Goal: Task Accomplishment & Management: Manage account settings

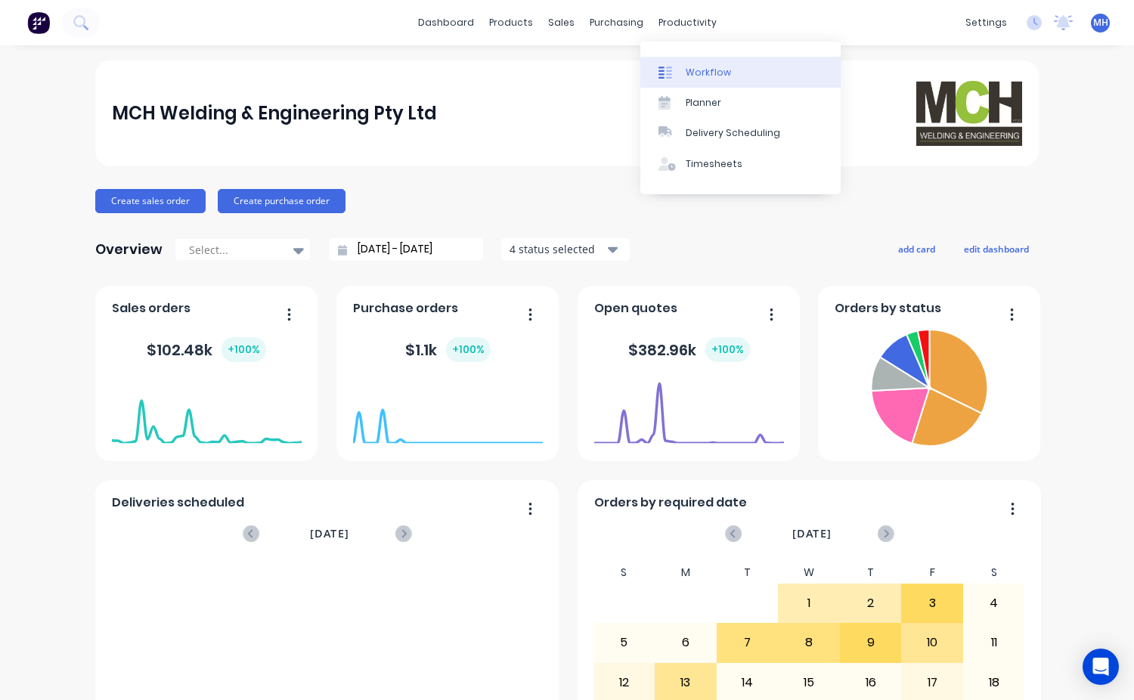
click at [713, 79] on div "Workflow" at bounding box center [707, 73] width 45 height 14
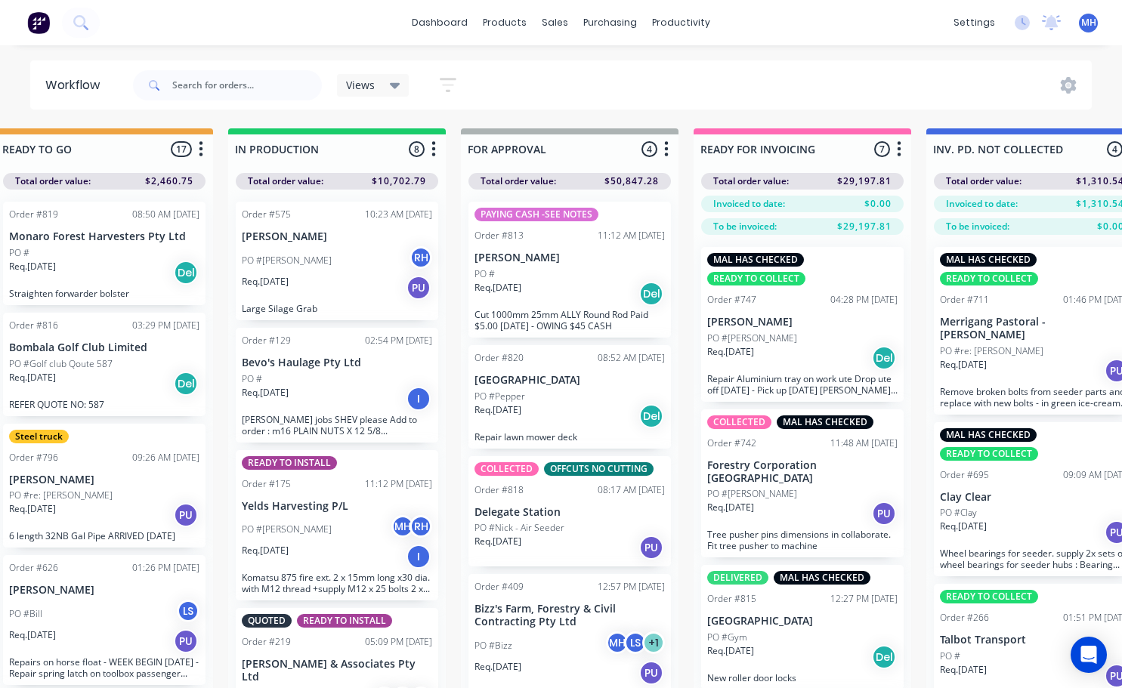
scroll to position [0, 740]
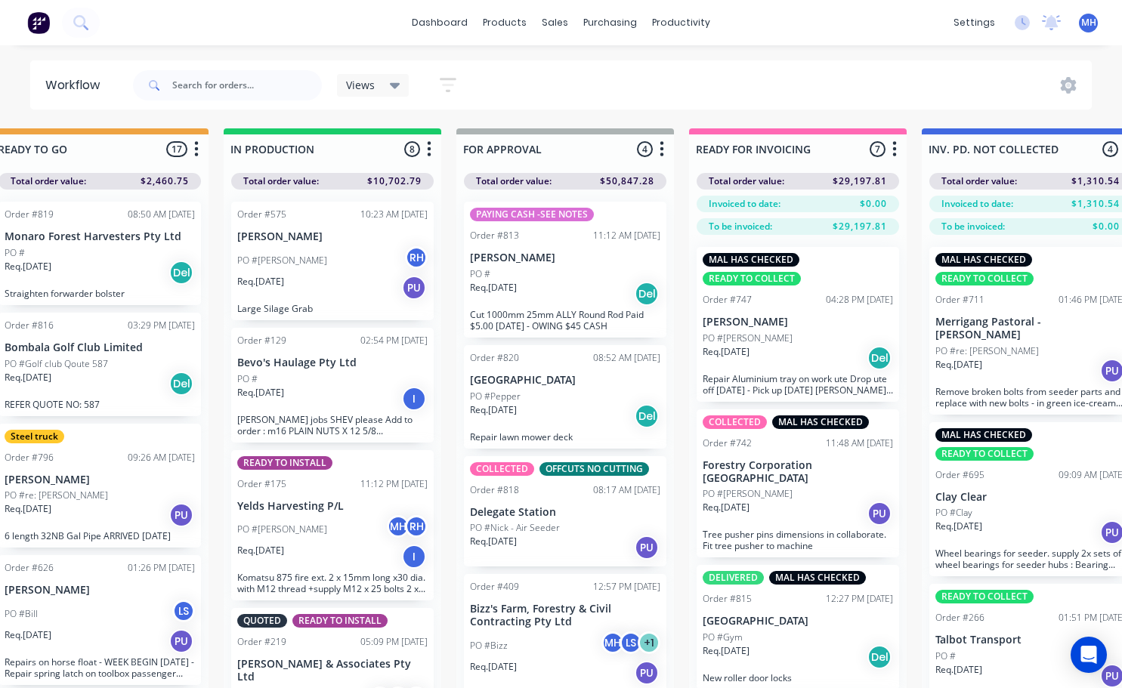
click at [568, 411] on div "Req. [DATE] Del" at bounding box center [565, 417] width 190 height 26
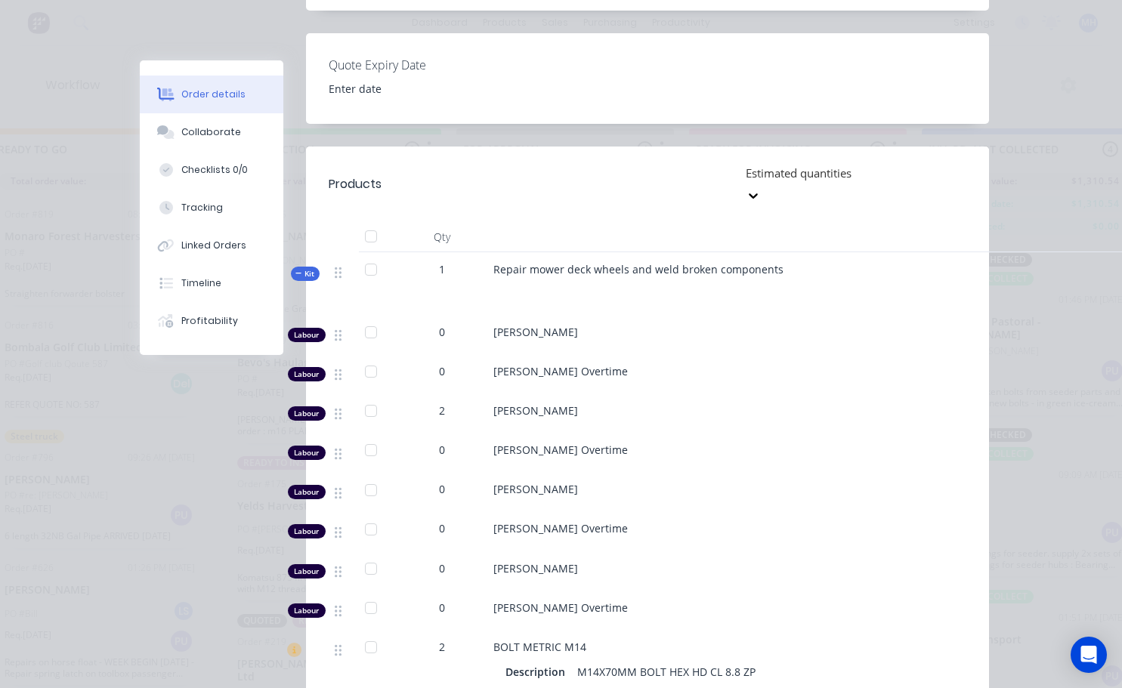
scroll to position [0, 0]
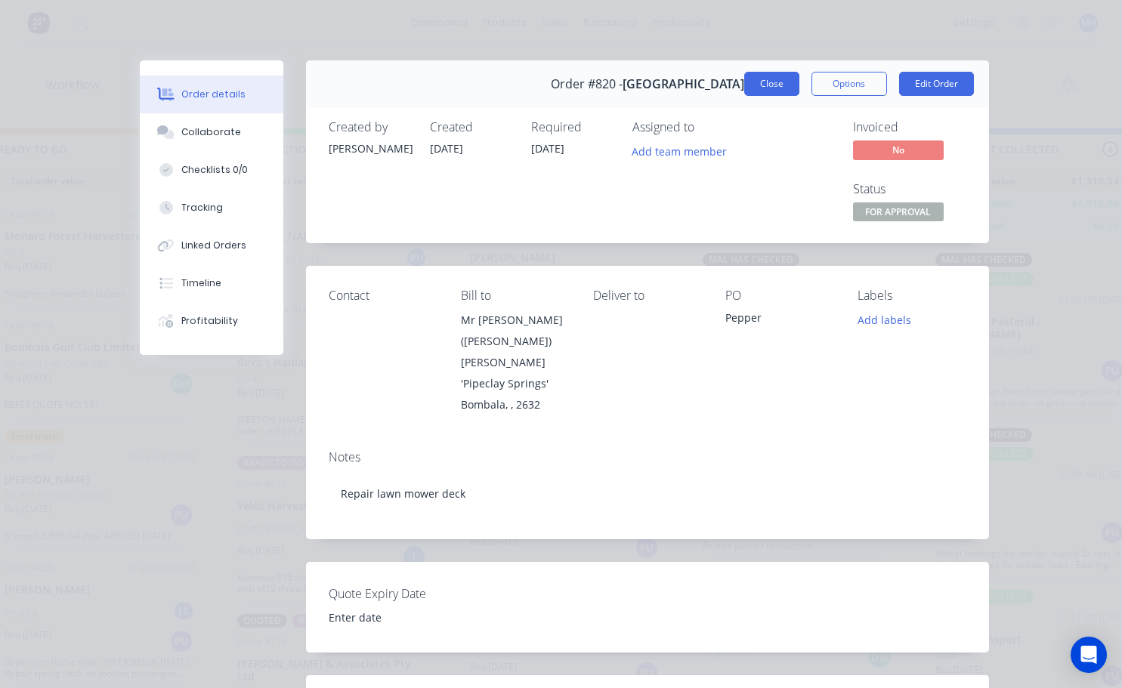
click at [772, 86] on button "Close" at bounding box center [771, 84] width 55 height 24
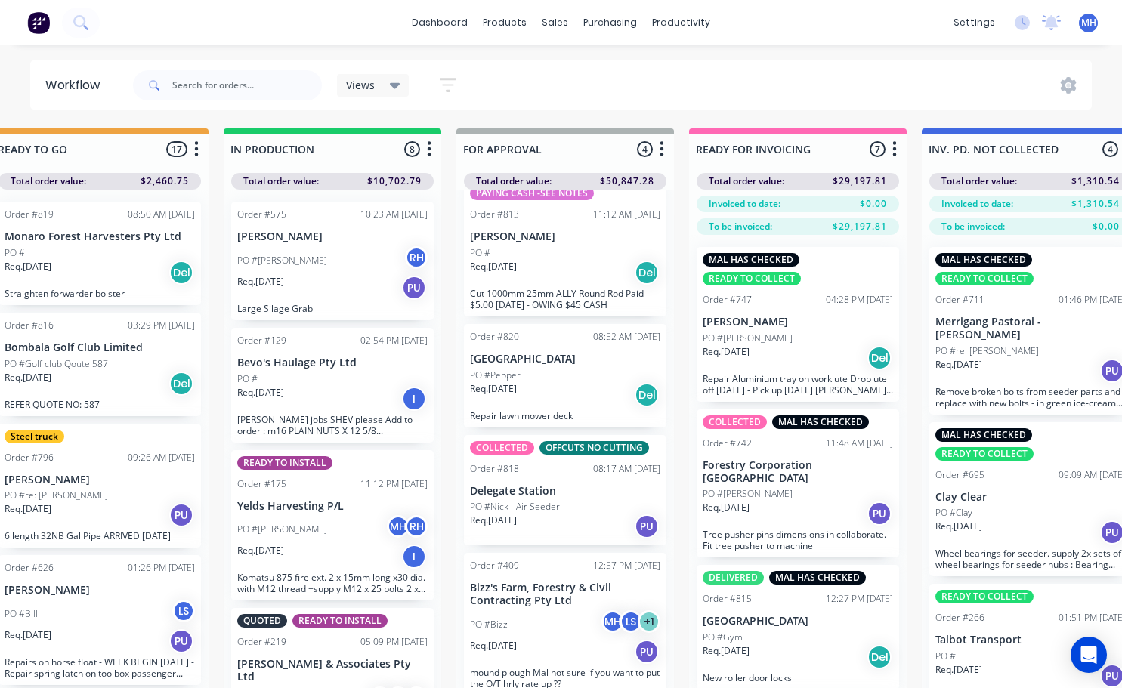
scroll to position [65, 740]
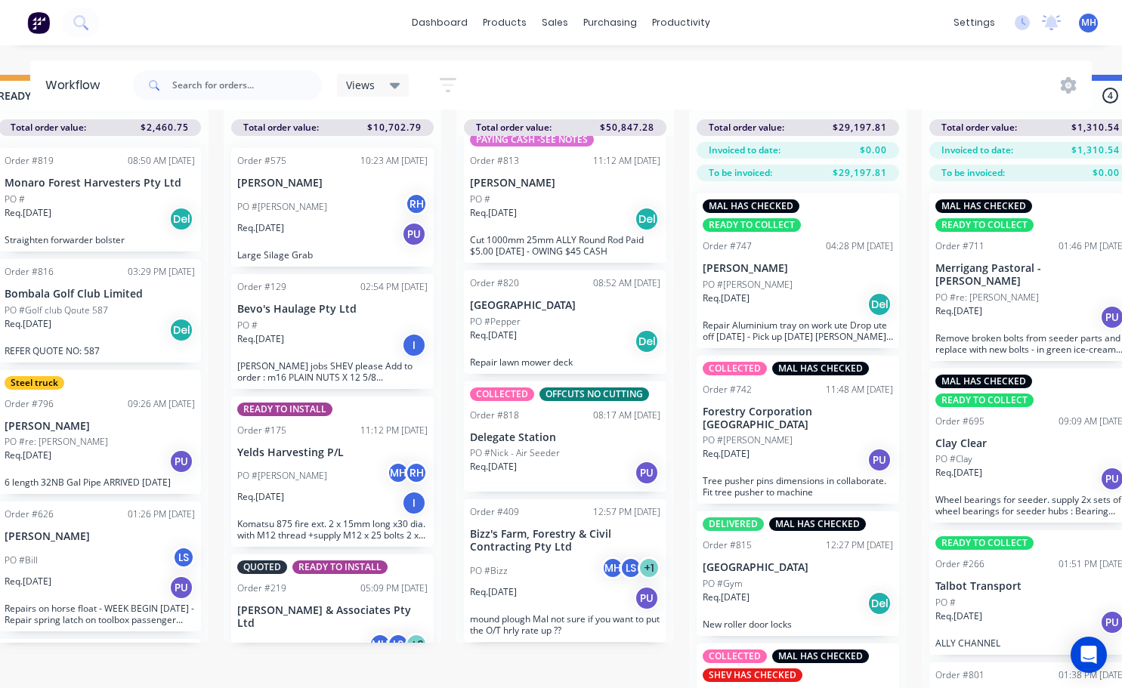
click at [552, 447] on p "PO #Nick - Air Seeder" at bounding box center [515, 454] width 90 height 14
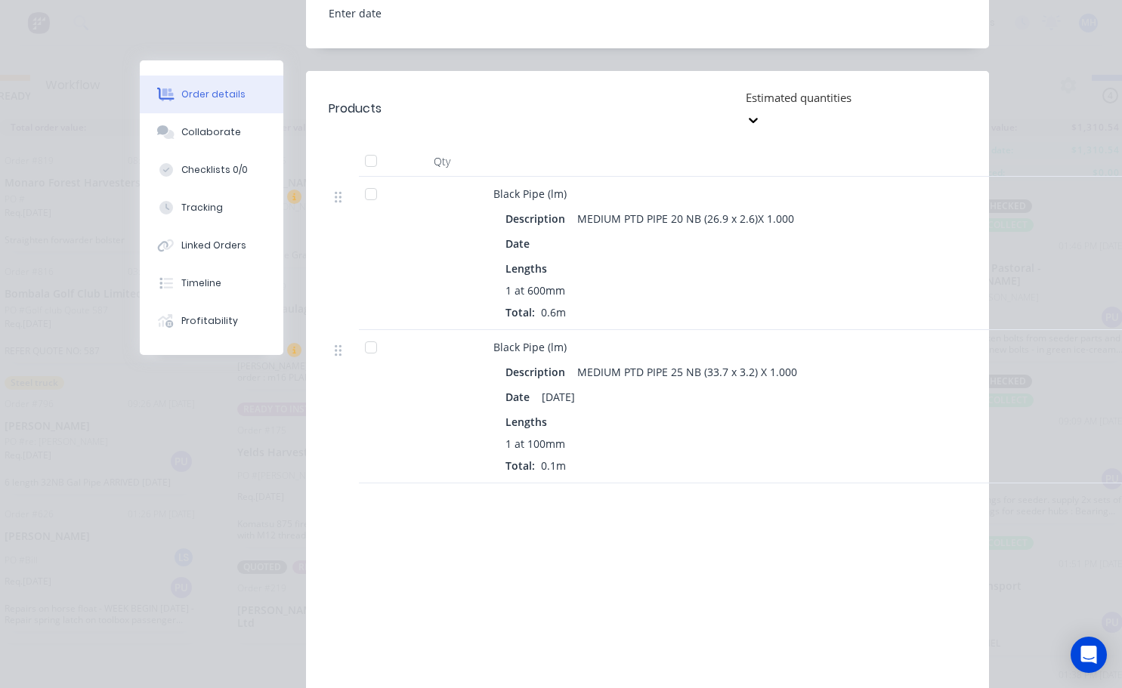
scroll to position [0, 0]
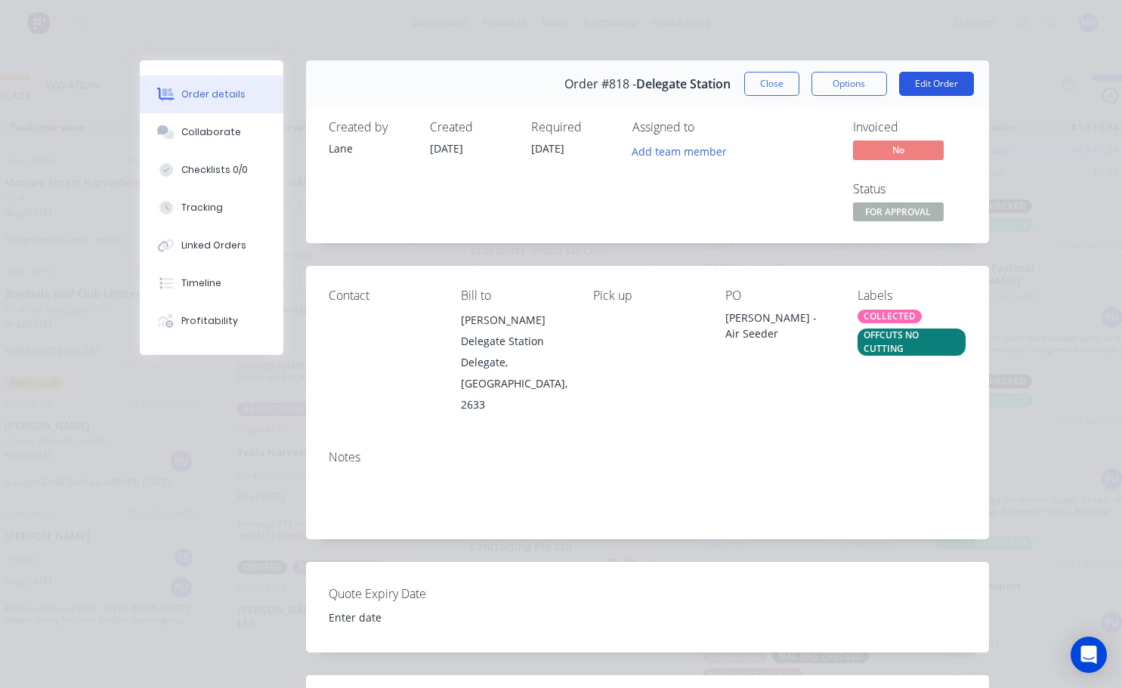
click at [912, 83] on button "Edit Order" at bounding box center [936, 84] width 75 height 24
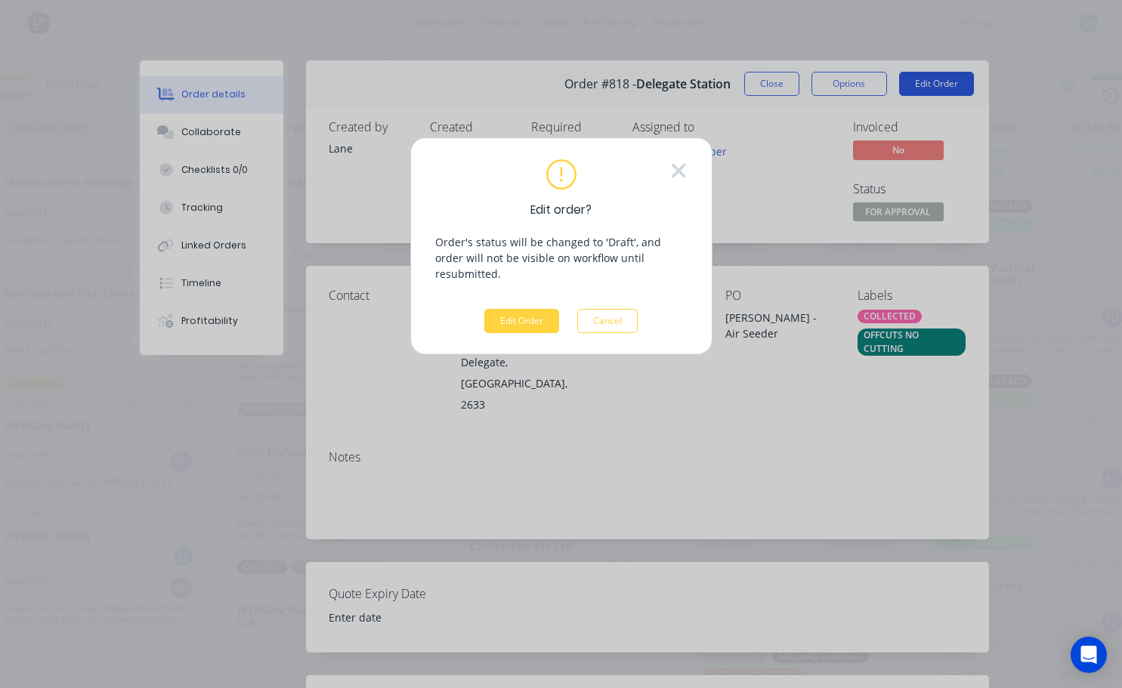
scroll to position [54, 740]
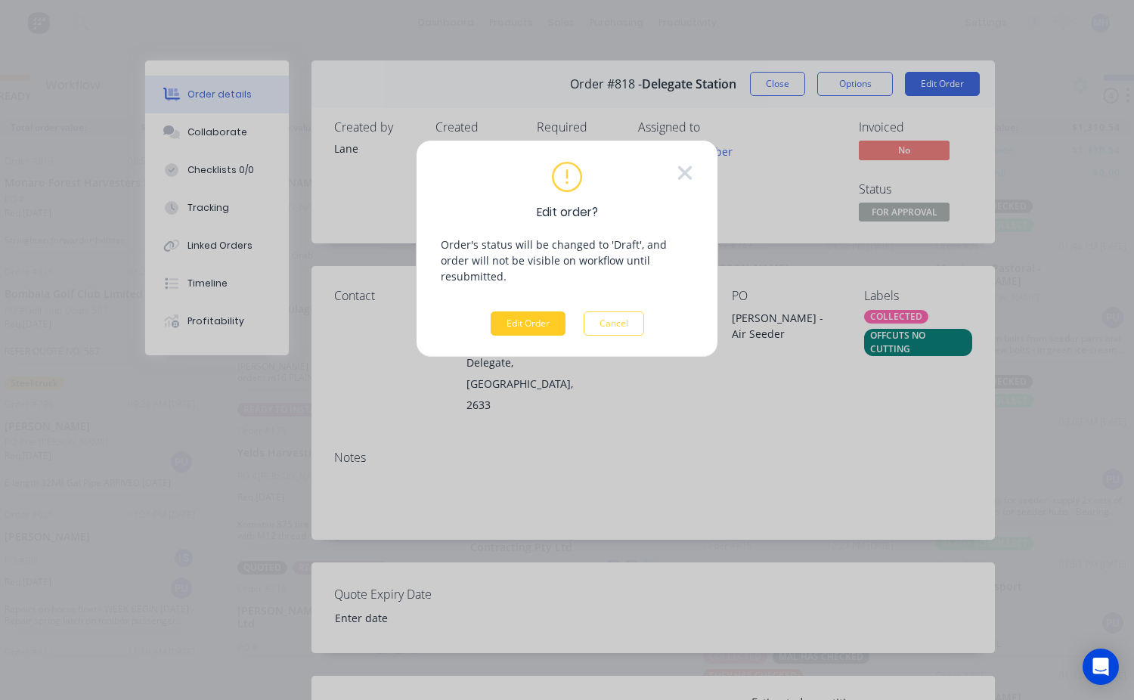
click at [522, 311] on button "Edit Order" at bounding box center [527, 323] width 75 height 24
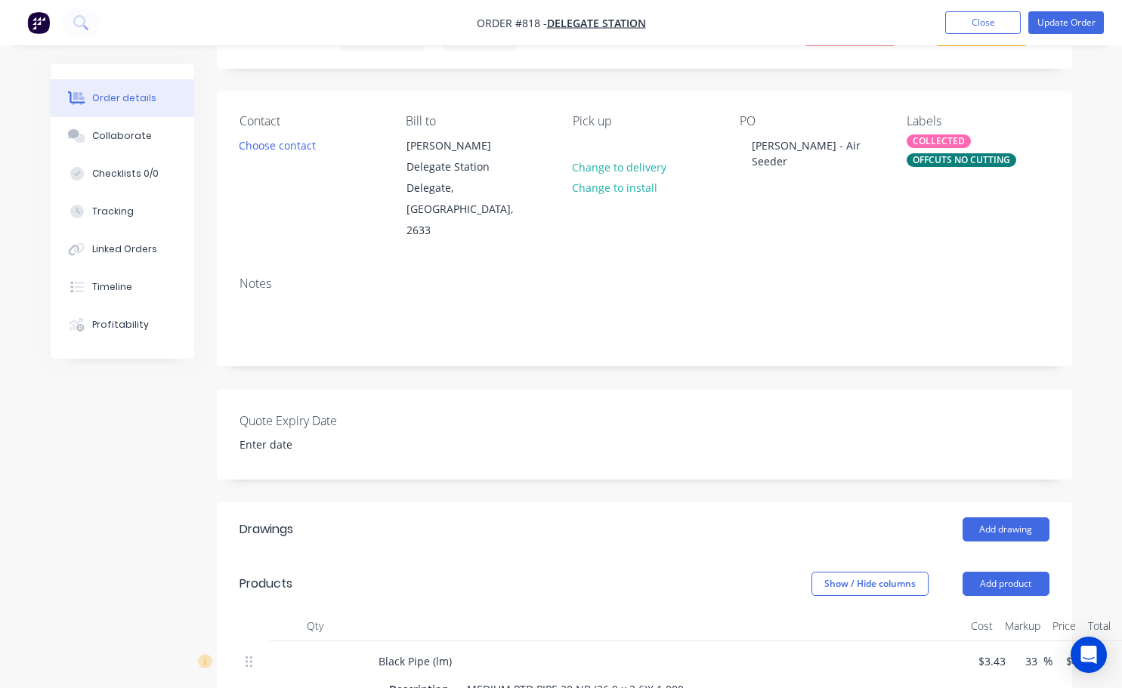
scroll to position [76, 0]
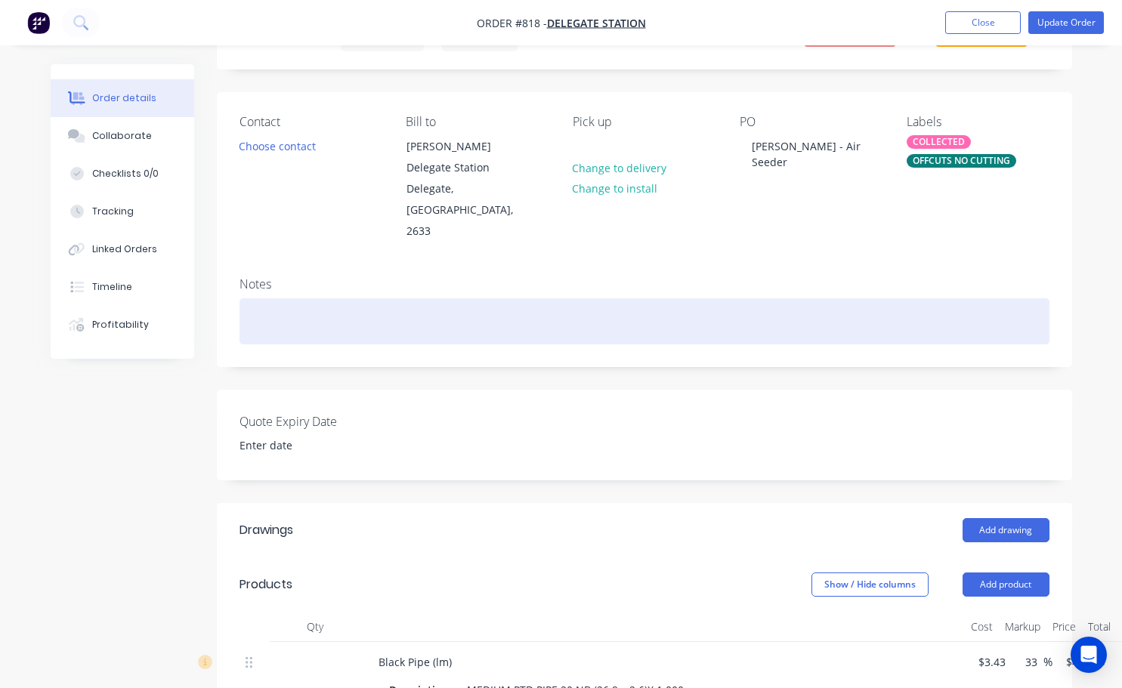
click at [264, 303] on div at bounding box center [645, 322] width 810 height 46
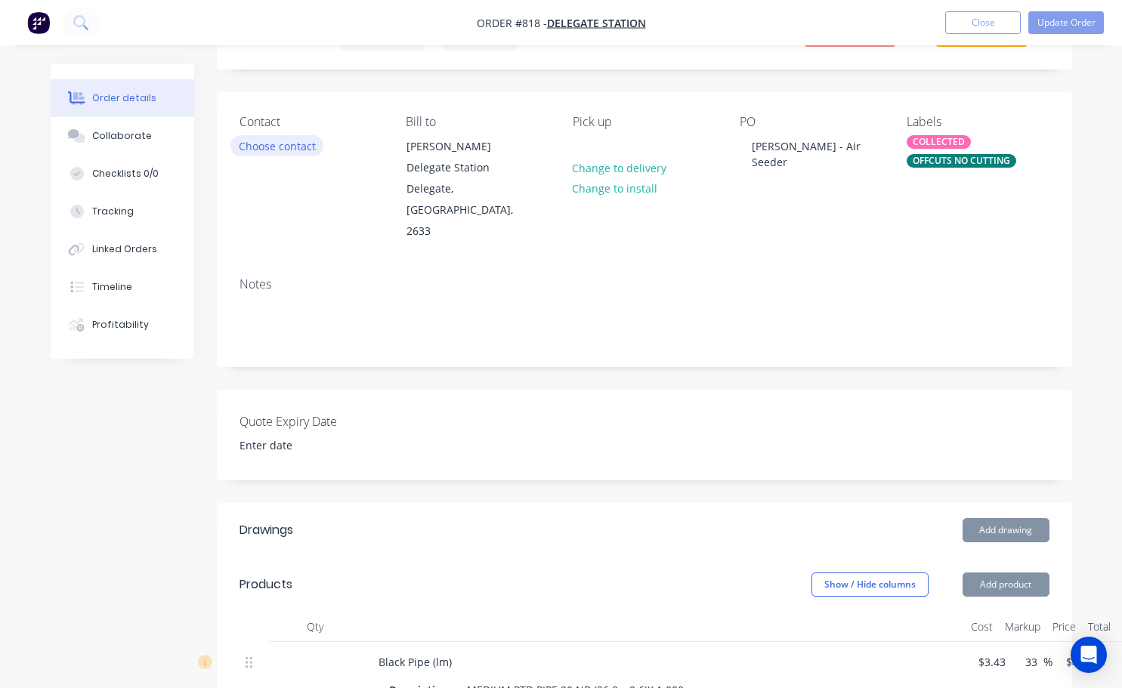
click at [284, 142] on button "Choose contact" at bounding box center [277, 145] width 93 height 20
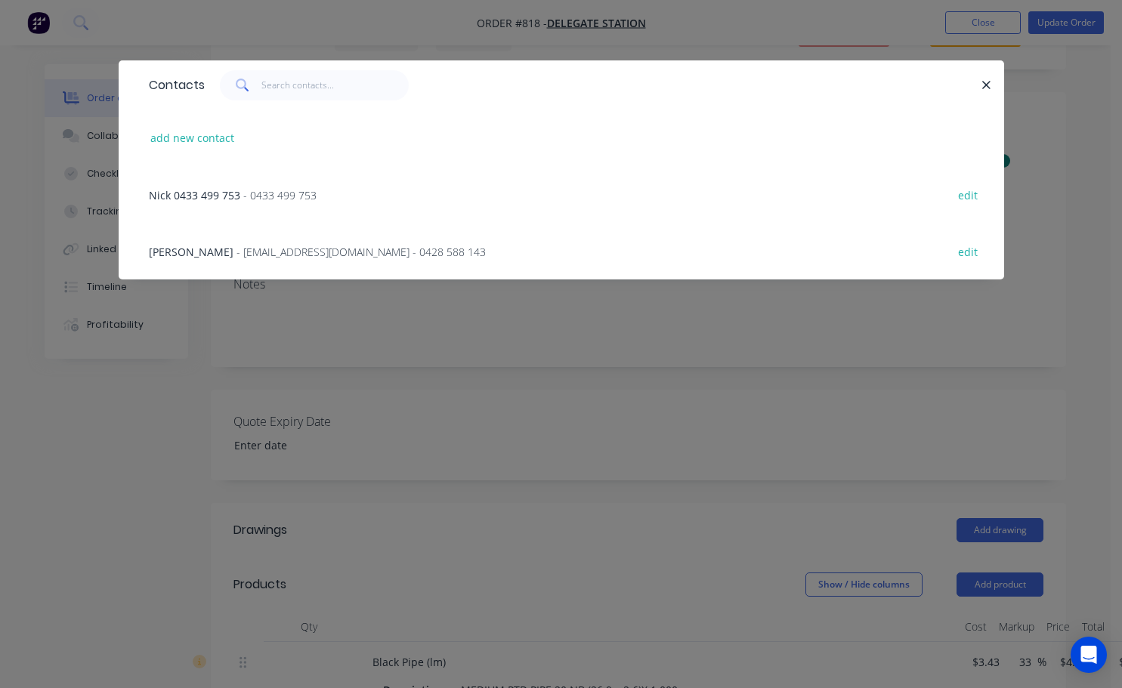
click at [201, 189] on span "Nick 0433 499 753" at bounding box center [194, 195] width 91 height 14
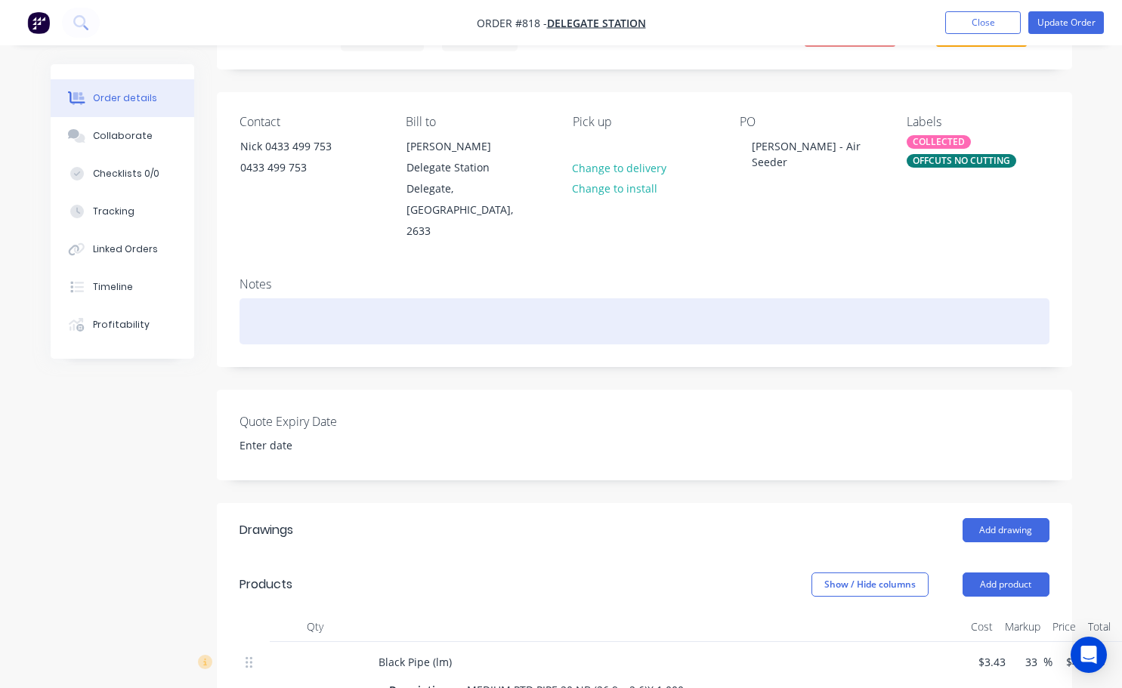
click at [268, 299] on div at bounding box center [645, 322] width 810 height 46
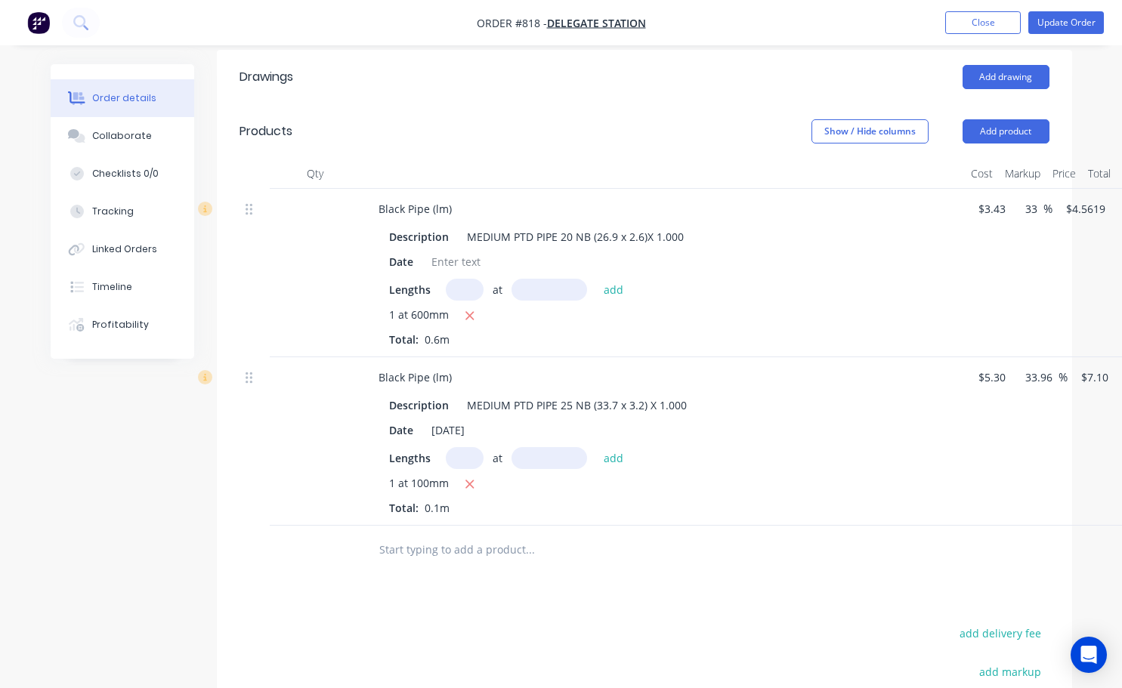
scroll to position [0, 0]
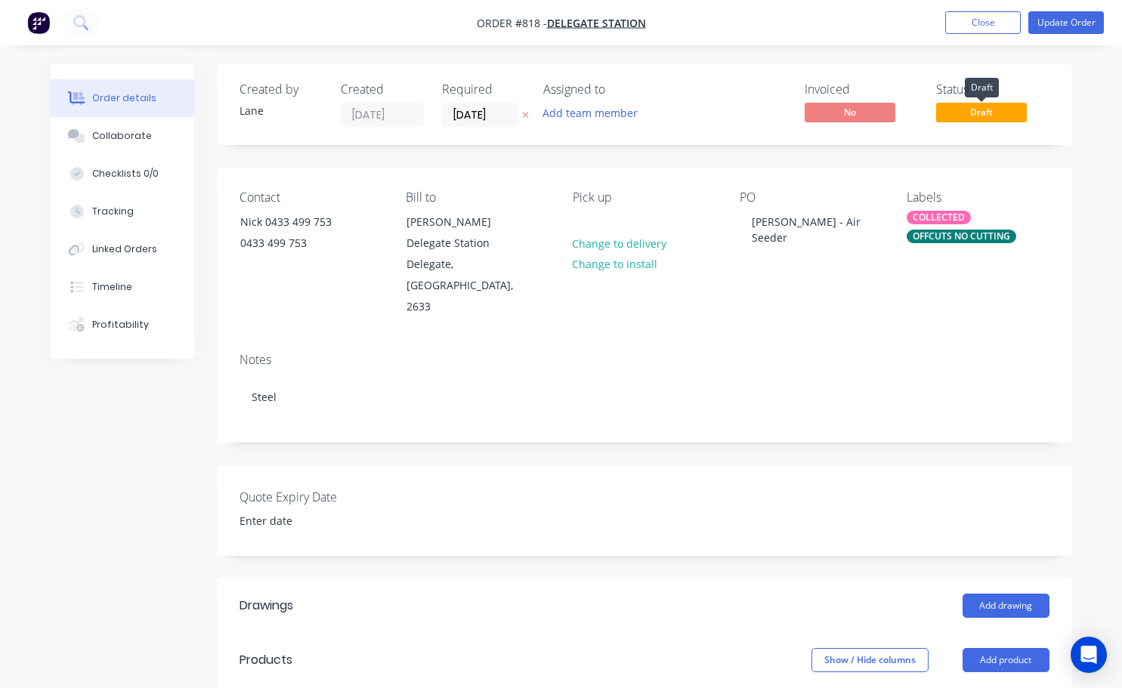
click at [985, 112] on span "Draft" at bounding box center [981, 112] width 91 height 19
click at [986, 116] on span "Draft" at bounding box center [981, 112] width 91 height 19
click at [794, 308] on div "Contact [PERSON_NAME] [PHONE_NUMBER] Bill to [PERSON_NAME] Delegate Station Del…" at bounding box center [645, 254] width 856 height 173
click at [1050, 23] on button "Update Order" at bounding box center [1067, 22] width 76 height 23
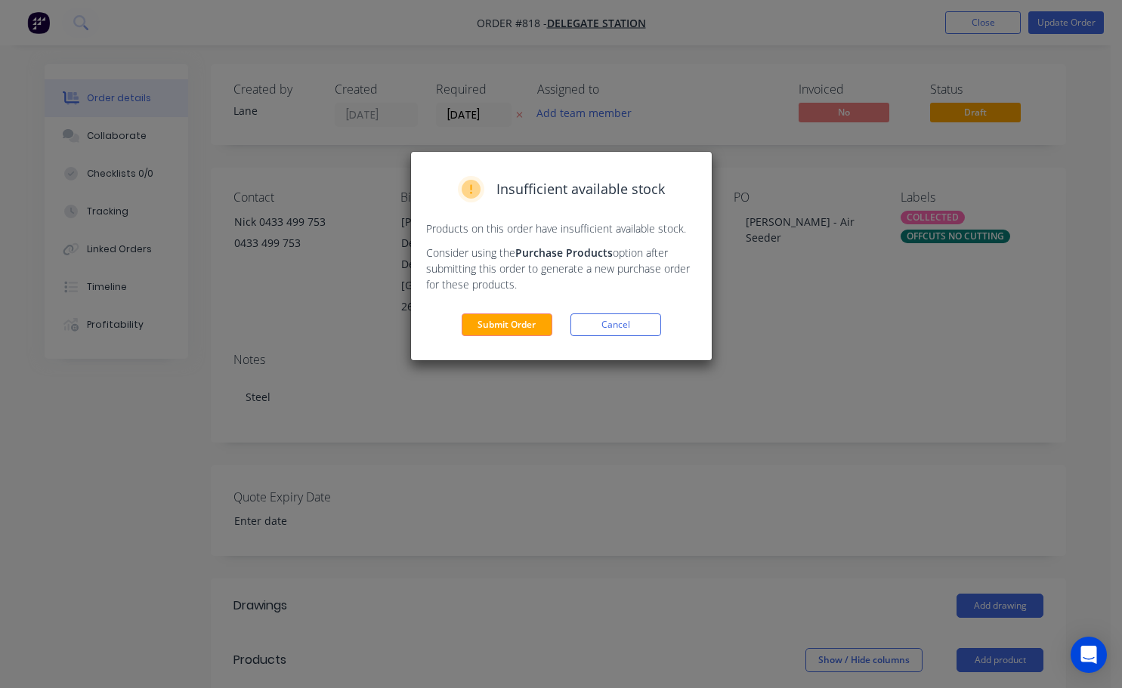
click at [489, 328] on button "Submit Order" at bounding box center [507, 325] width 91 height 23
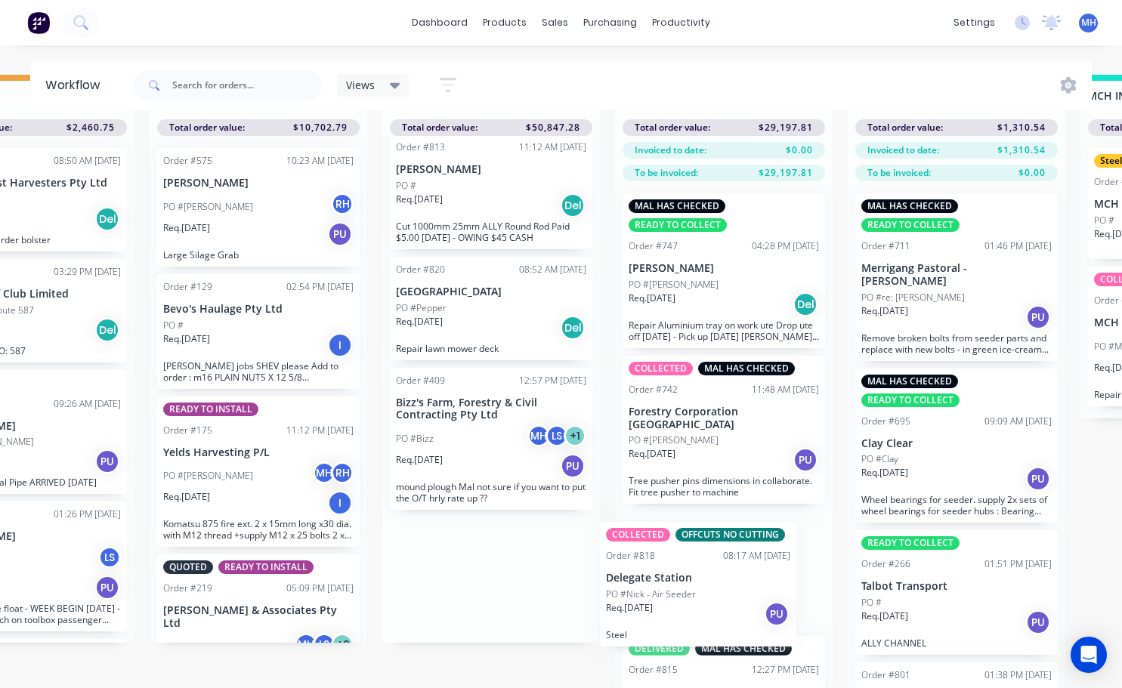
scroll to position [8, 0]
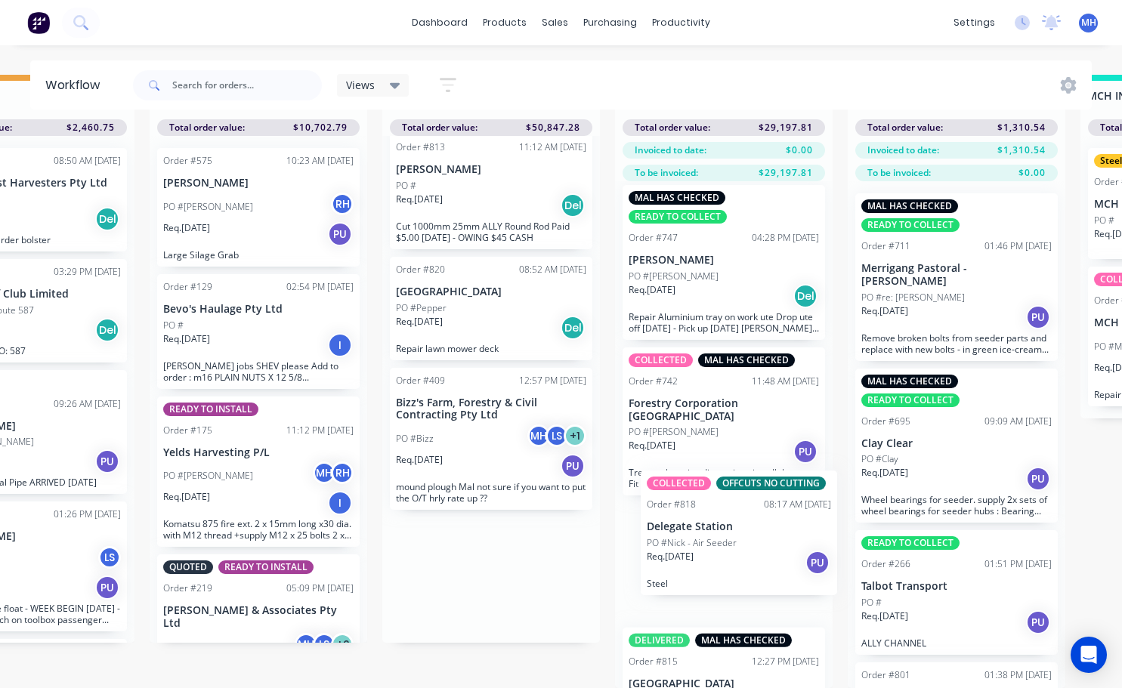
drag, startPoint x: 486, startPoint y: 654, endPoint x: 740, endPoint y: 550, distance: 274.5
click at [740, 550] on div "QUOTES TO DO 1 Status colour #273444 hex #273444 Save Cancel Notifications Emai…" at bounding box center [435, 382] width 2520 height 614
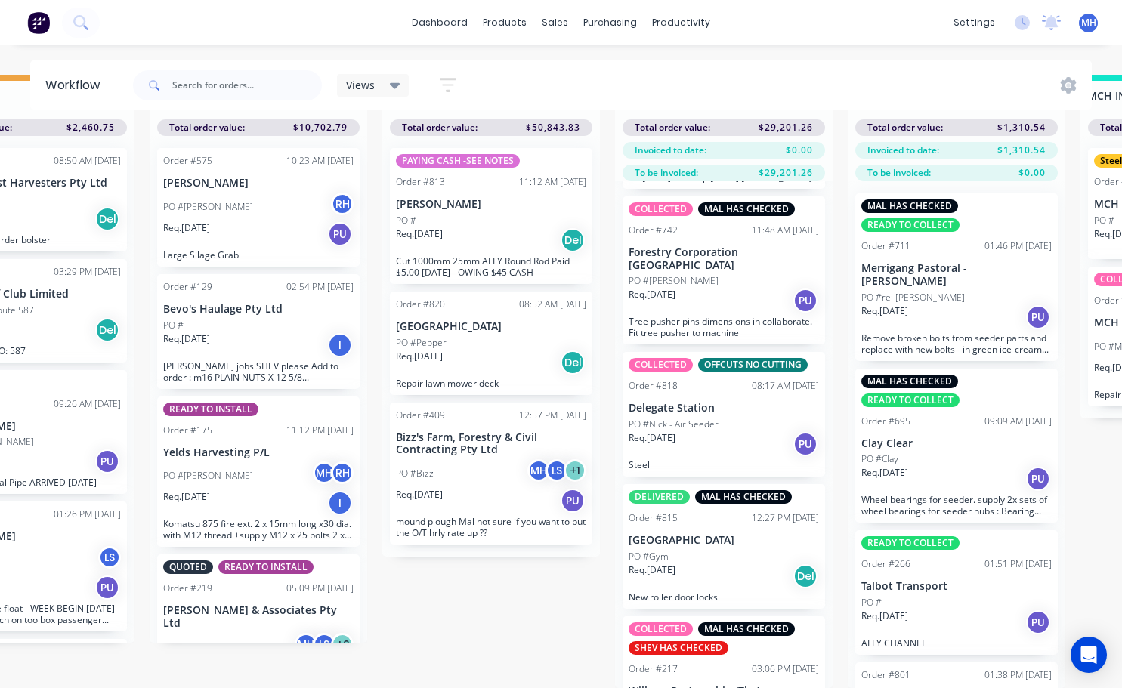
scroll to position [0, 814]
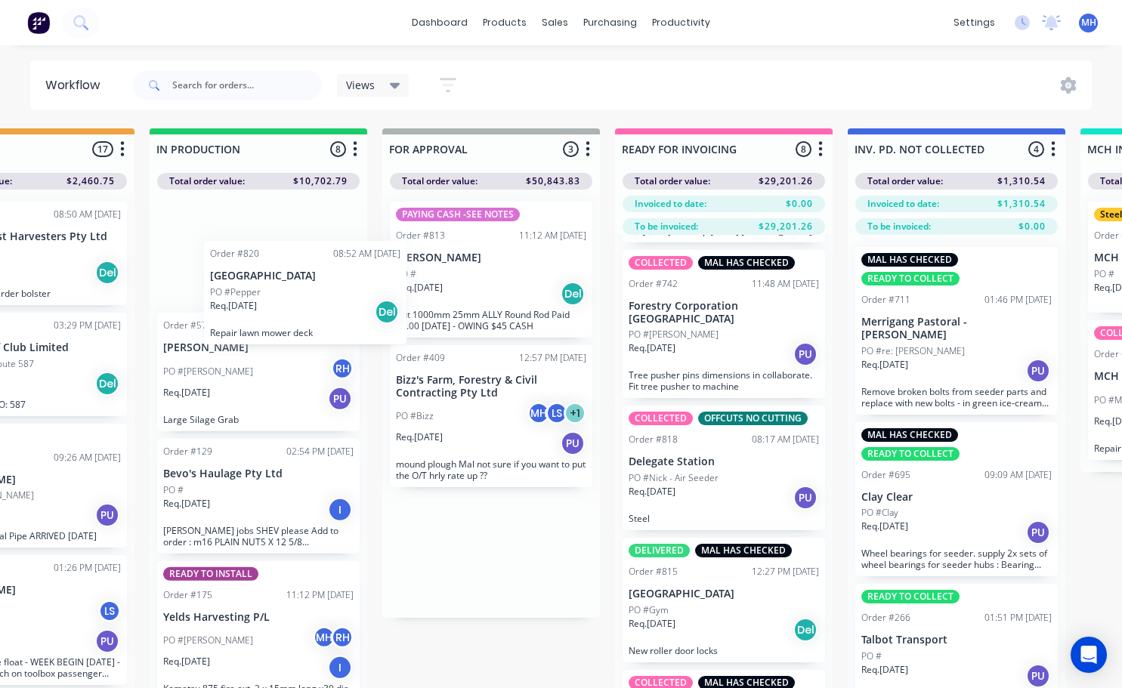
drag, startPoint x: 470, startPoint y: 414, endPoint x: 232, endPoint y: 265, distance: 281.2
click at [235, 269] on div "QUOTES TO DO 1 Status colour #273444 hex #273444 Save Cancel Notifications Emai…" at bounding box center [435, 435] width 2520 height 614
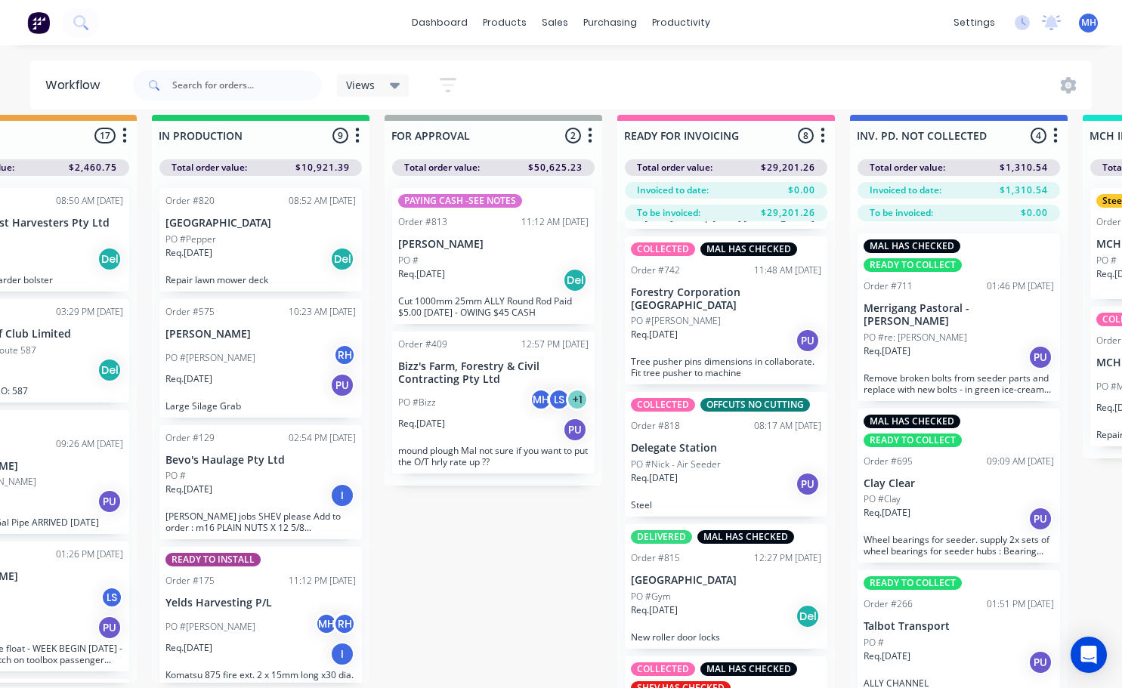
scroll to position [0, 812]
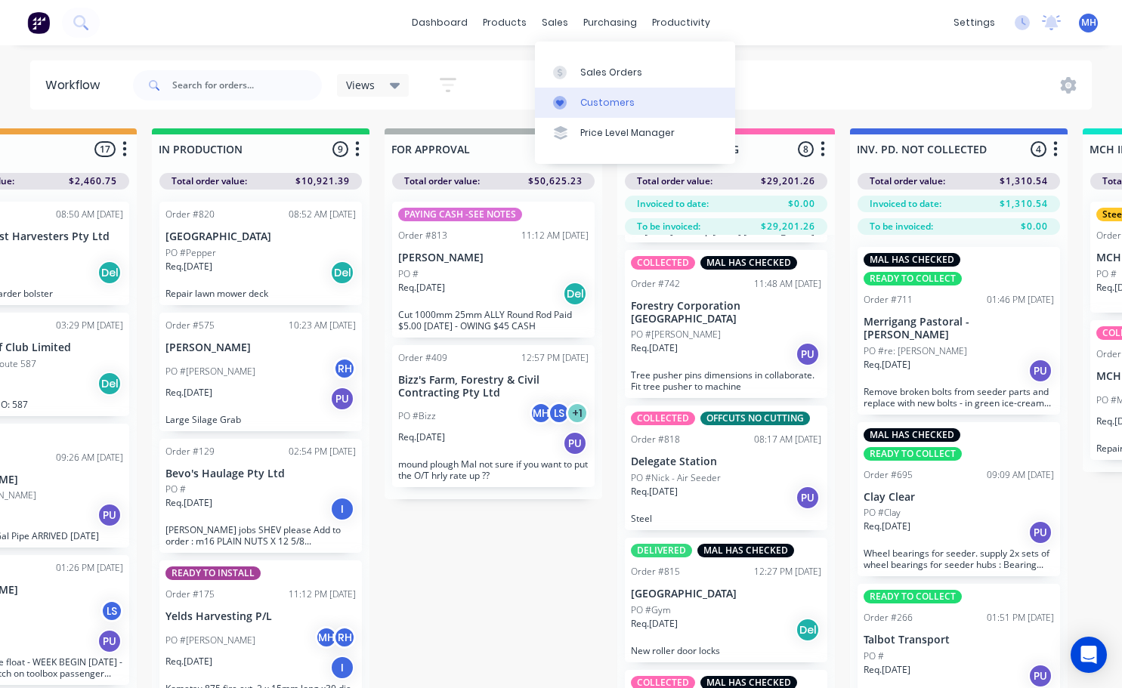
click at [615, 110] on link "Customers" at bounding box center [635, 103] width 200 height 30
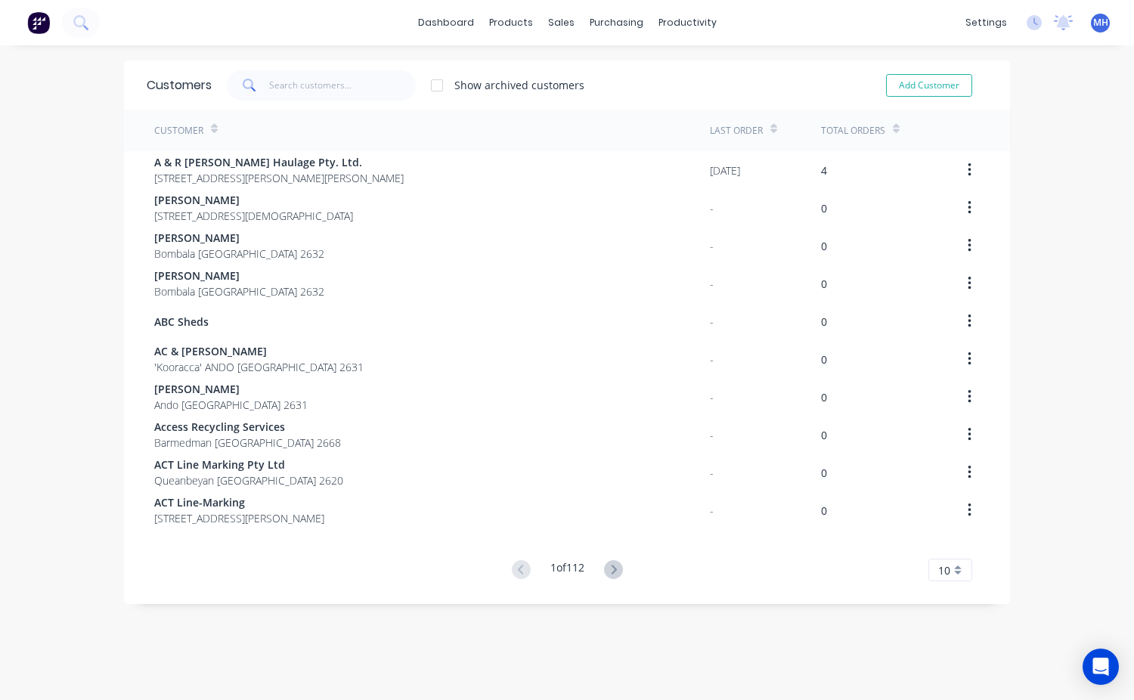
click at [304, 106] on div "Customers Show archived customers Add Customer" at bounding box center [567, 84] width 886 height 49
click at [295, 91] on input "text" at bounding box center [342, 85] width 147 height 30
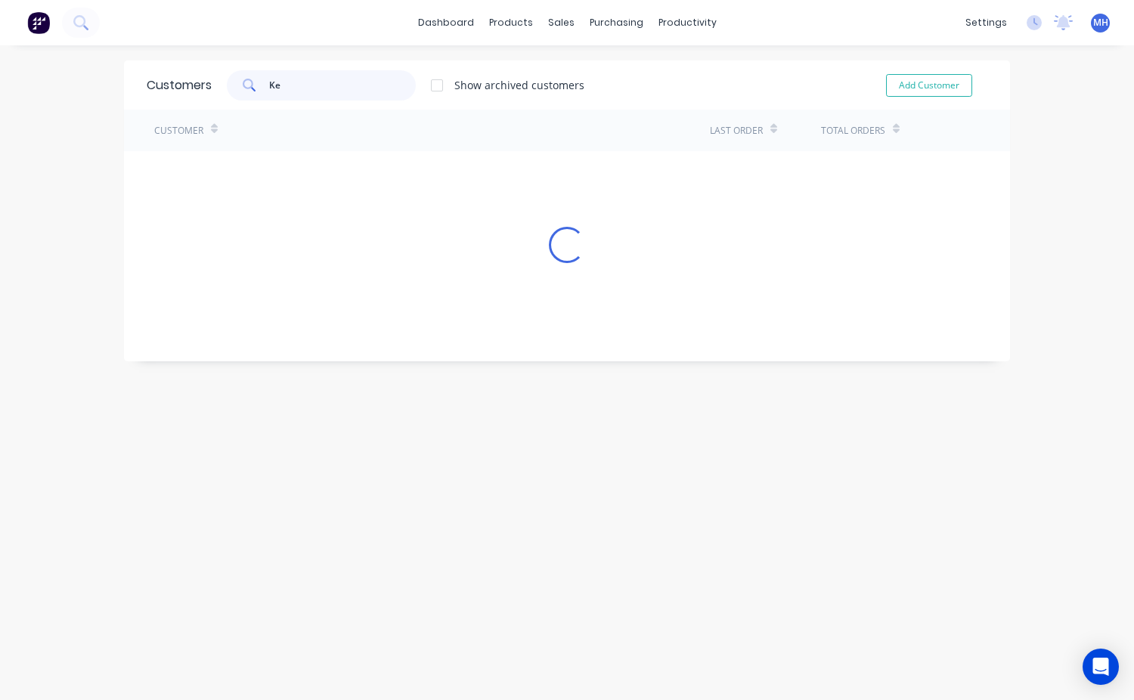
type input "K"
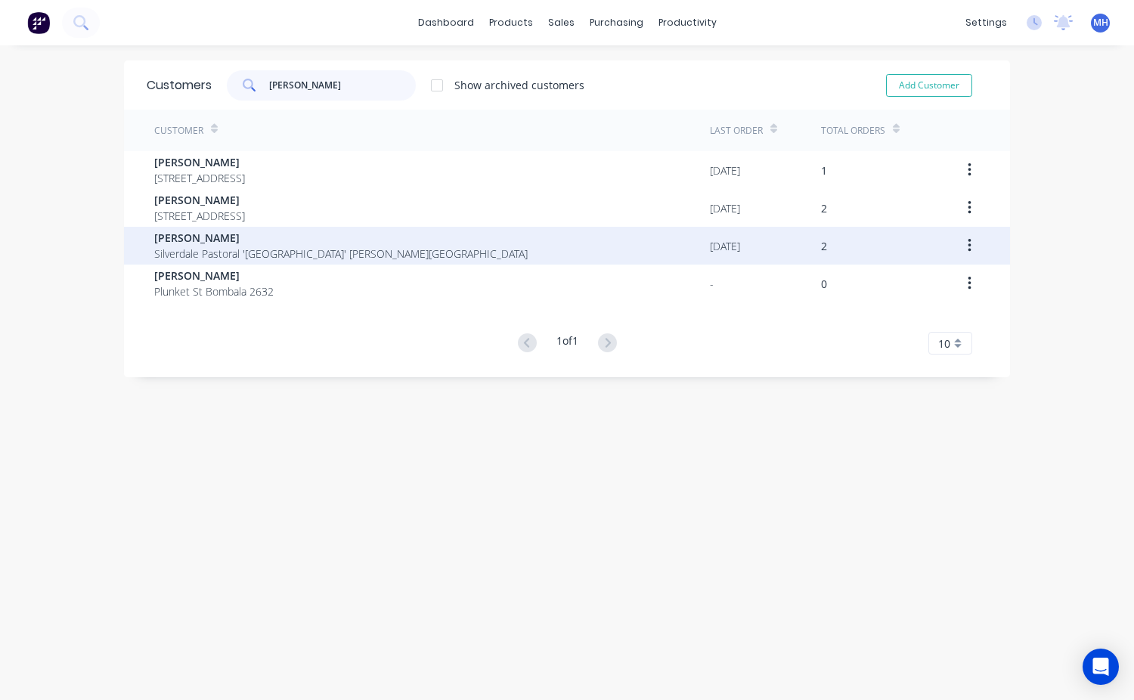
type input "[PERSON_NAME]"
click at [248, 237] on span "[PERSON_NAME]" at bounding box center [340, 238] width 373 height 16
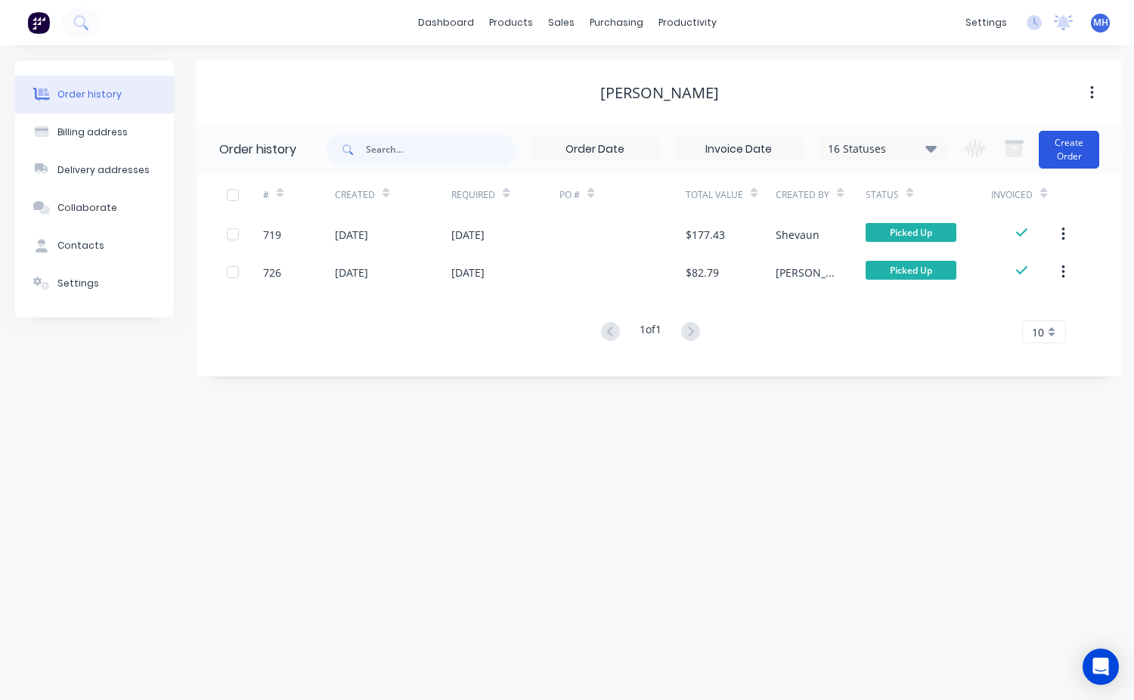
click at [1066, 161] on button "Create Order" at bounding box center [1068, 150] width 60 height 38
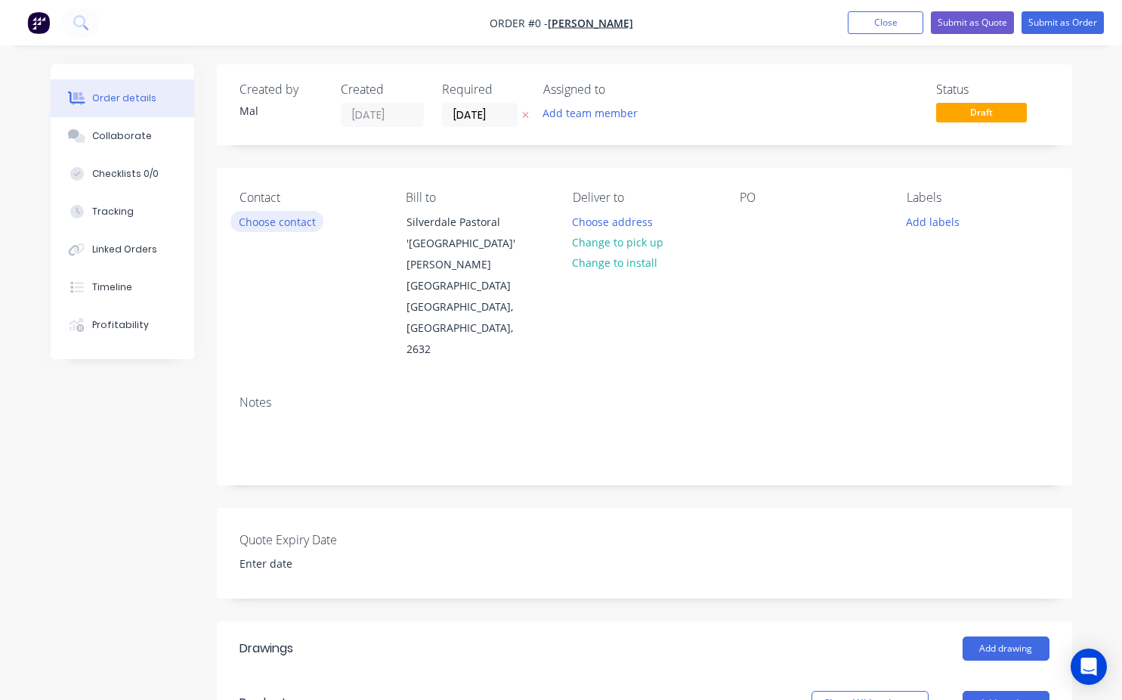
click at [304, 222] on button "Choose contact" at bounding box center [277, 221] width 93 height 20
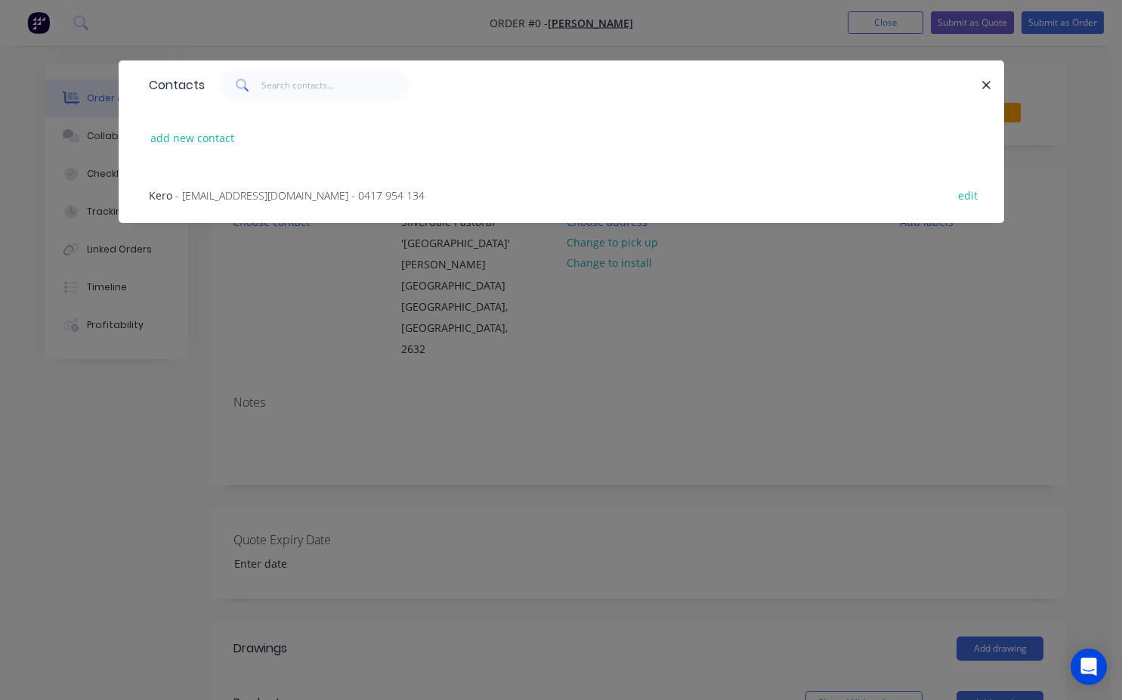
click at [193, 196] on span "- [EMAIL_ADDRESS][DOMAIN_NAME] - 0417 954 134" at bounding box center [299, 195] width 249 height 14
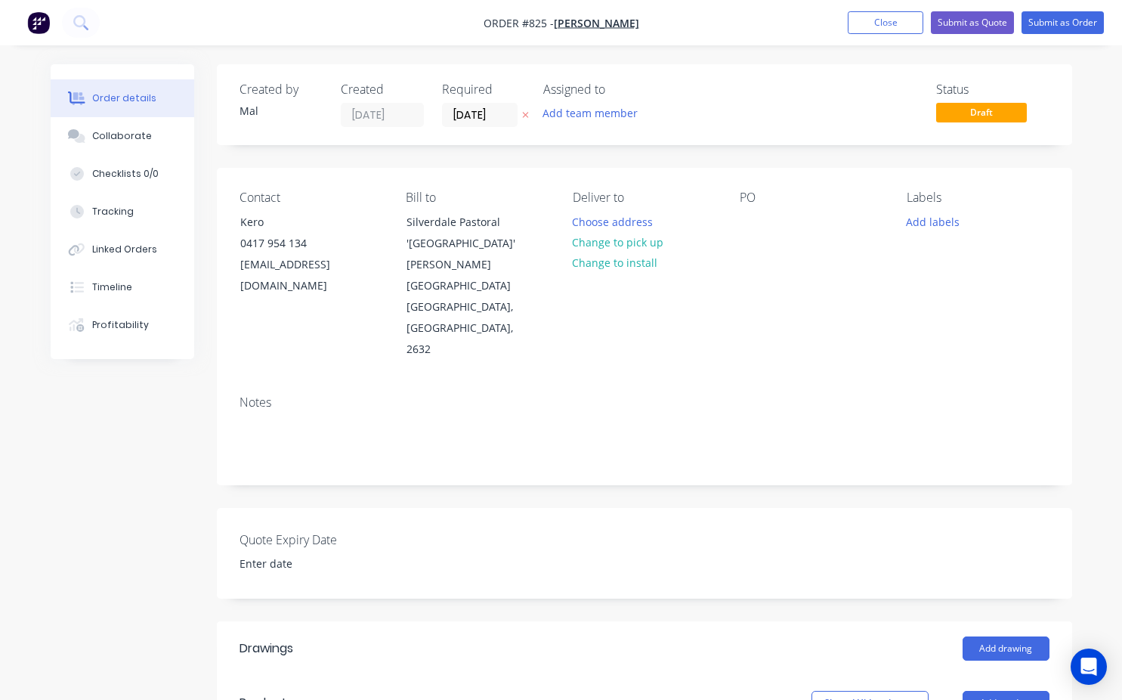
drag, startPoint x: 771, startPoint y: 219, endPoint x: 749, endPoint y: 222, distance: 22.1
click at [769, 221] on div "PO" at bounding box center [811, 275] width 143 height 170
click at [749, 222] on div at bounding box center [752, 222] width 24 height 22
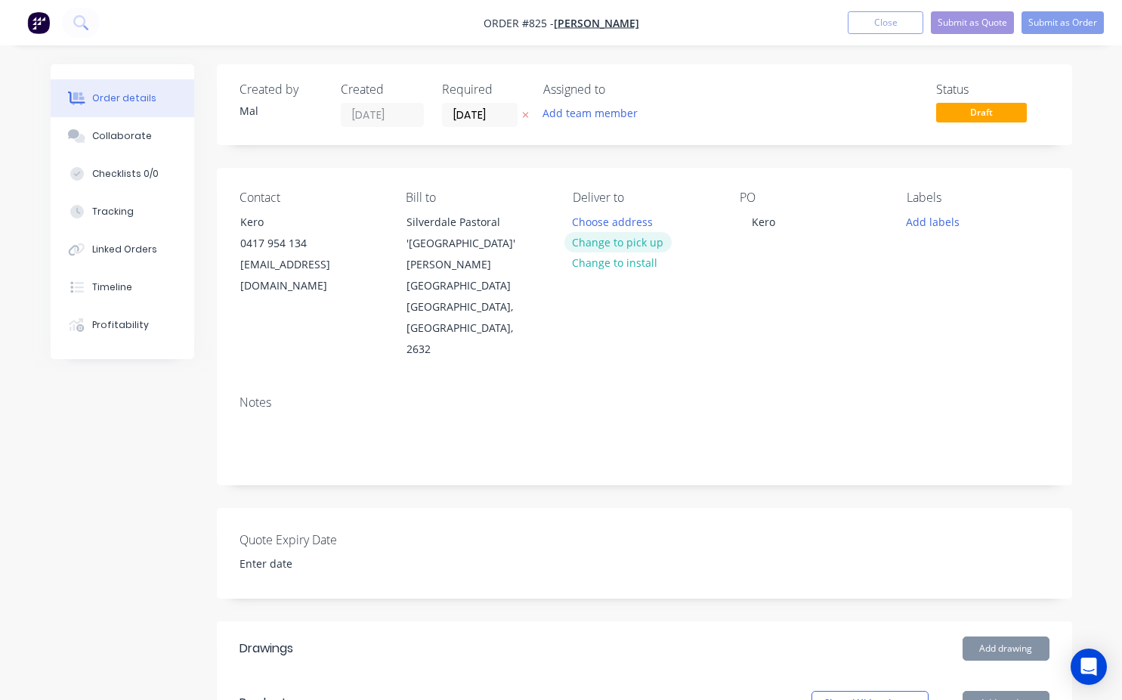
click at [614, 249] on button "Change to pick up" at bounding box center [618, 242] width 107 height 20
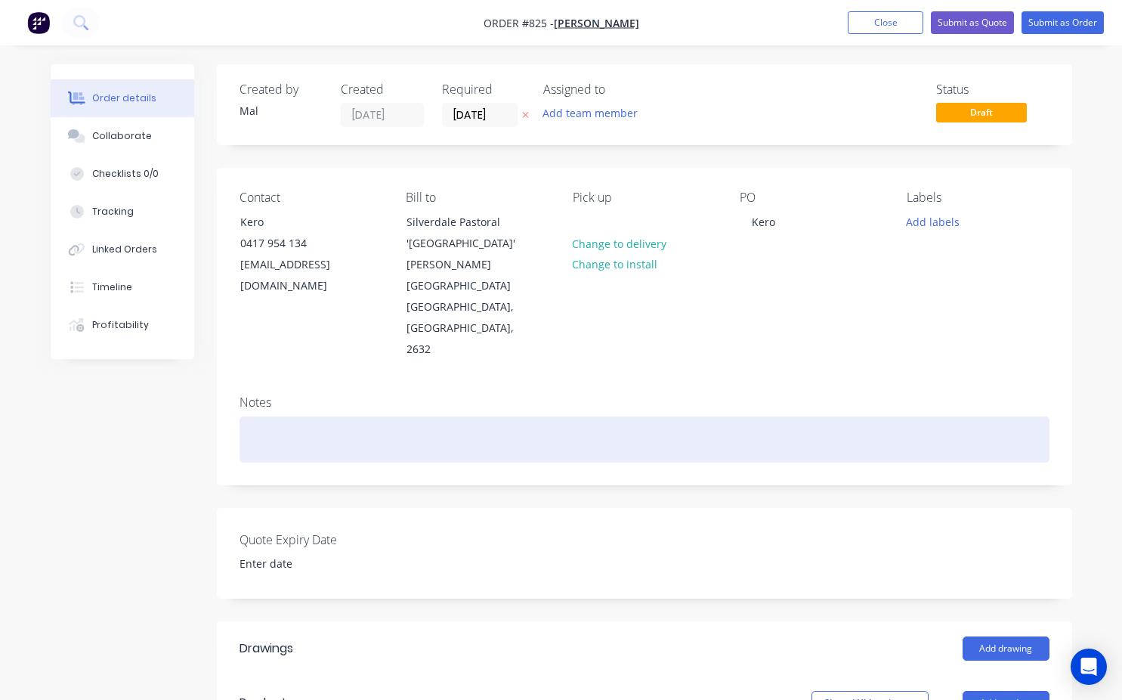
drag, startPoint x: 270, startPoint y: 376, endPoint x: 308, endPoint y: 390, distance: 40.9
click at [271, 416] on div at bounding box center [645, 439] width 810 height 46
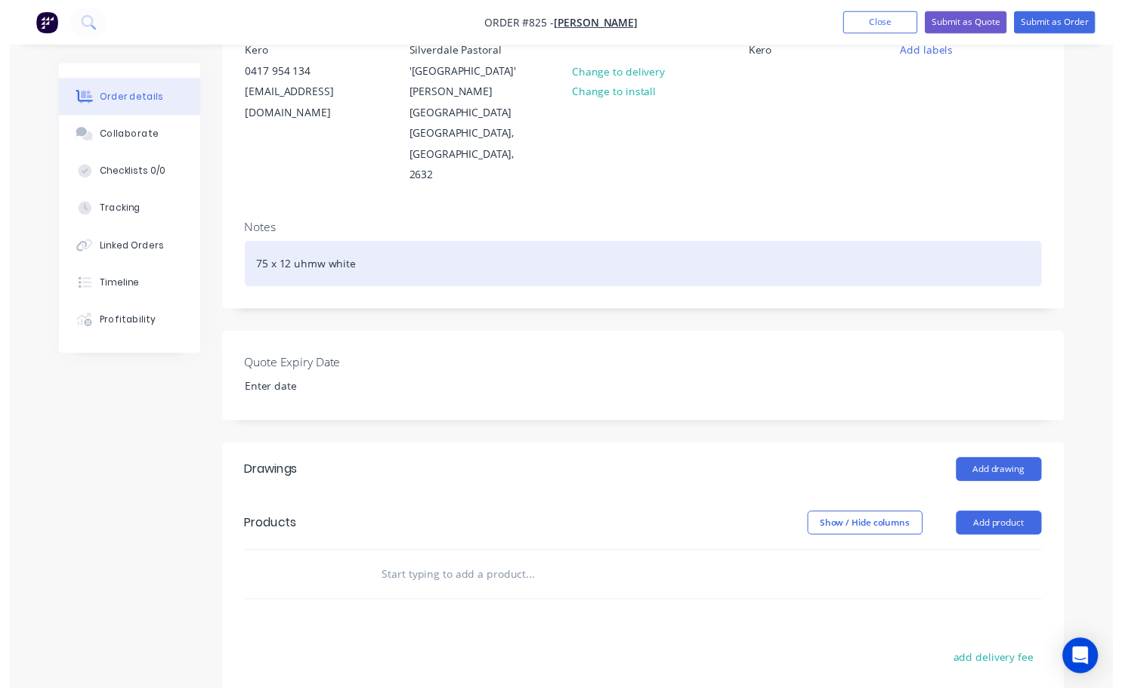
scroll to position [227, 0]
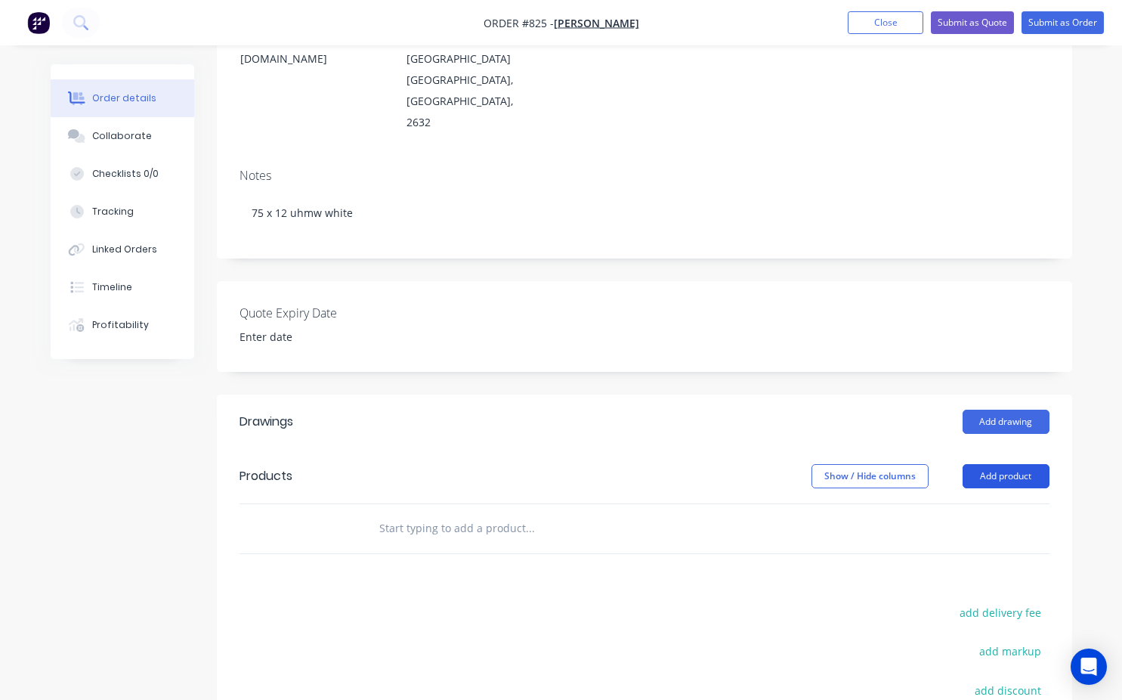
click at [1009, 464] on button "Add product" at bounding box center [1006, 476] width 87 height 24
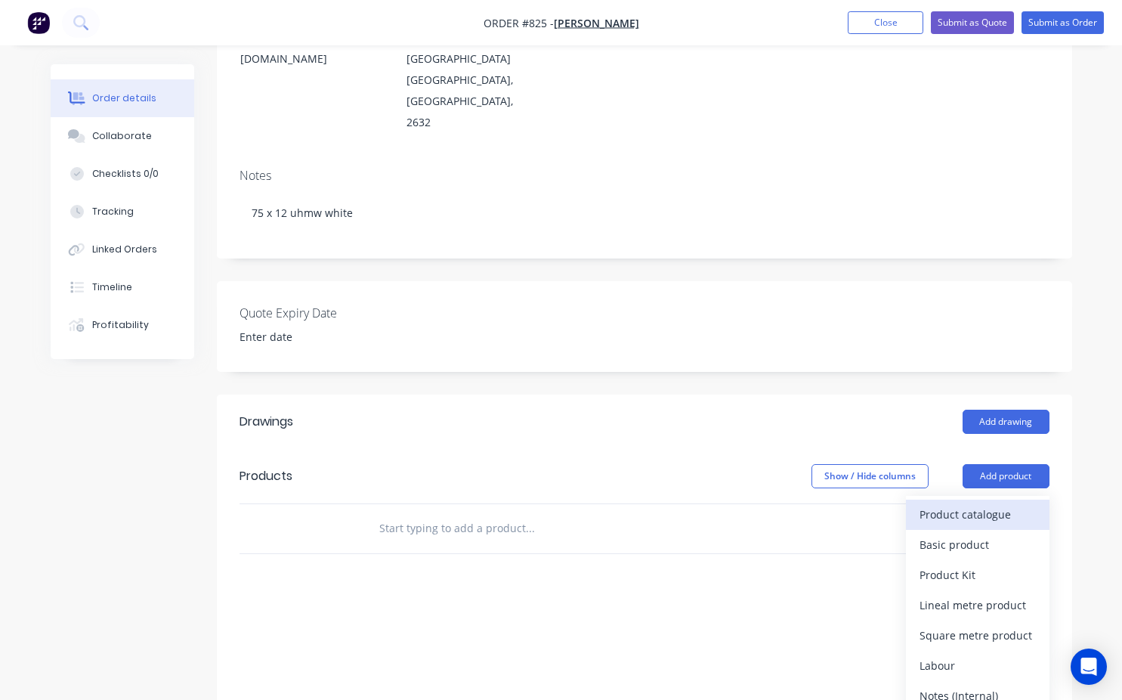
click at [959, 503] on div "Product catalogue" at bounding box center [978, 514] width 116 height 22
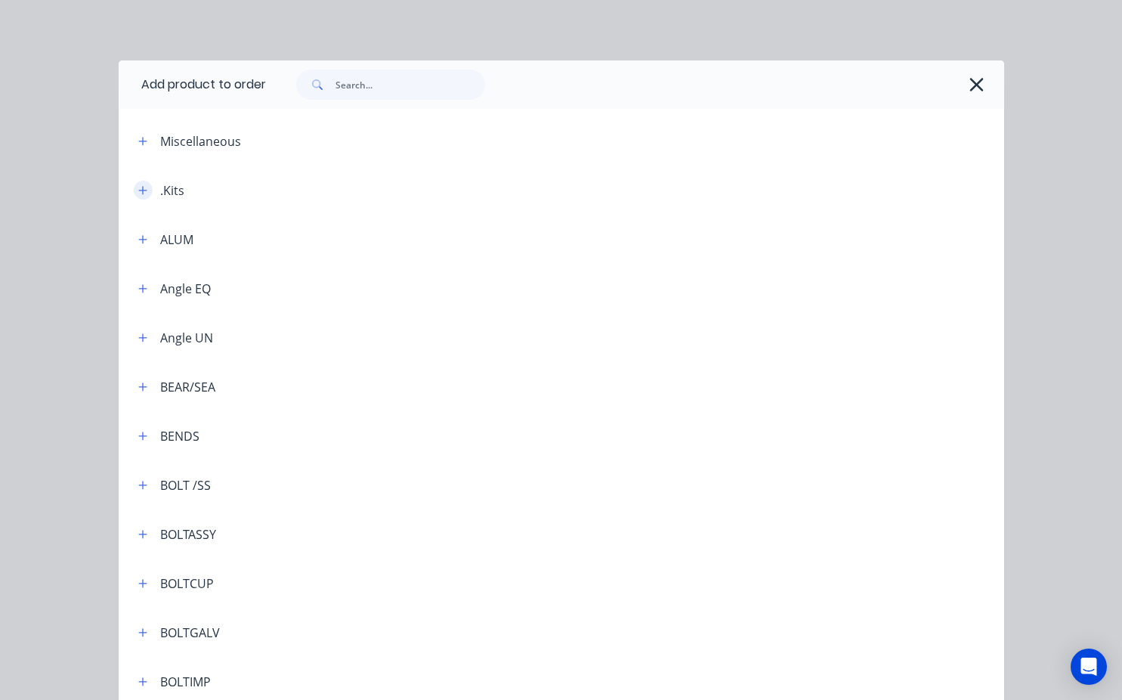
click at [140, 187] on icon "button" at bounding box center [142, 190] width 9 height 11
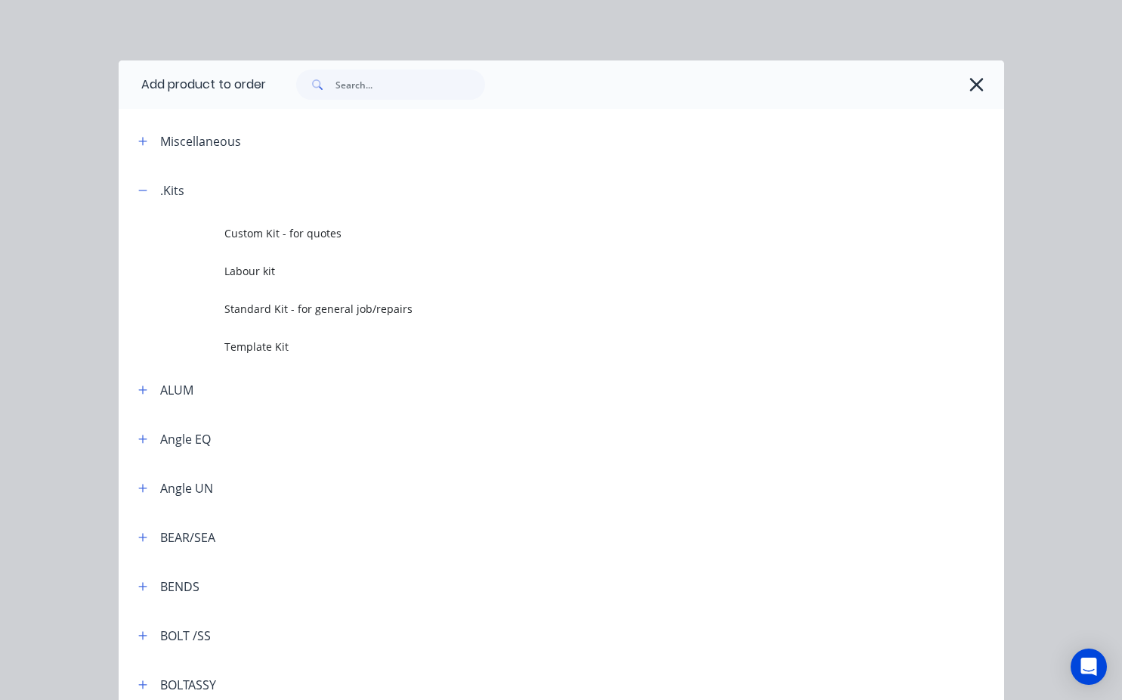
click at [264, 340] on td "Template Kit" at bounding box center [613, 346] width 779 height 38
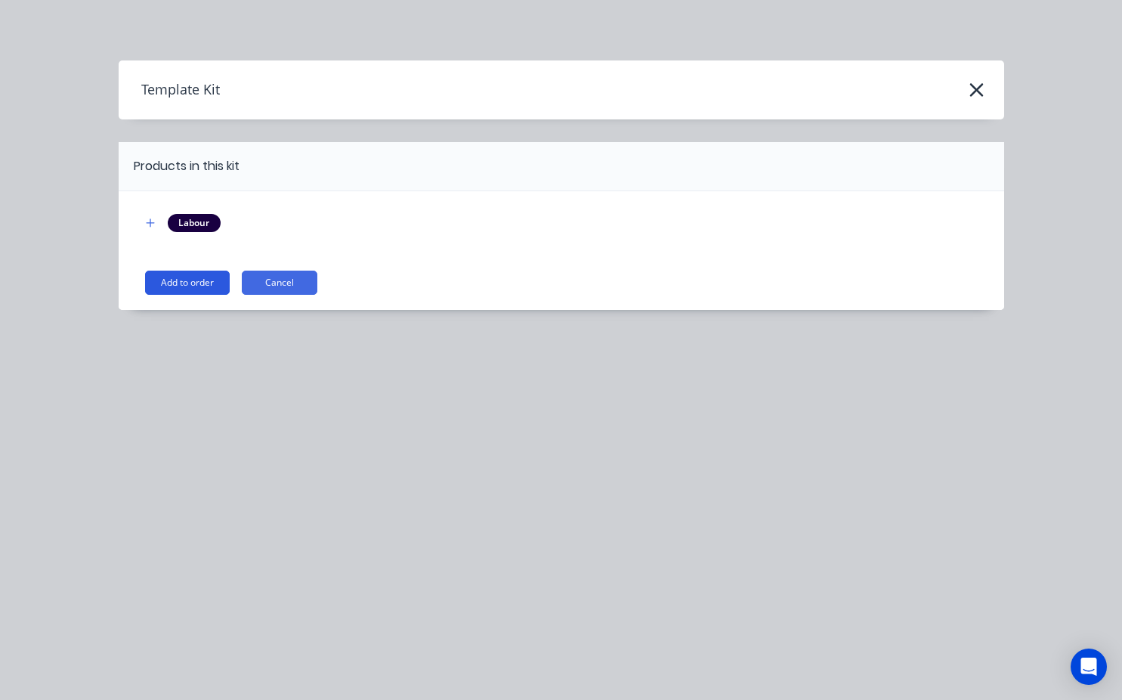
click at [211, 281] on button "Add to order" at bounding box center [187, 283] width 85 height 24
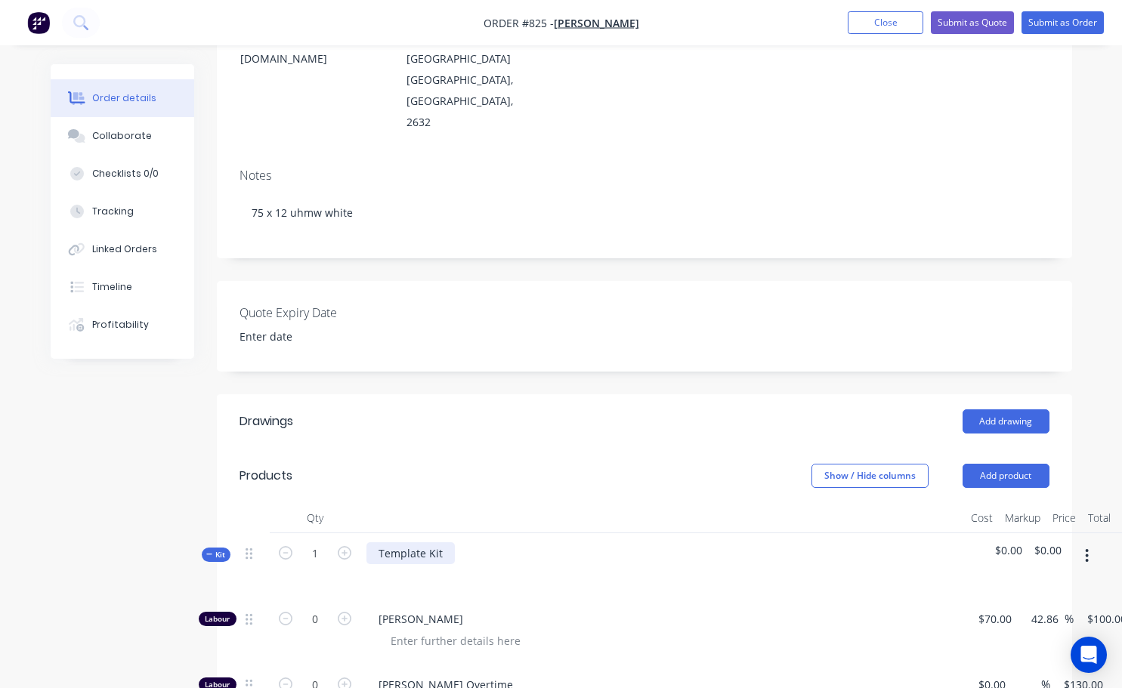
click at [398, 543] on div "Template Kit" at bounding box center [411, 554] width 88 height 22
click at [445, 543] on div "Template Kit" at bounding box center [411, 554] width 88 height 22
click at [1062, 28] on button "Submit as Order" at bounding box center [1063, 22] width 82 height 23
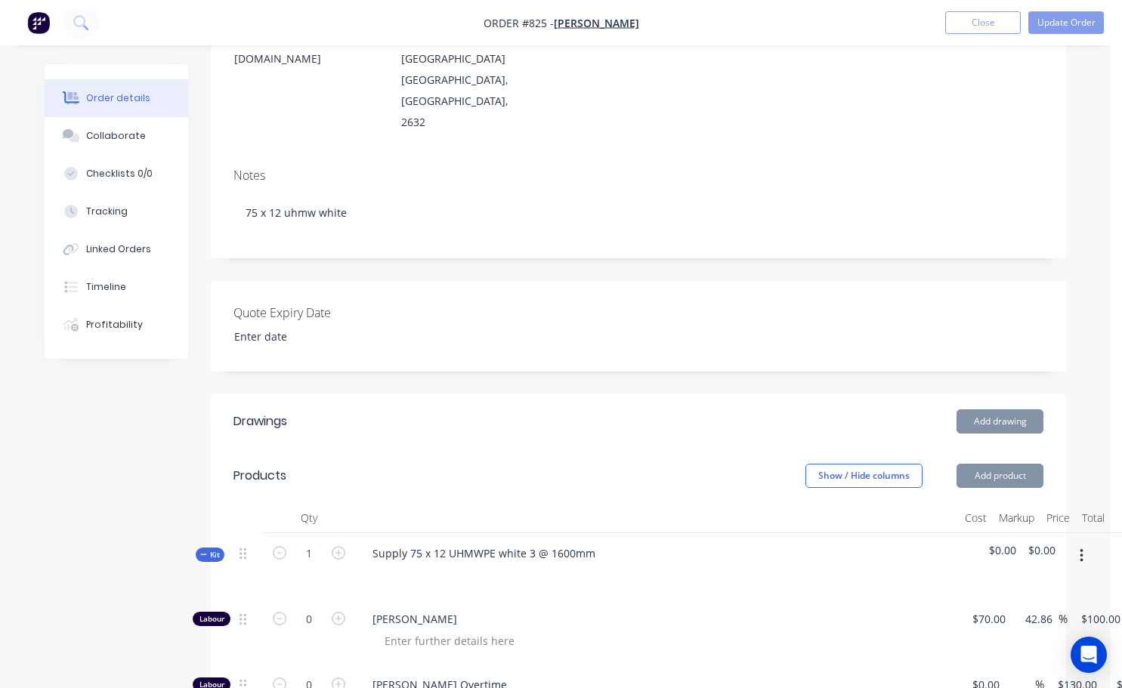
scroll to position [0, 0]
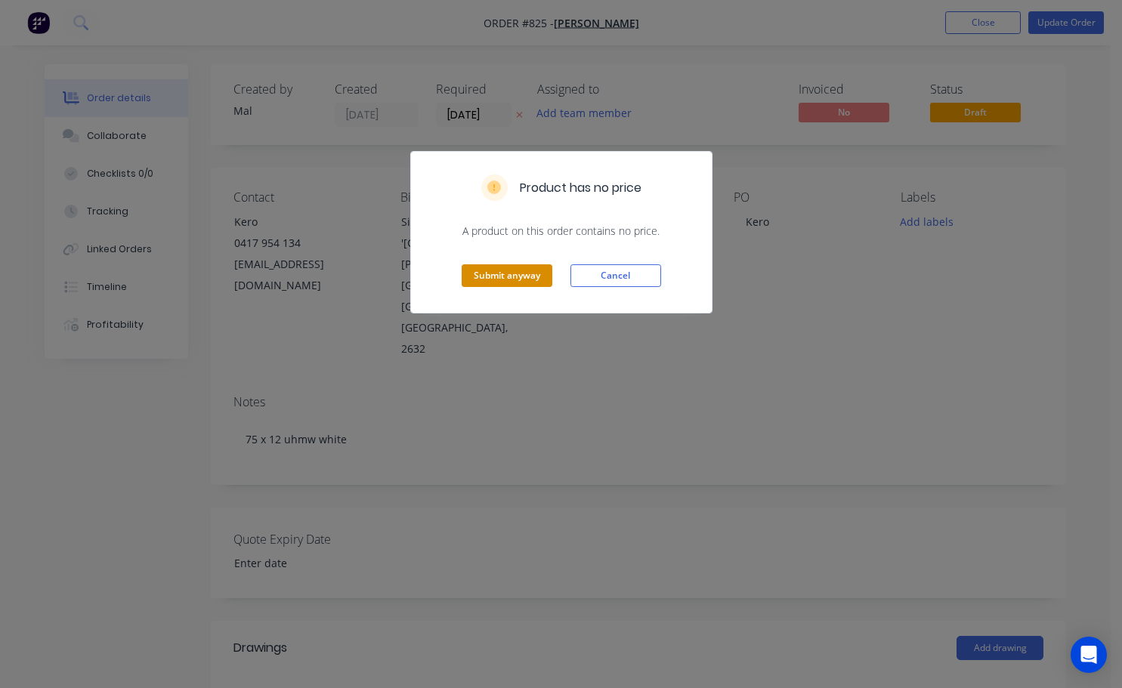
click at [493, 283] on button "Submit anyway" at bounding box center [507, 276] width 91 height 23
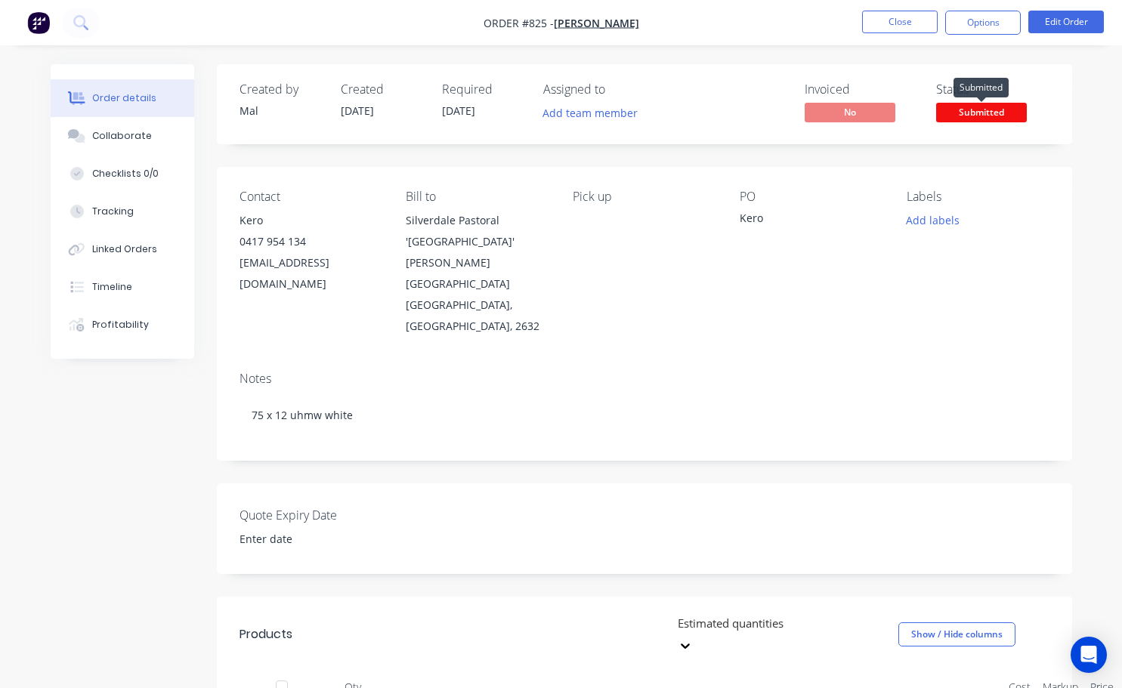
click at [974, 114] on span "Submitted" at bounding box center [981, 112] width 91 height 19
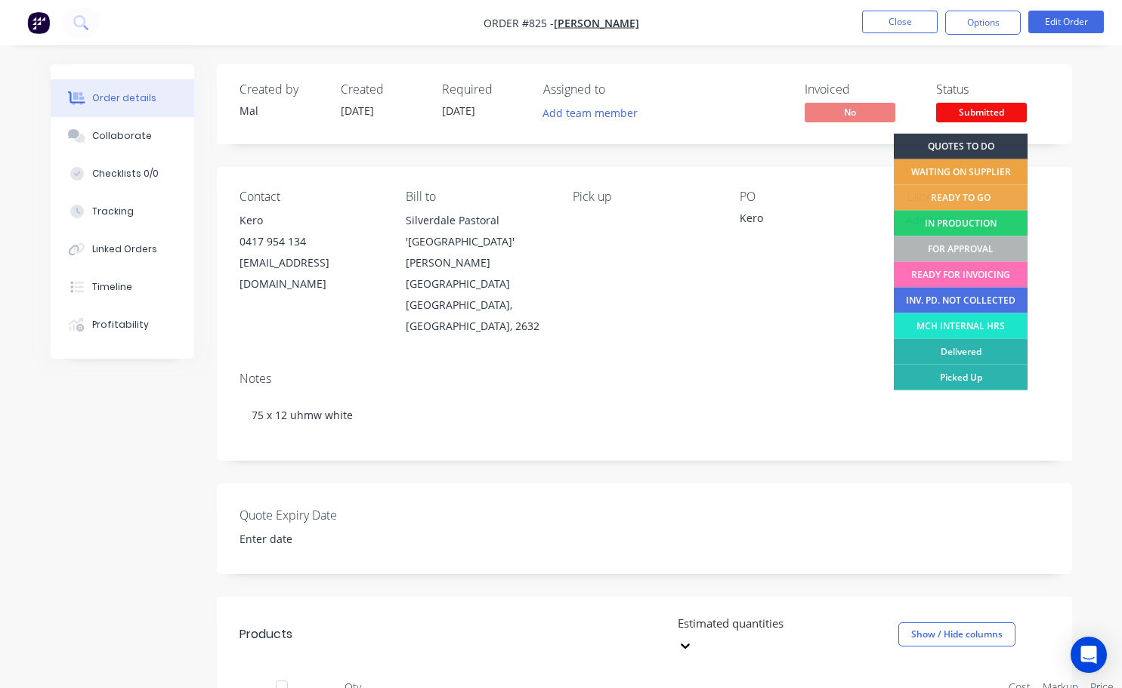
click at [961, 172] on div "WAITING ON SUPPLIER" at bounding box center [961, 172] width 134 height 26
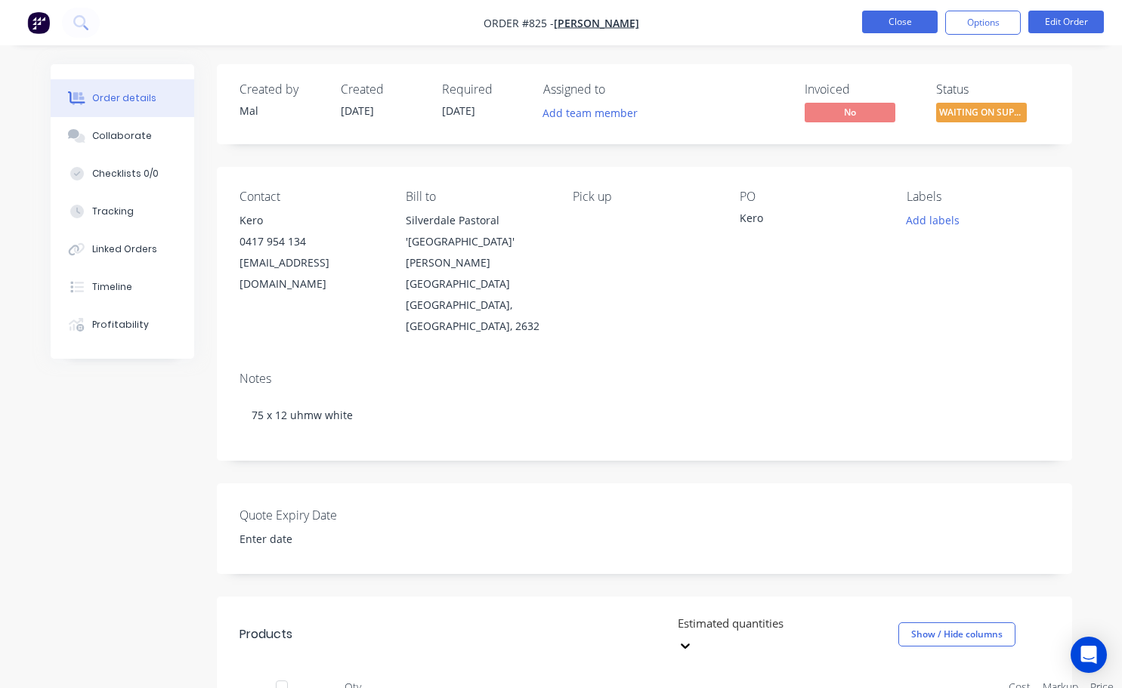
click at [906, 28] on button "Close" at bounding box center [900, 22] width 76 height 23
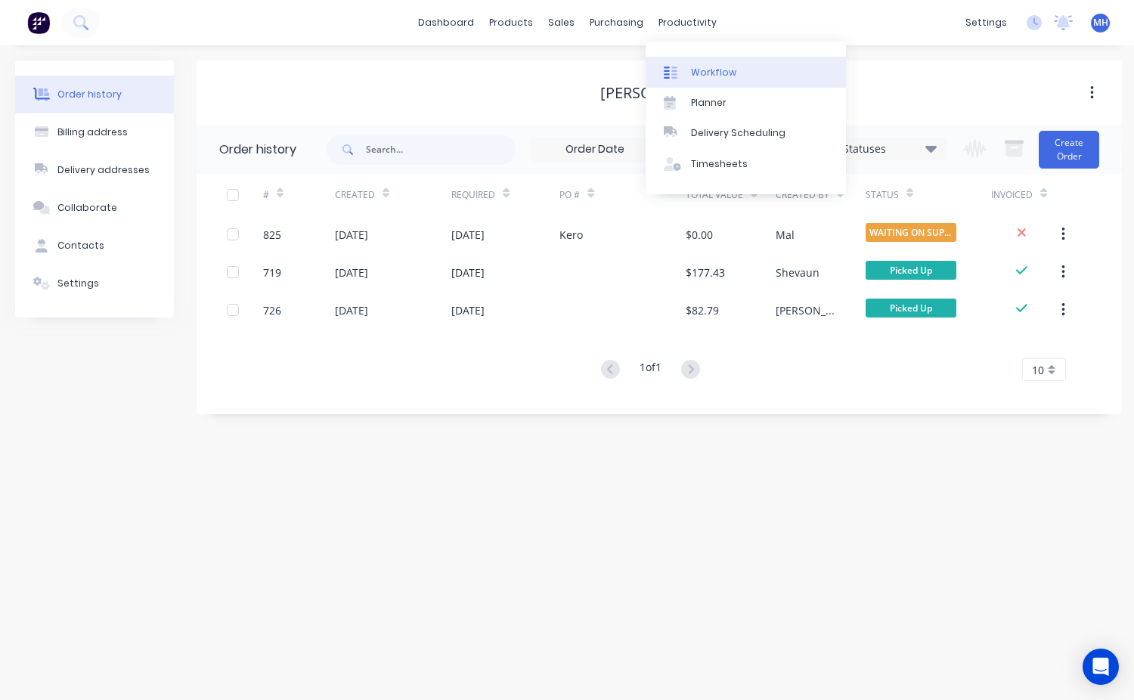
click at [722, 73] on div "Workflow" at bounding box center [713, 73] width 45 height 14
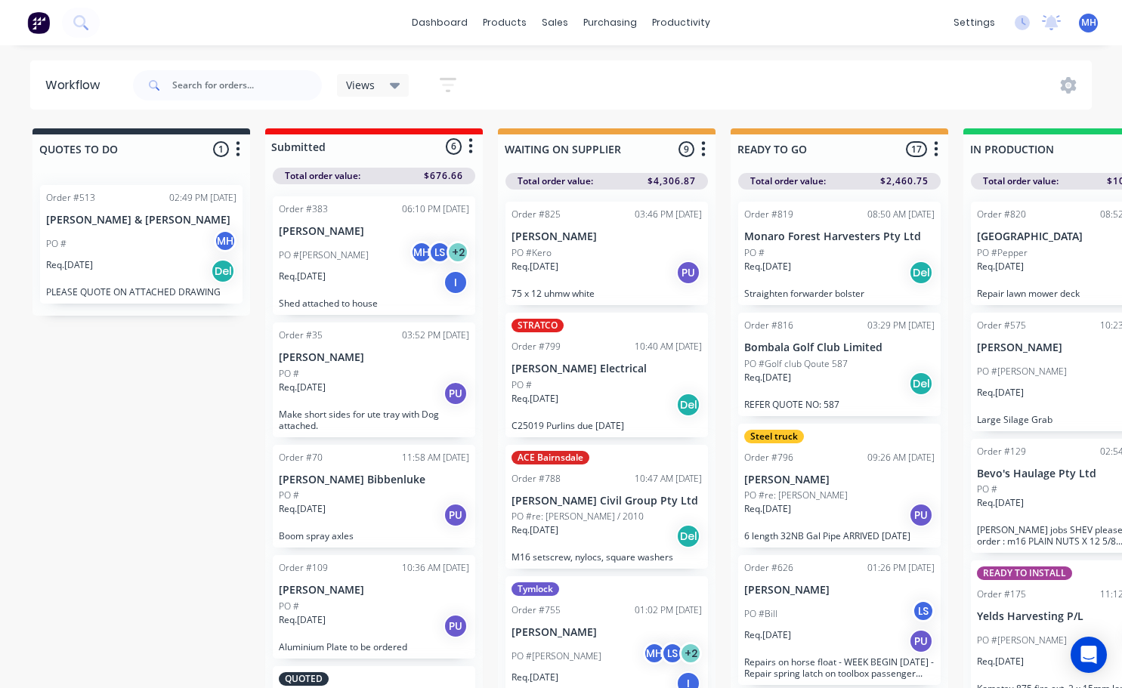
click at [534, 228] on div "Order #825 03:46 PM [DATE] [PERSON_NAME] PO #Kero Req. [DATE] PU 75 x 12 uhmw w…" at bounding box center [607, 254] width 203 height 104
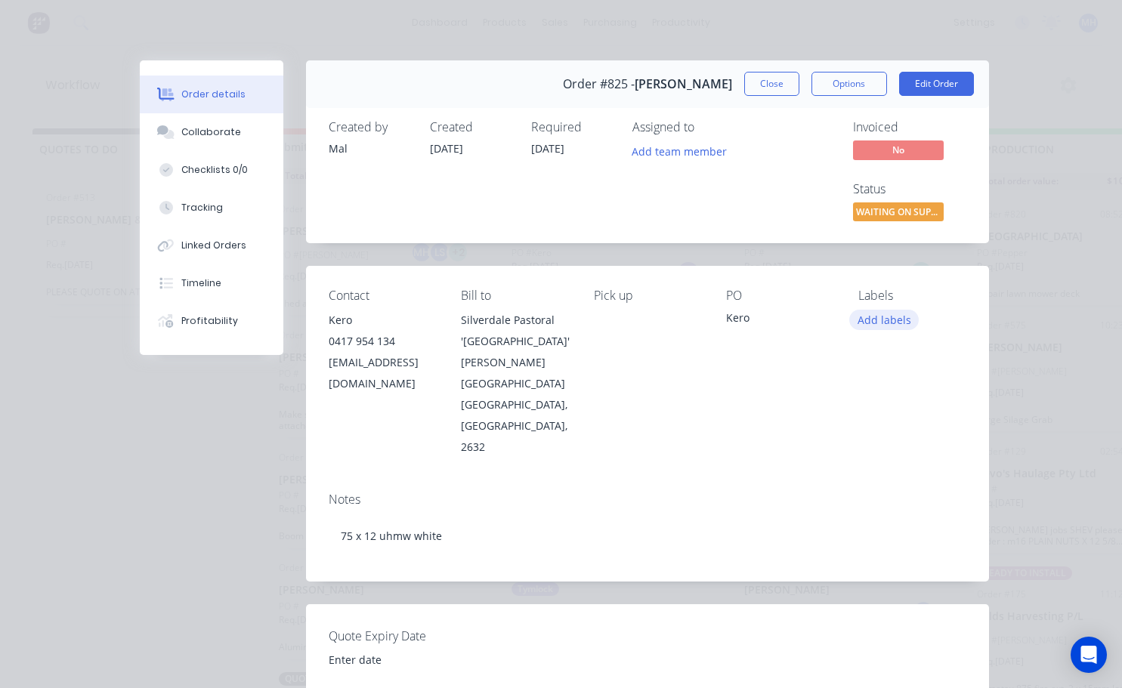
click at [879, 321] on button "Add labels" at bounding box center [884, 320] width 70 height 20
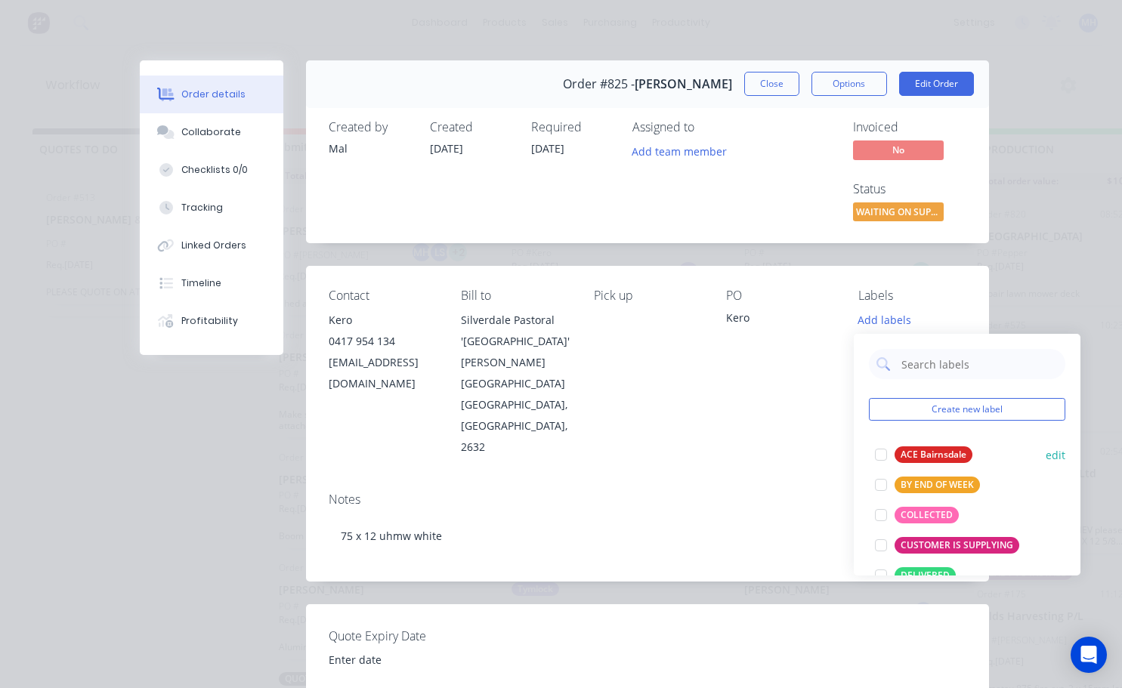
click at [881, 453] on div at bounding box center [881, 455] width 30 height 30
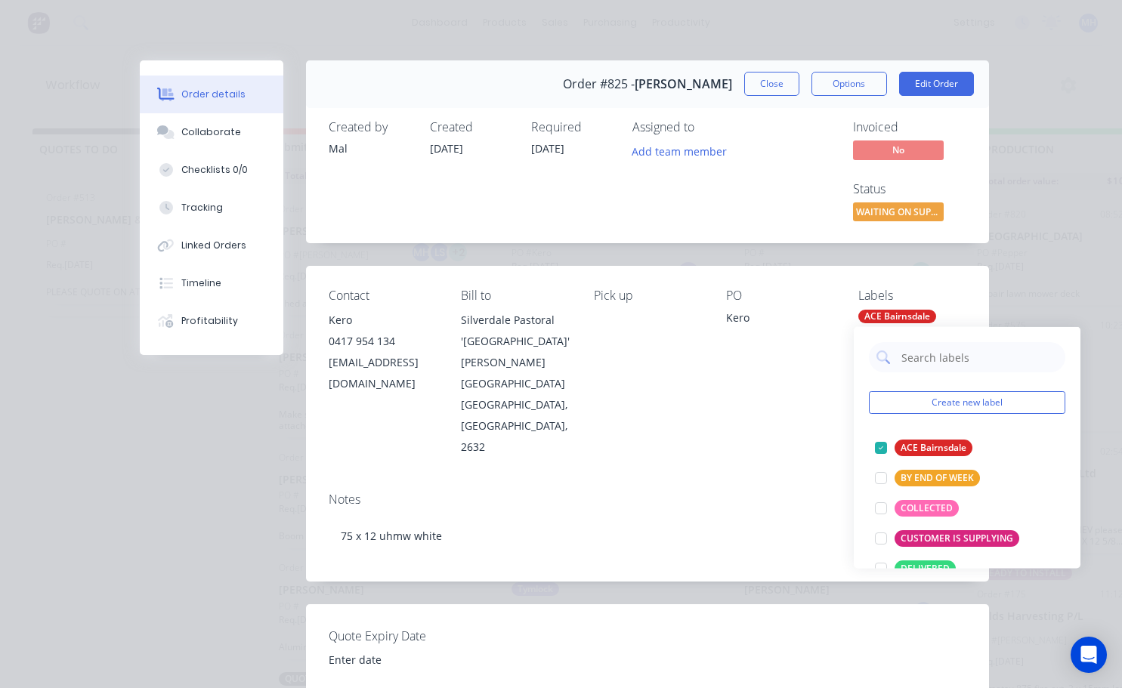
drag, startPoint x: 793, startPoint y: 437, endPoint x: 788, endPoint y: 407, distance: 30.6
click at [793, 437] on div "Contact Kero [PHONE_NUMBER] [EMAIL_ADDRESS][DOMAIN_NAME] Bill to Silverdale Pas…" at bounding box center [647, 373] width 683 height 214
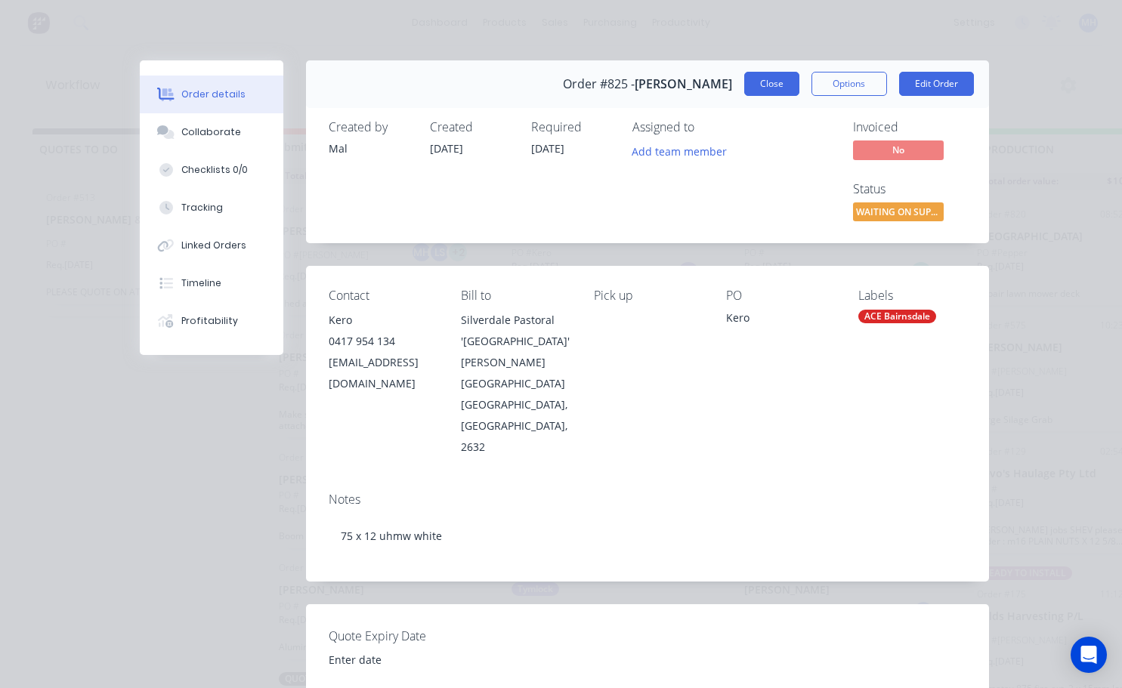
click at [753, 92] on button "Close" at bounding box center [771, 84] width 55 height 24
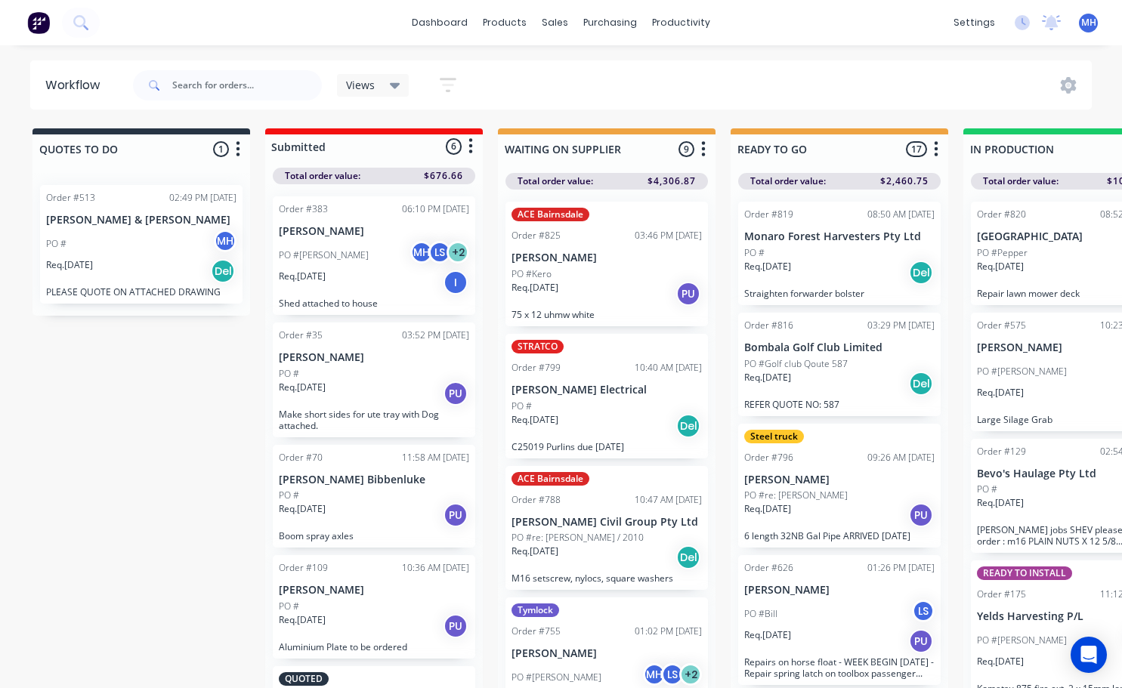
click at [574, 409] on div "PO #" at bounding box center [607, 407] width 190 height 14
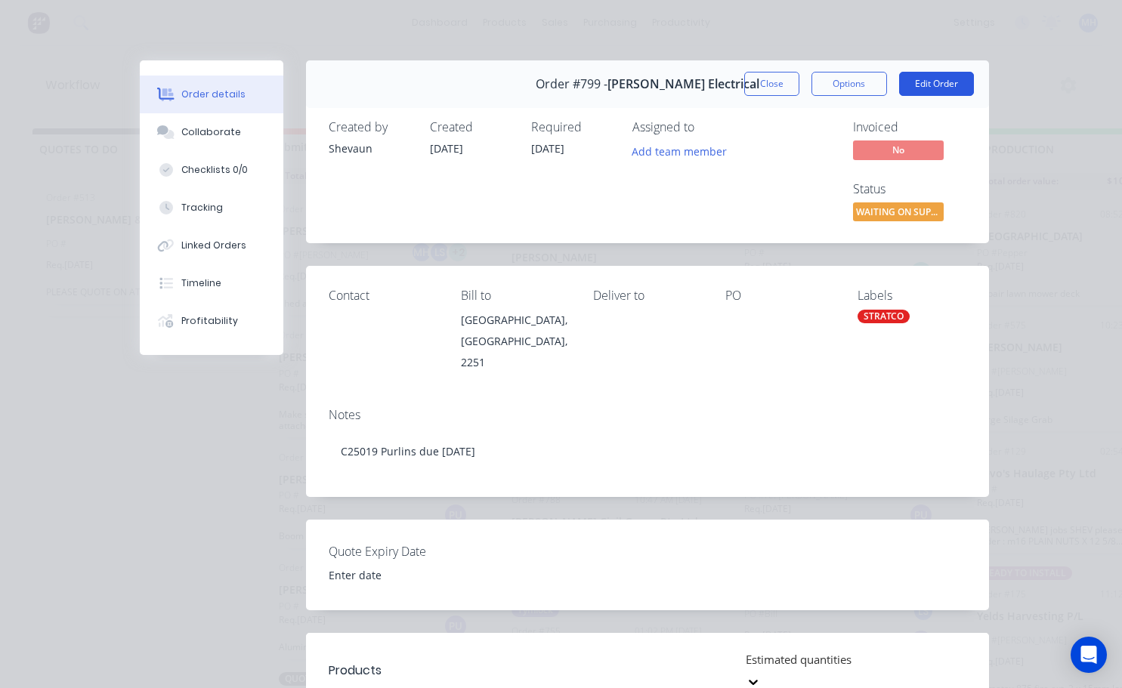
click at [924, 81] on button "Edit Order" at bounding box center [936, 84] width 75 height 24
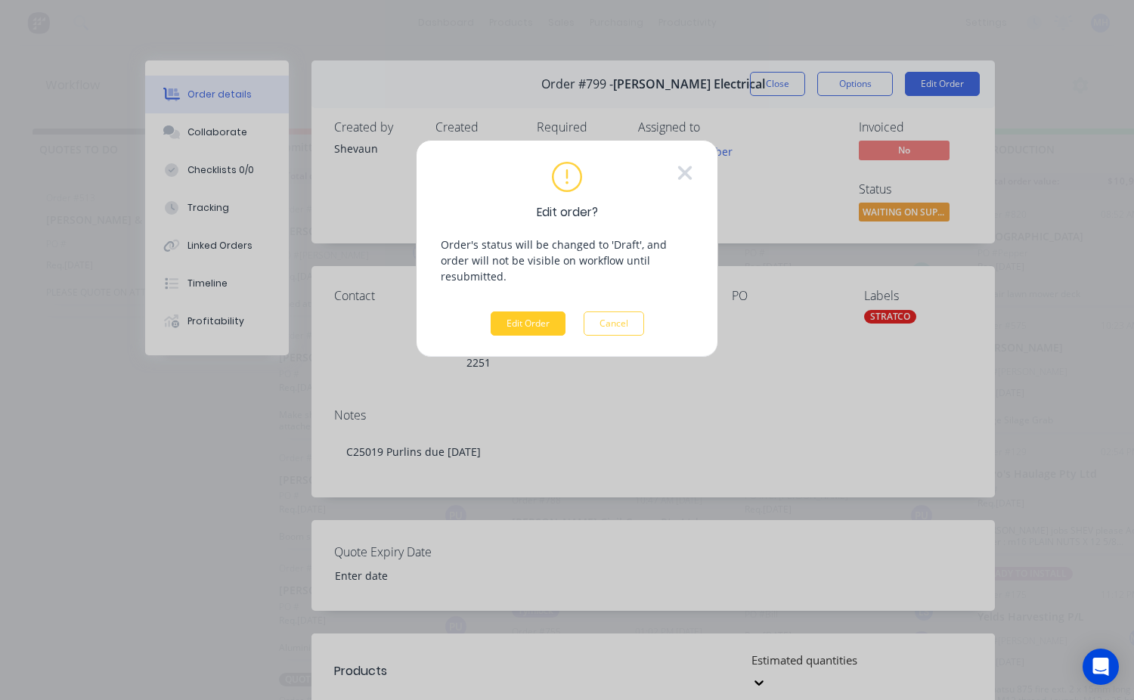
click at [535, 311] on button "Edit Order" at bounding box center [527, 323] width 75 height 24
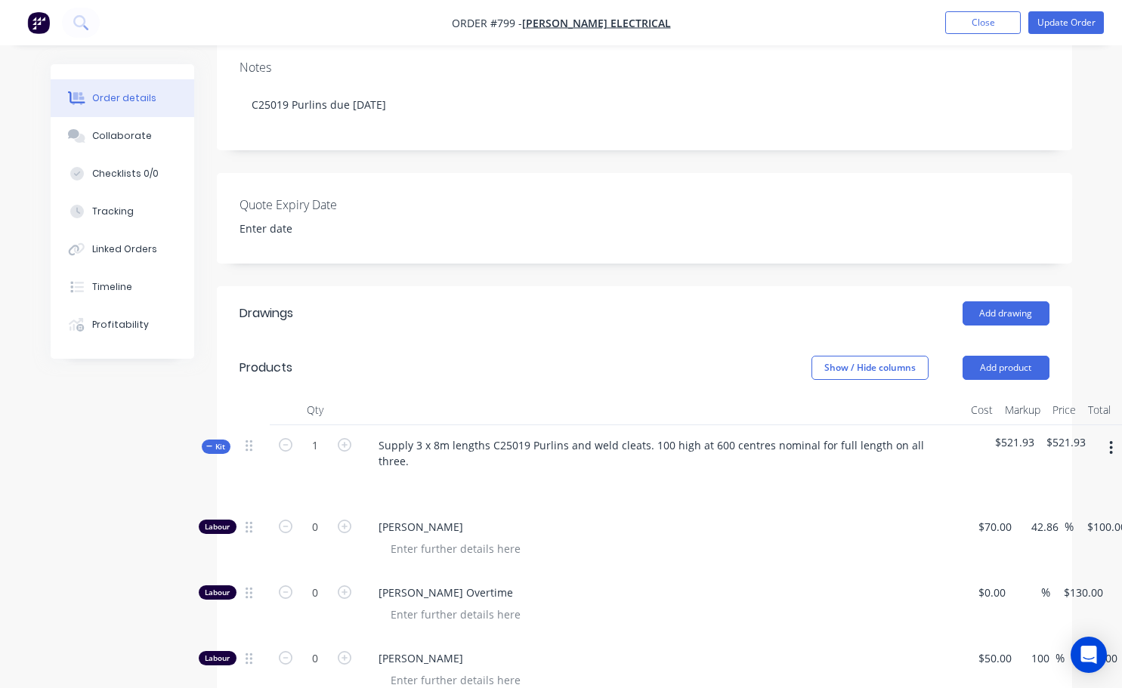
scroll to position [302, 0]
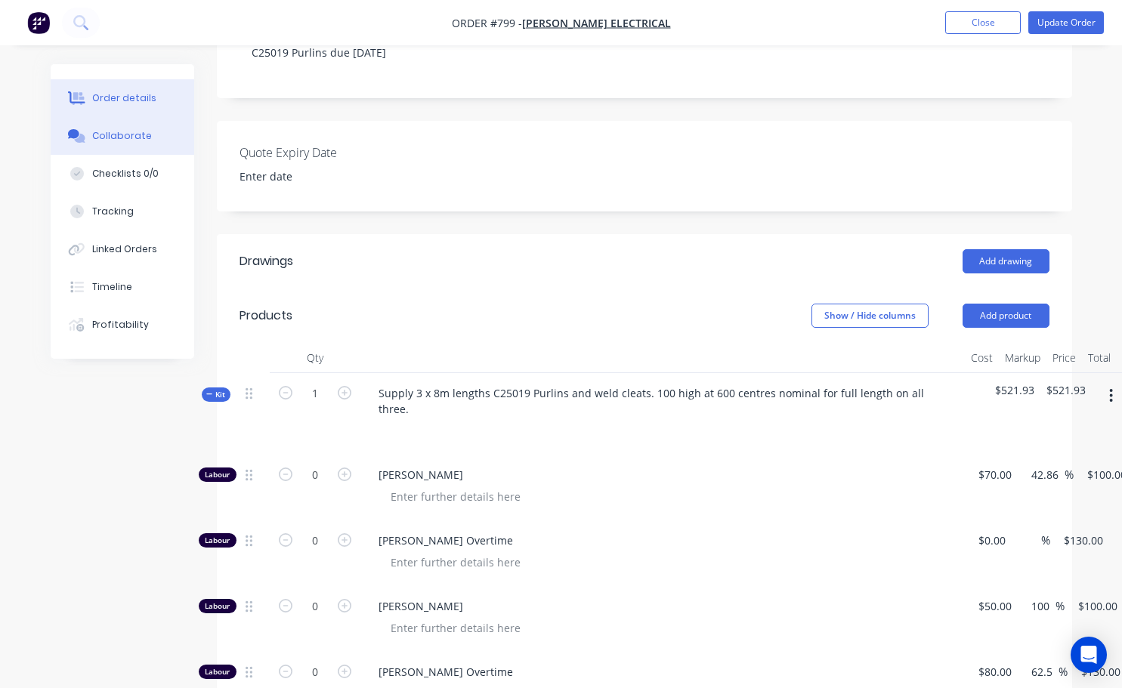
click at [128, 143] on button "Collaborate" at bounding box center [123, 136] width 144 height 38
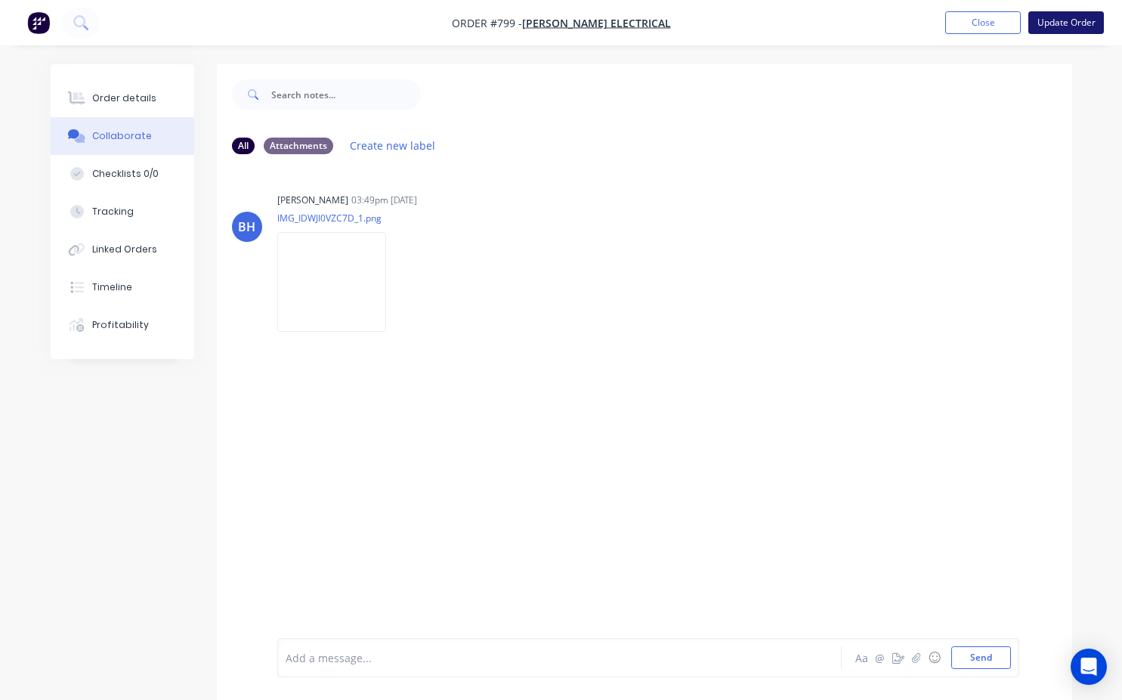
click at [1071, 29] on button "Update Order" at bounding box center [1067, 22] width 76 height 23
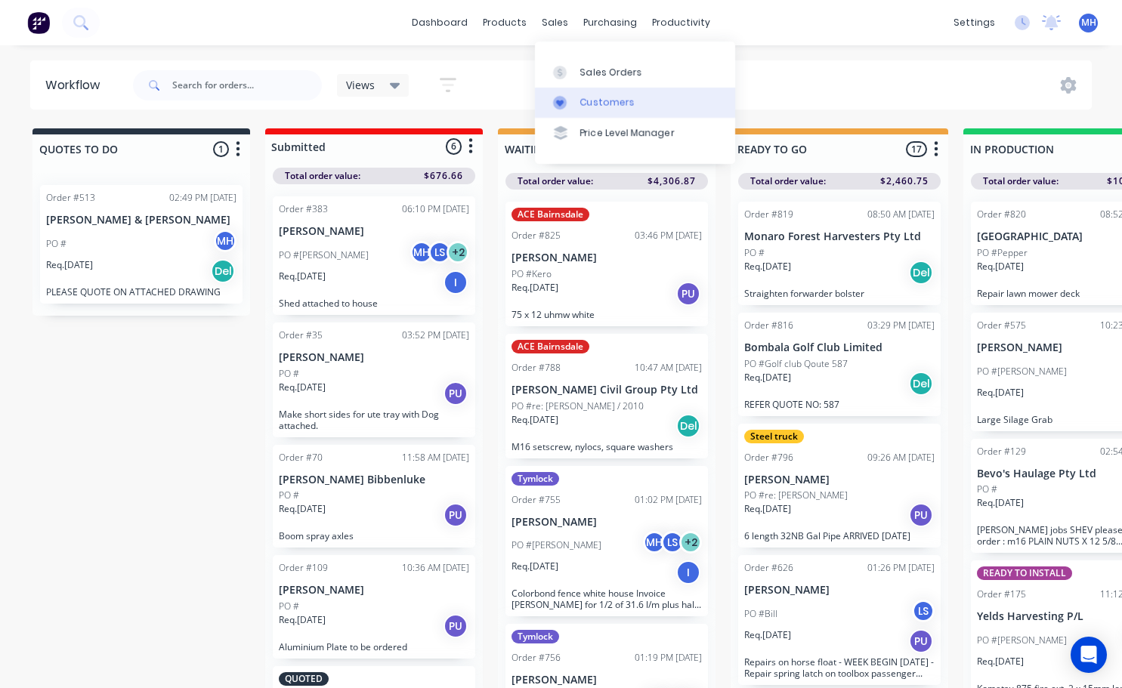
click at [633, 97] on link "Customers" at bounding box center [635, 103] width 200 height 30
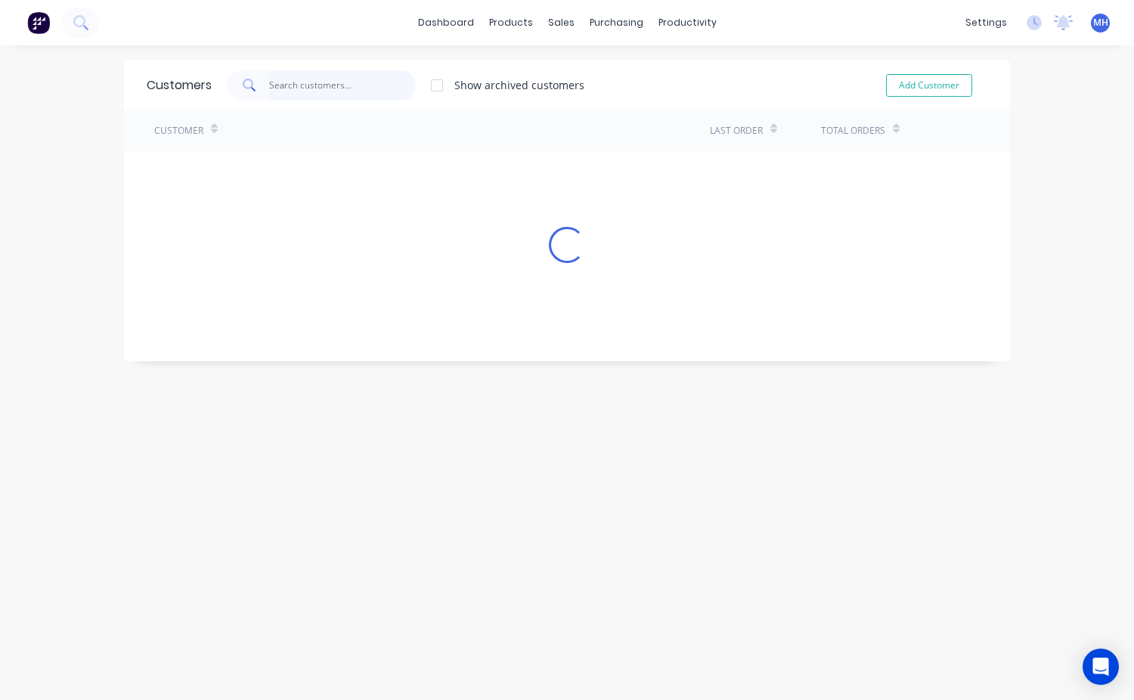
click at [269, 79] on input "text" at bounding box center [342, 85] width 147 height 30
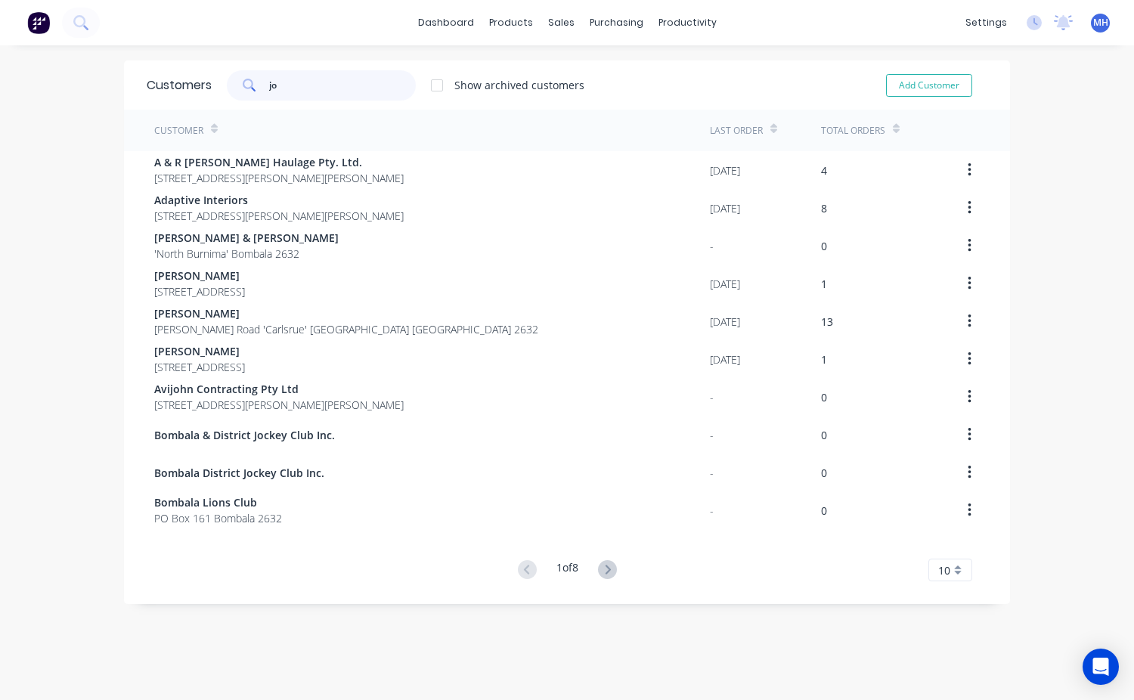
type input "j"
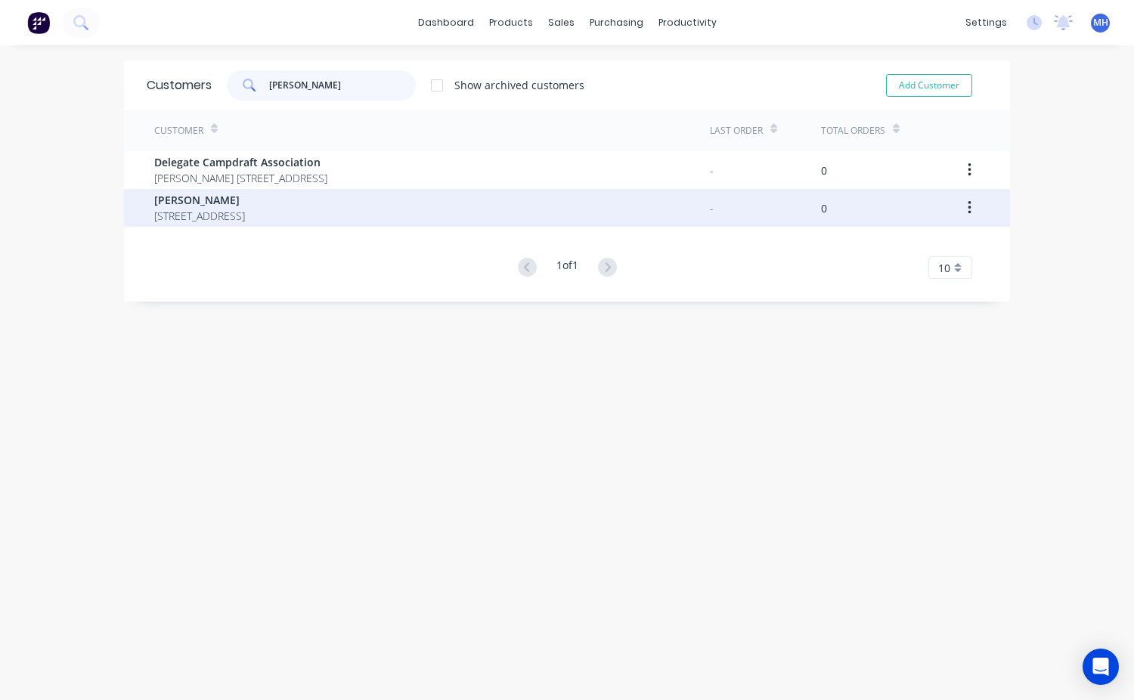
type input "[PERSON_NAME]"
click at [245, 206] on span "[PERSON_NAME]" at bounding box center [199, 200] width 91 height 16
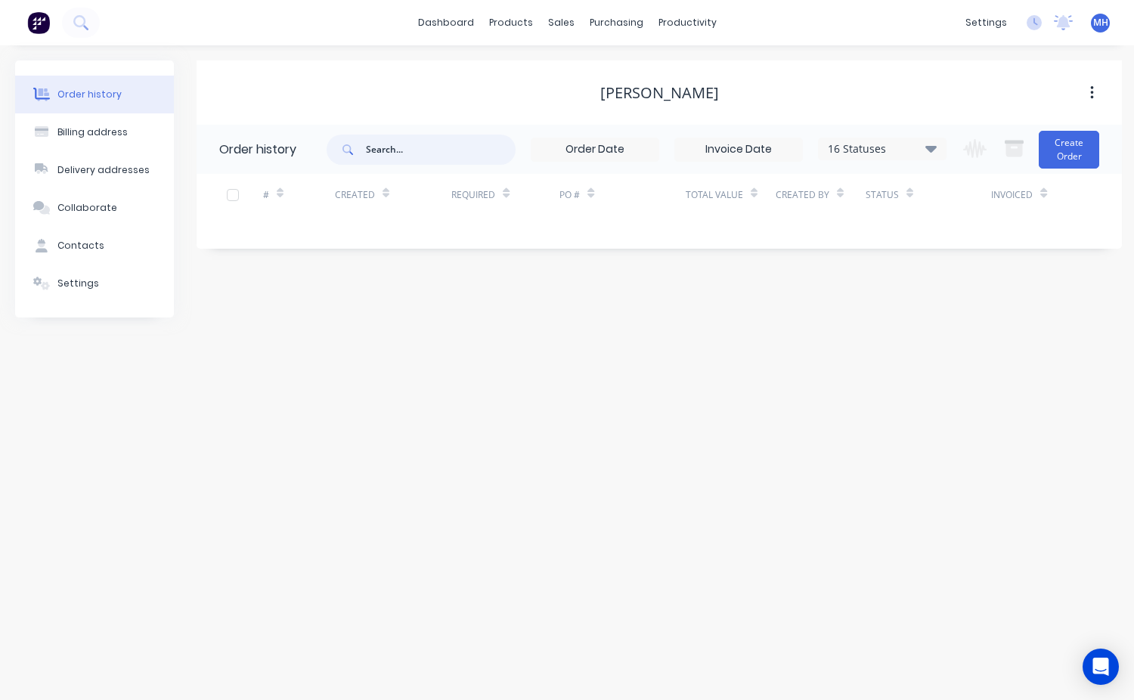
click at [368, 148] on input "text" at bounding box center [441, 150] width 150 height 30
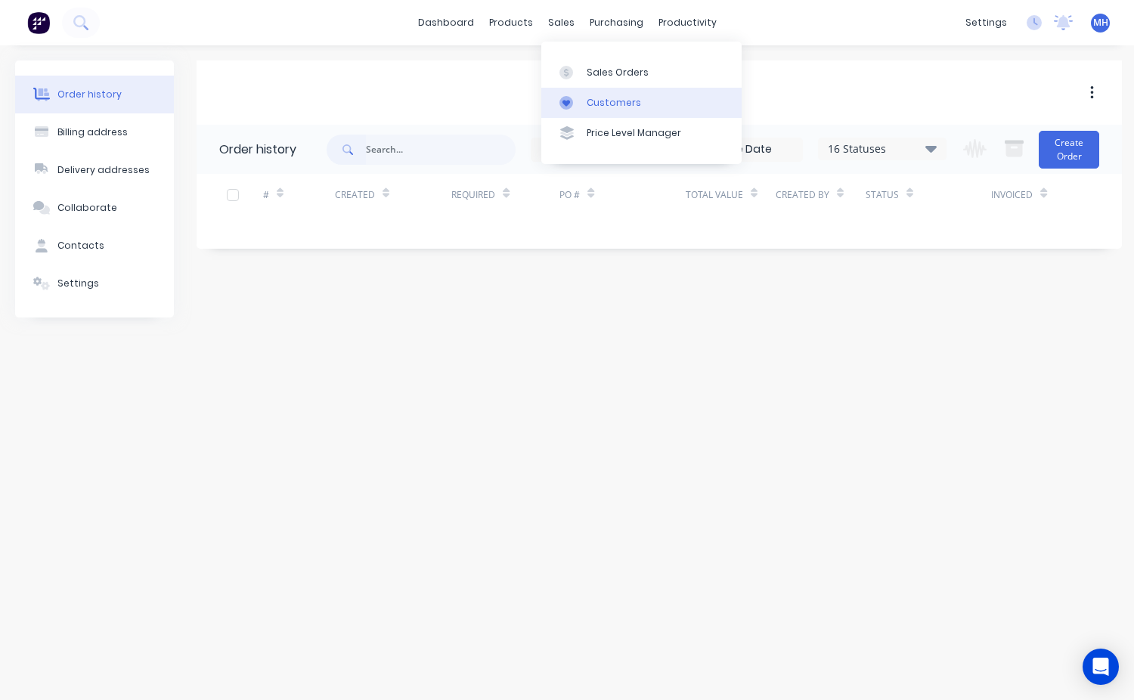
click at [596, 97] on div "Customers" at bounding box center [613, 103] width 54 height 14
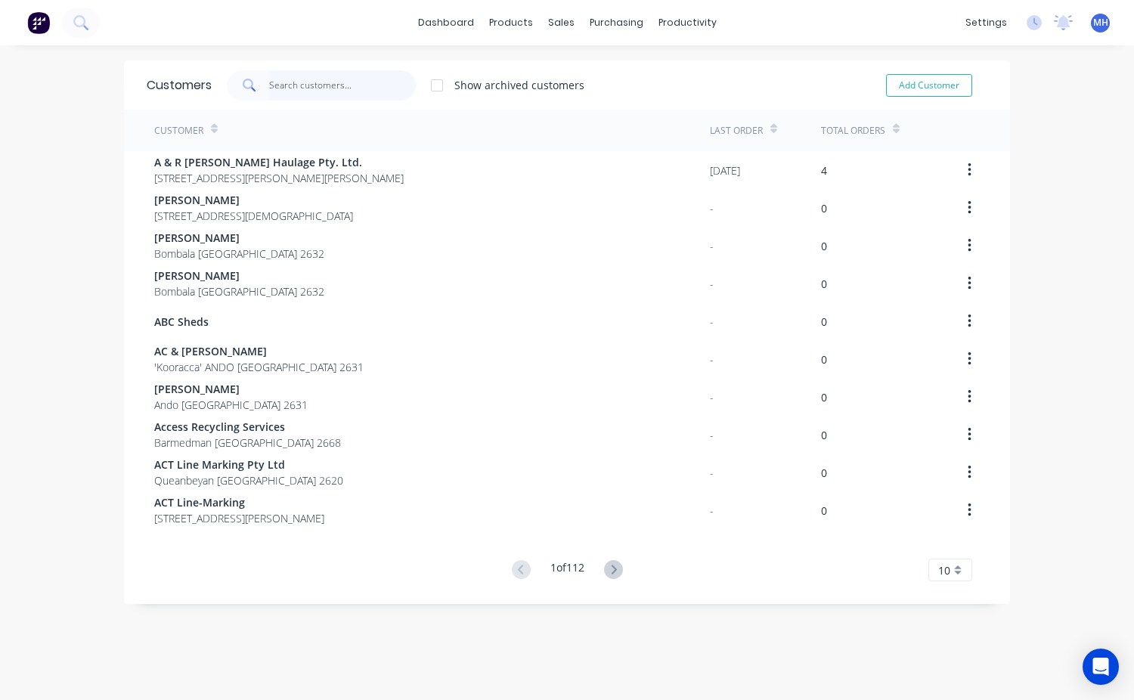
click at [269, 85] on input "text" at bounding box center [342, 85] width 147 height 30
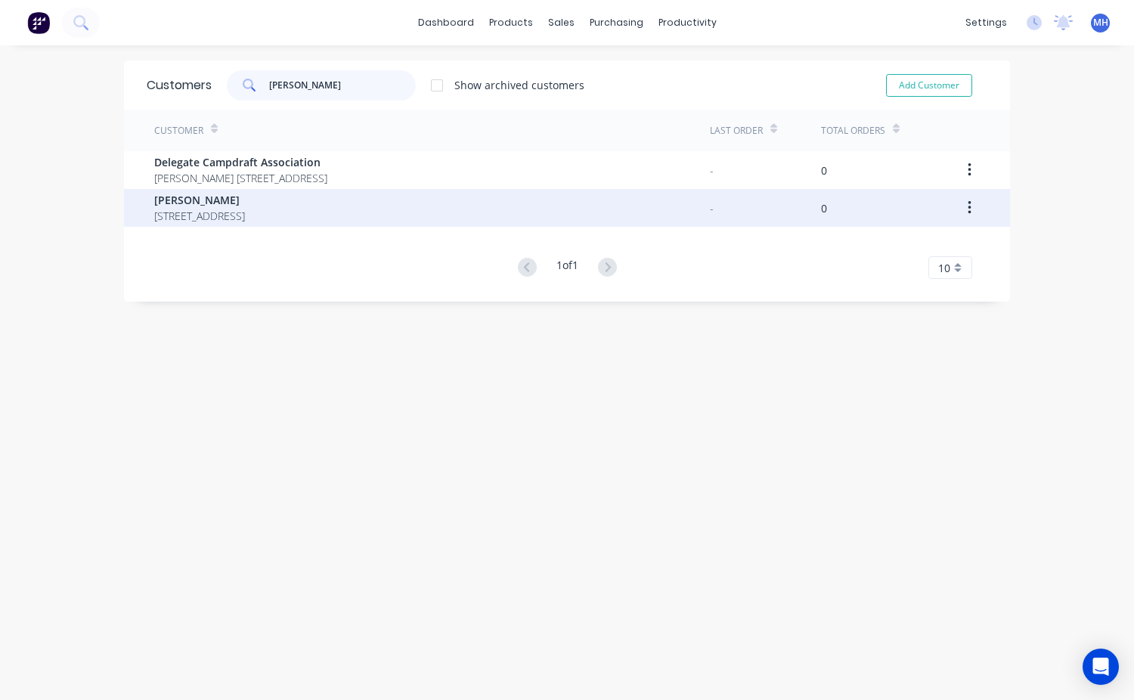
type input "[PERSON_NAME]"
click at [190, 196] on span "[PERSON_NAME]" at bounding box center [199, 200] width 91 height 16
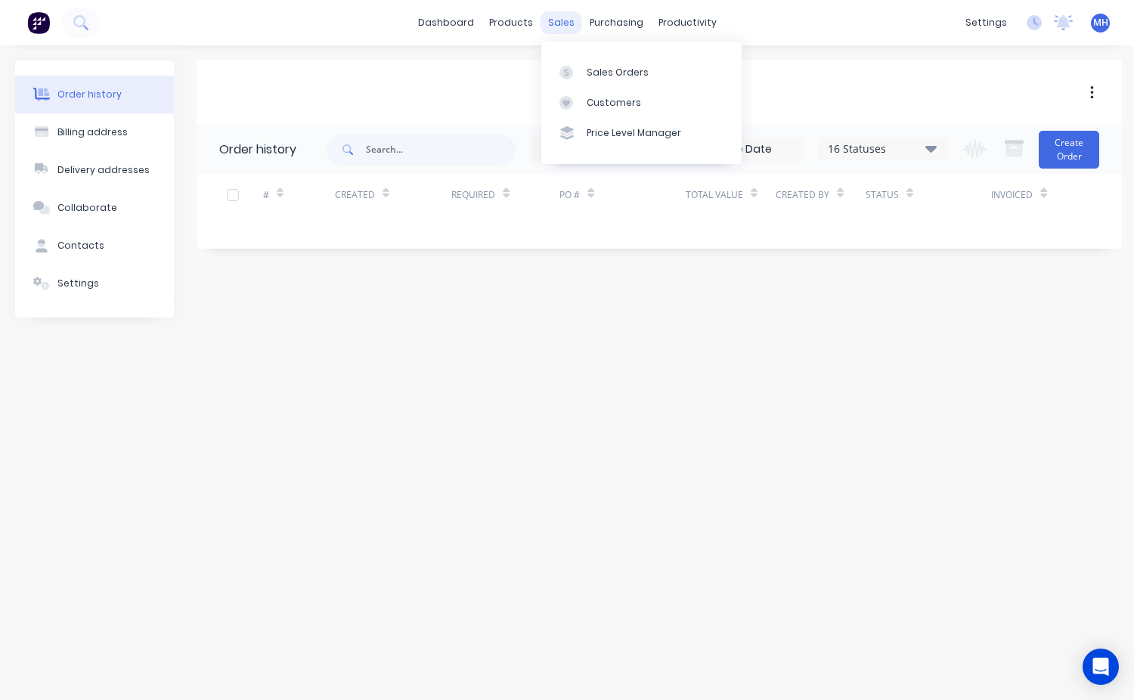
click at [564, 29] on div "sales" at bounding box center [561, 22] width 42 height 23
click at [606, 96] on div "Customers" at bounding box center [613, 103] width 54 height 14
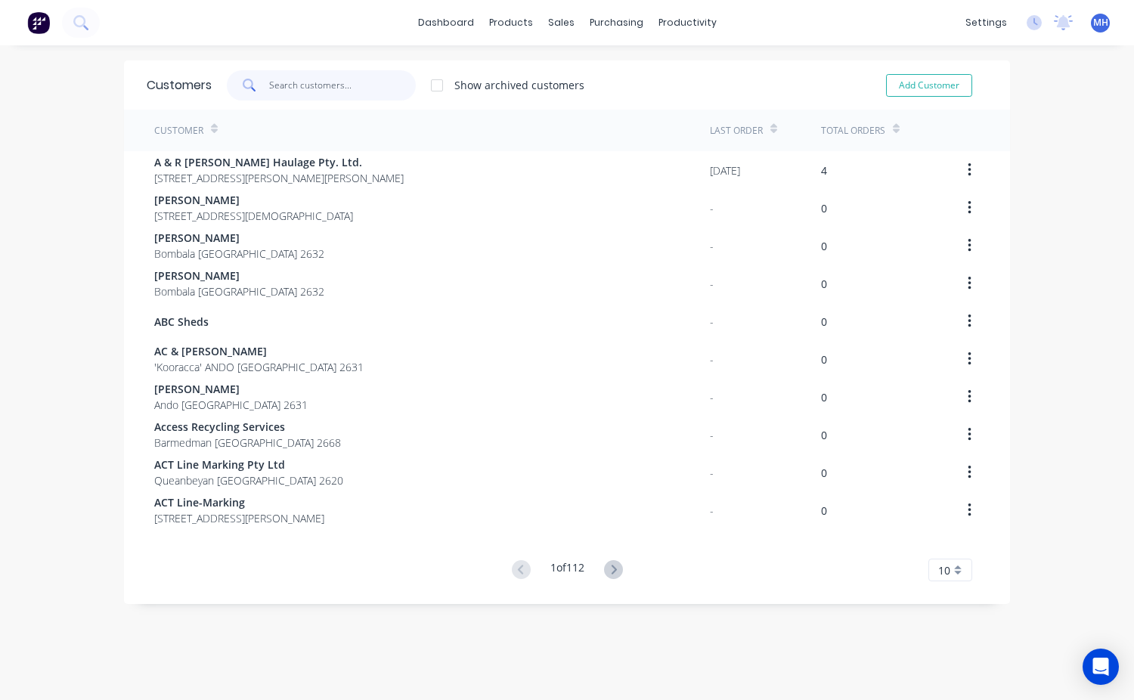
drag, startPoint x: 289, startPoint y: 78, endPoint x: 326, endPoint y: 112, distance: 50.8
click at [289, 78] on input "text" at bounding box center [342, 85] width 147 height 30
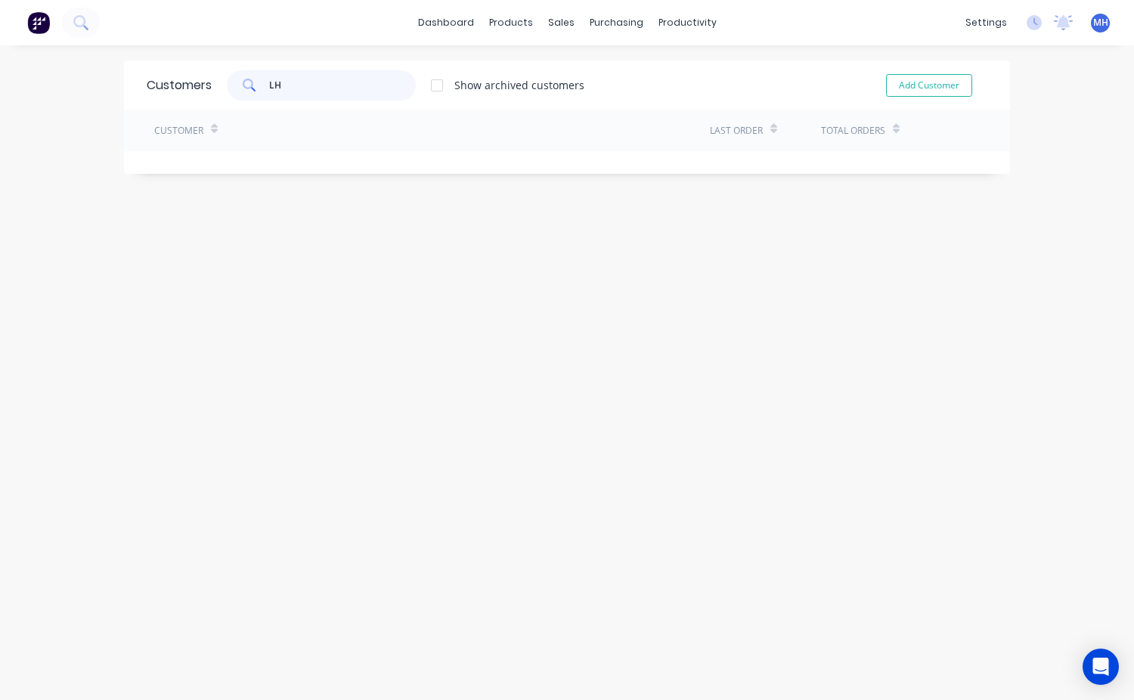
type input "L"
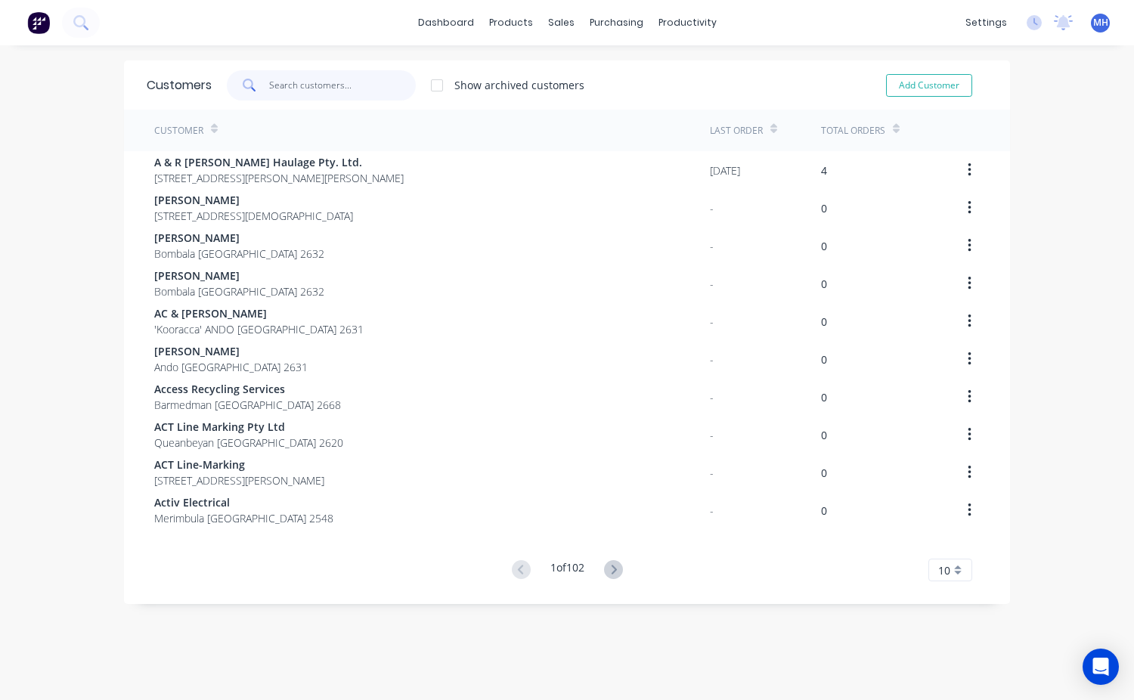
click at [290, 85] on input "text" at bounding box center [342, 85] width 147 height 30
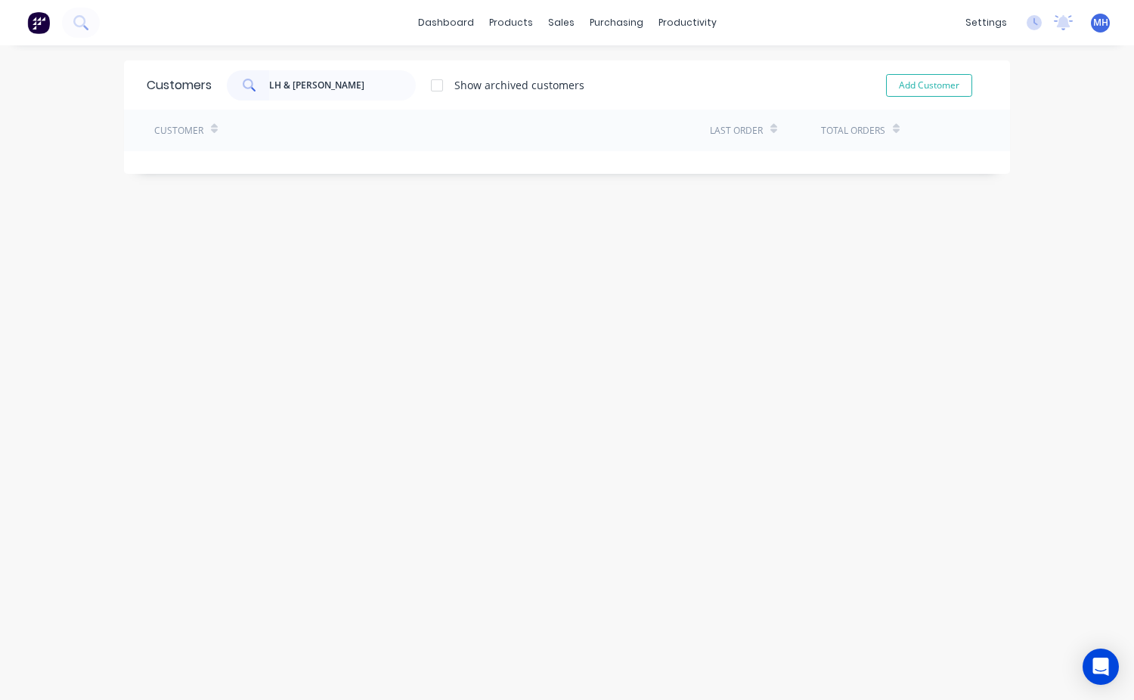
click at [487, 262] on div "Customers LH & [PERSON_NAME] Show archived customers Add Customer Customer Last…" at bounding box center [567, 387] width 1134 height 654
click at [321, 85] on input "LH & [PERSON_NAME]" at bounding box center [342, 85] width 147 height 30
click at [436, 120] on div "Customer" at bounding box center [431, 131] width 555 height 42
click at [325, 85] on input "LH & [PERSON_NAME]" at bounding box center [342, 85] width 147 height 30
click at [432, 85] on div at bounding box center [437, 85] width 30 height 30
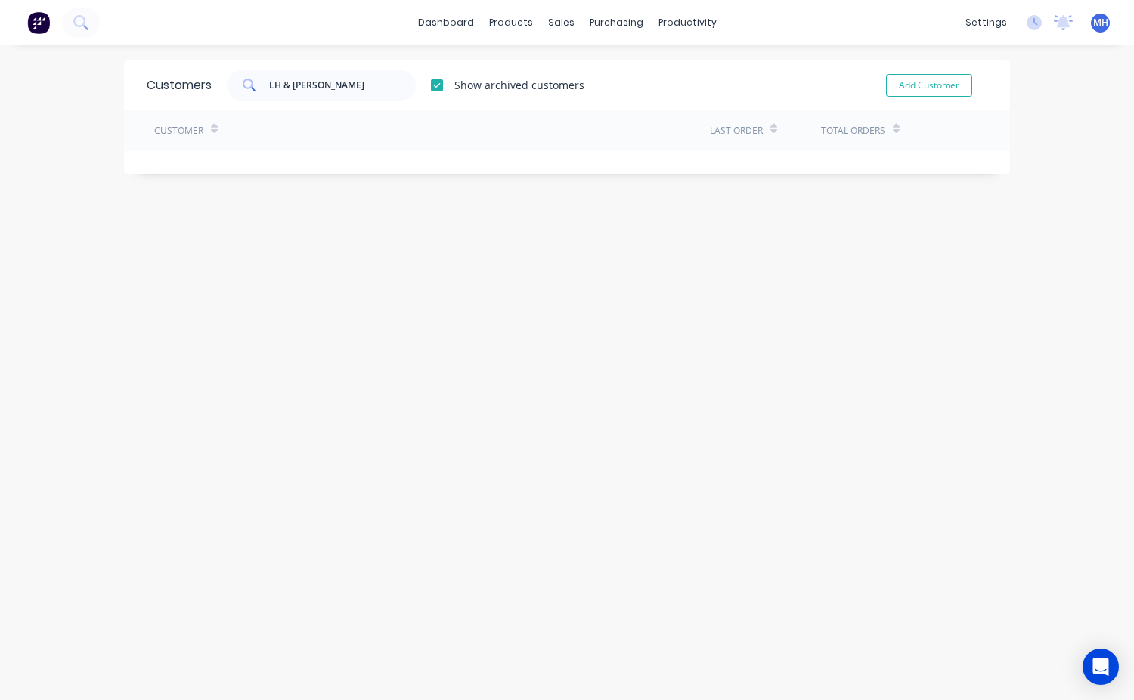
click at [435, 85] on div at bounding box center [437, 85] width 30 height 30
click at [323, 91] on input "LH & [PERSON_NAME]" at bounding box center [342, 85] width 147 height 30
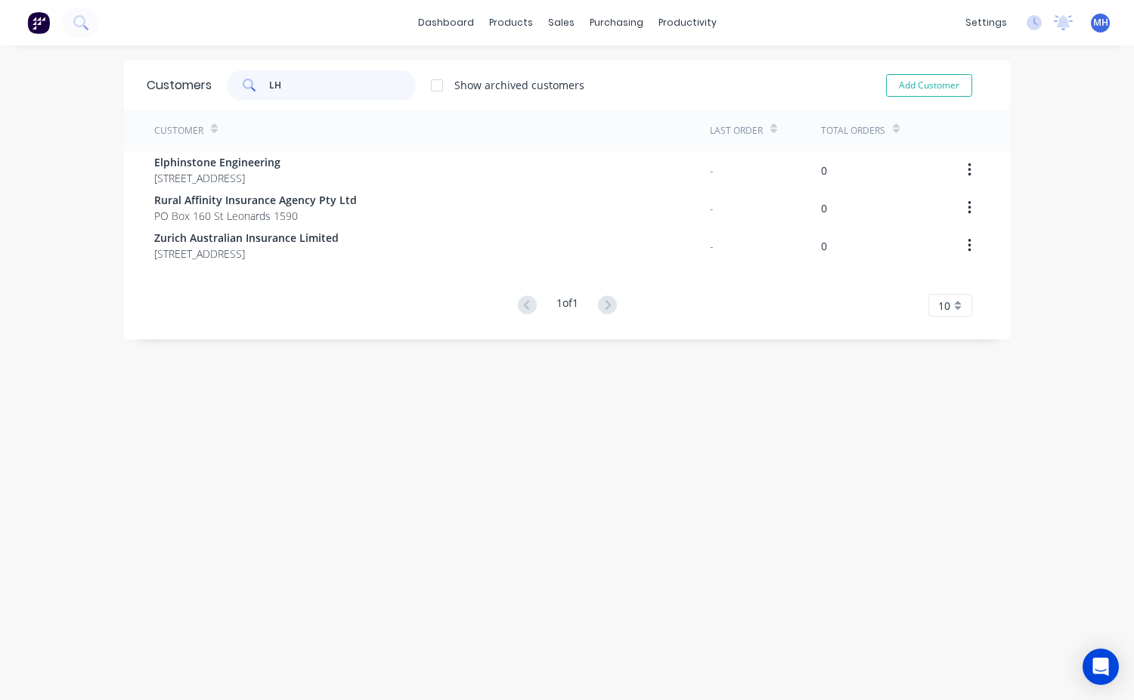
type input "L"
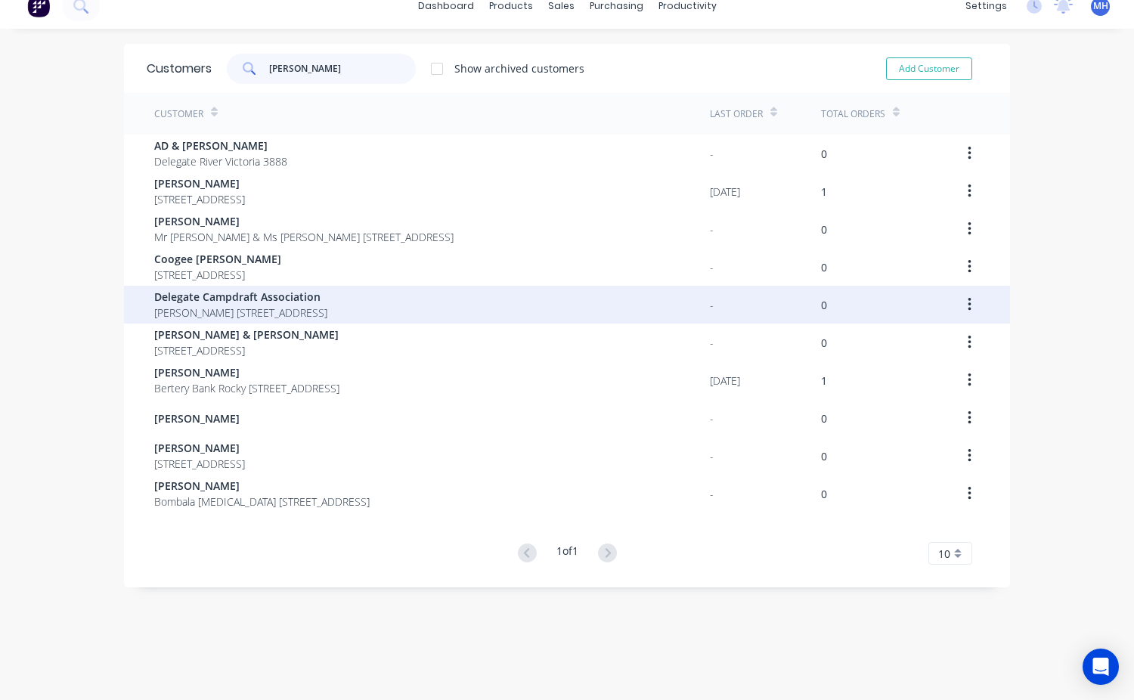
scroll to position [30, 0]
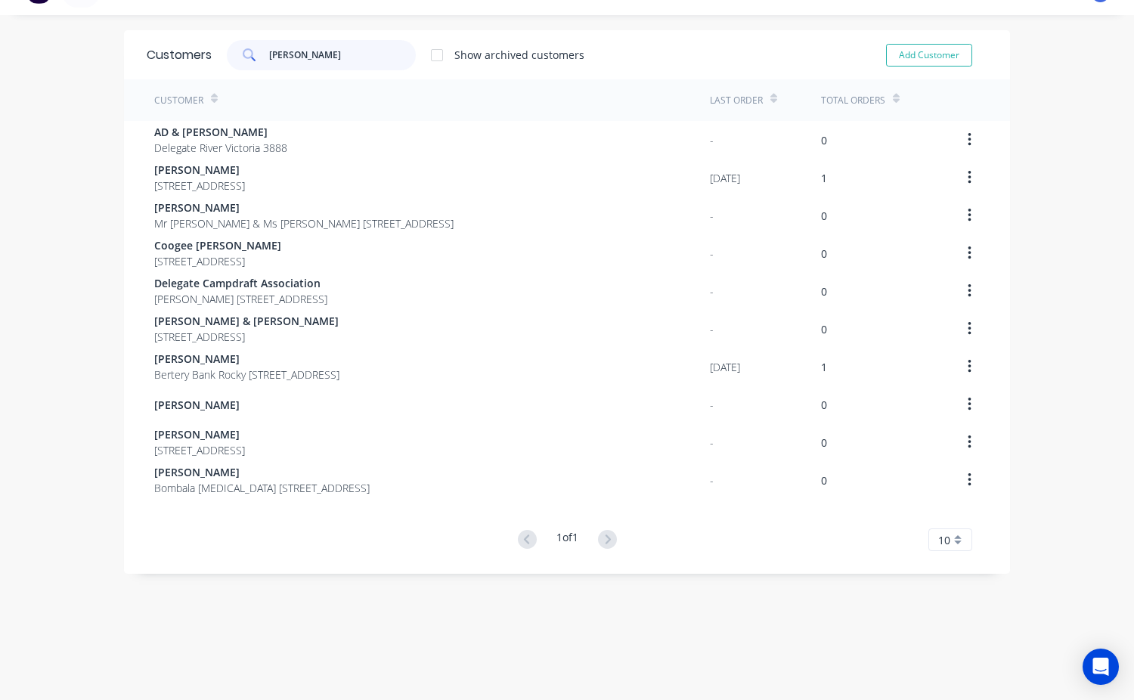
type input "[PERSON_NAME]"
click at [951, 536] on div "10" at bounding box center [950, 539] width 44 height 23
click at [939, 412] on div "15" at bounding box center [950, 408] width 42 height 26
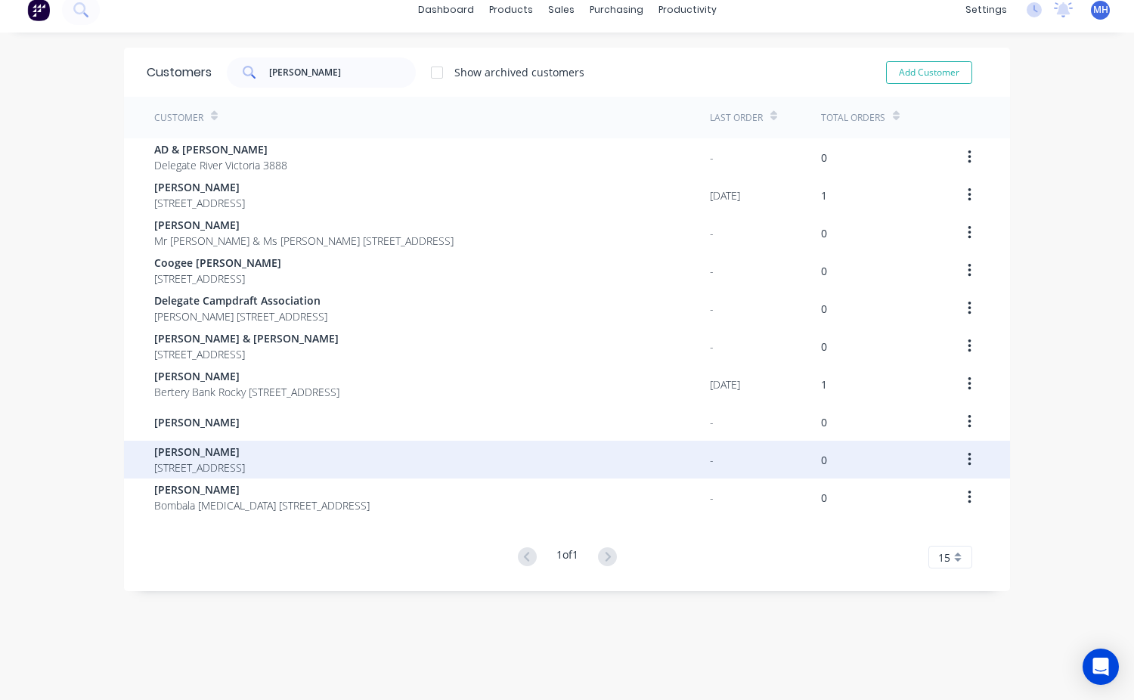
scroll to position [0, 0]
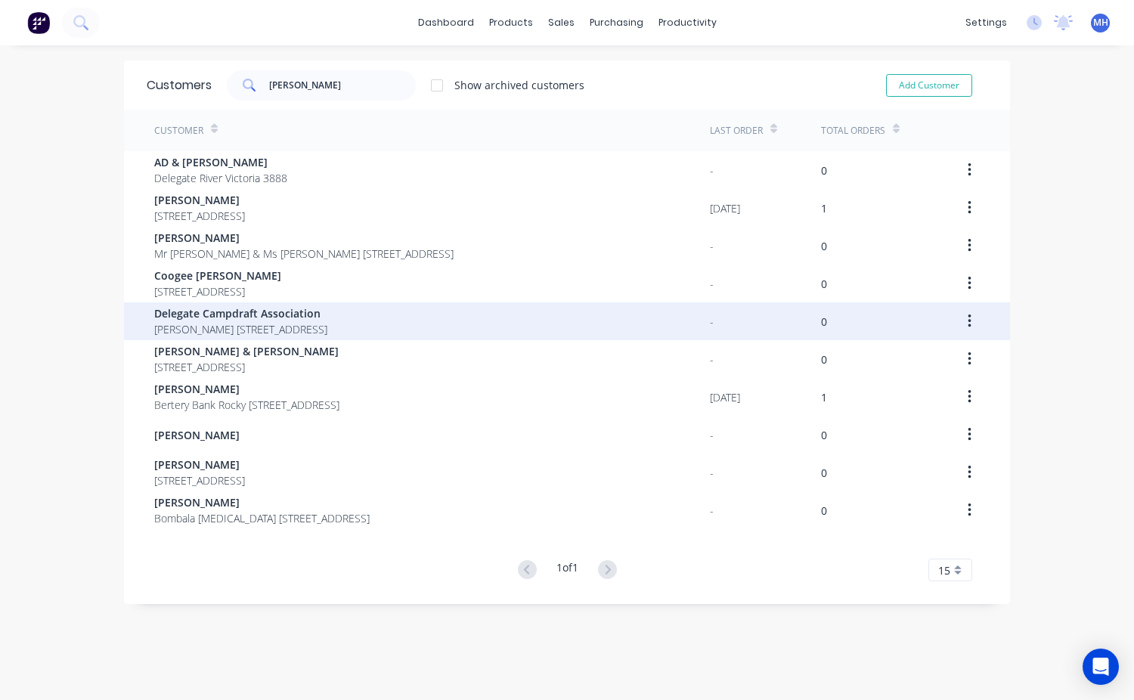
click at [246, 320] on span "Delegate Campdraft Association" at bounding box center [240, 313] width 173 height 16
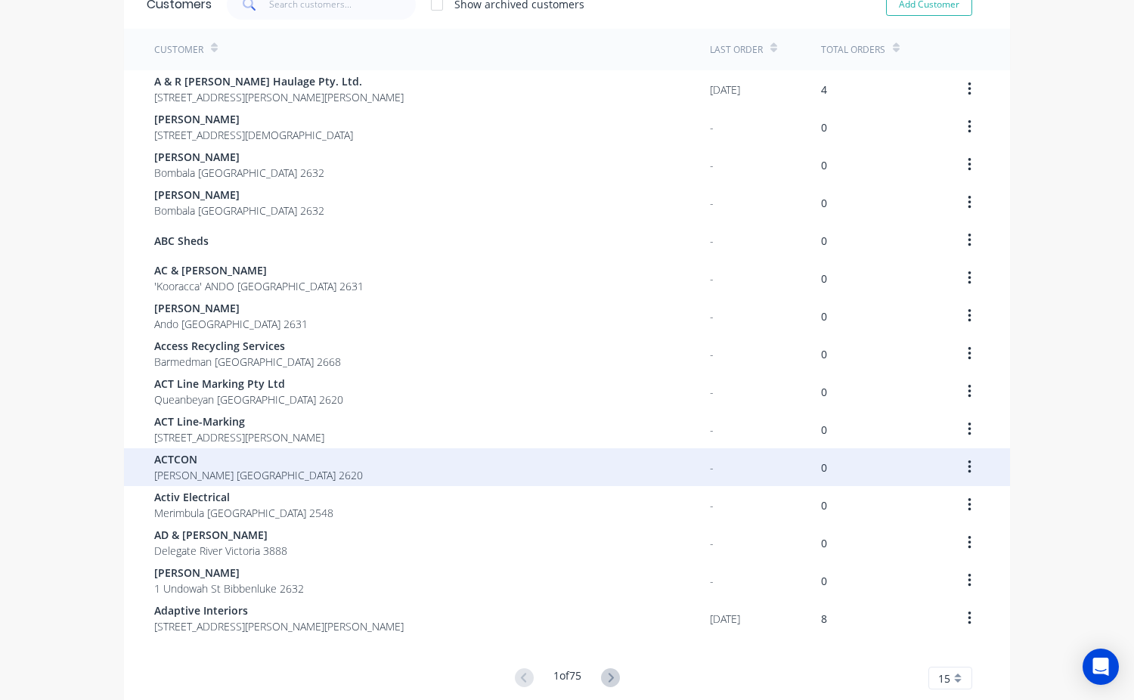
scroll to position [146, 0]
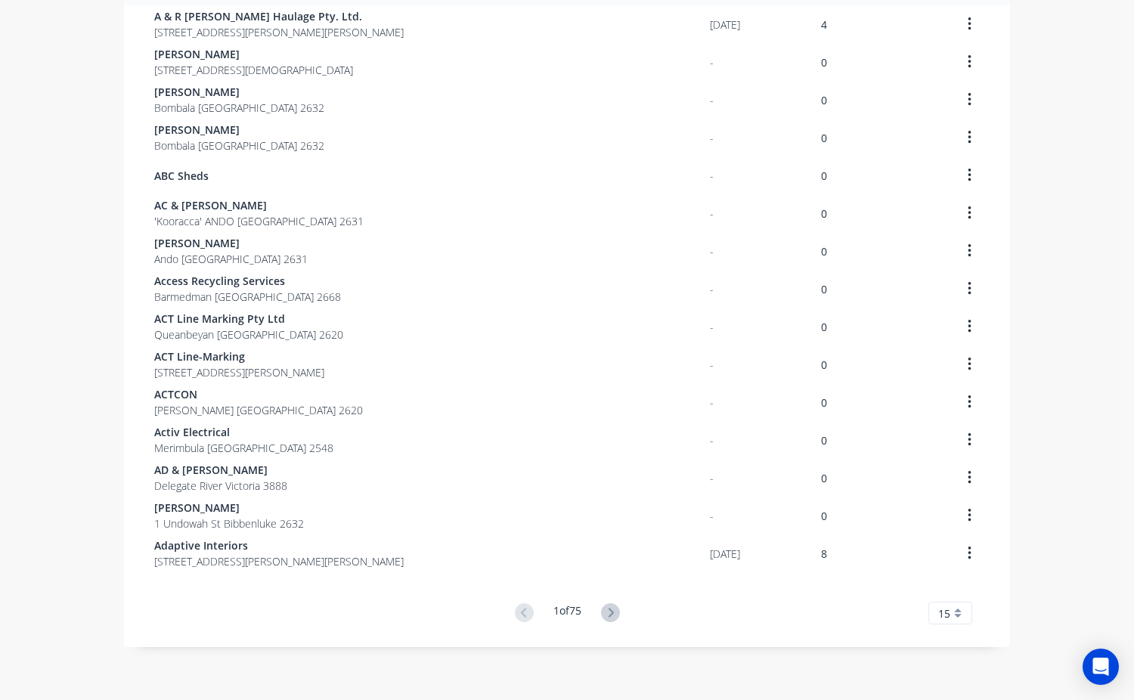
click at [609, 612] on icon at bounding box center [610, 612] width 5 height 9
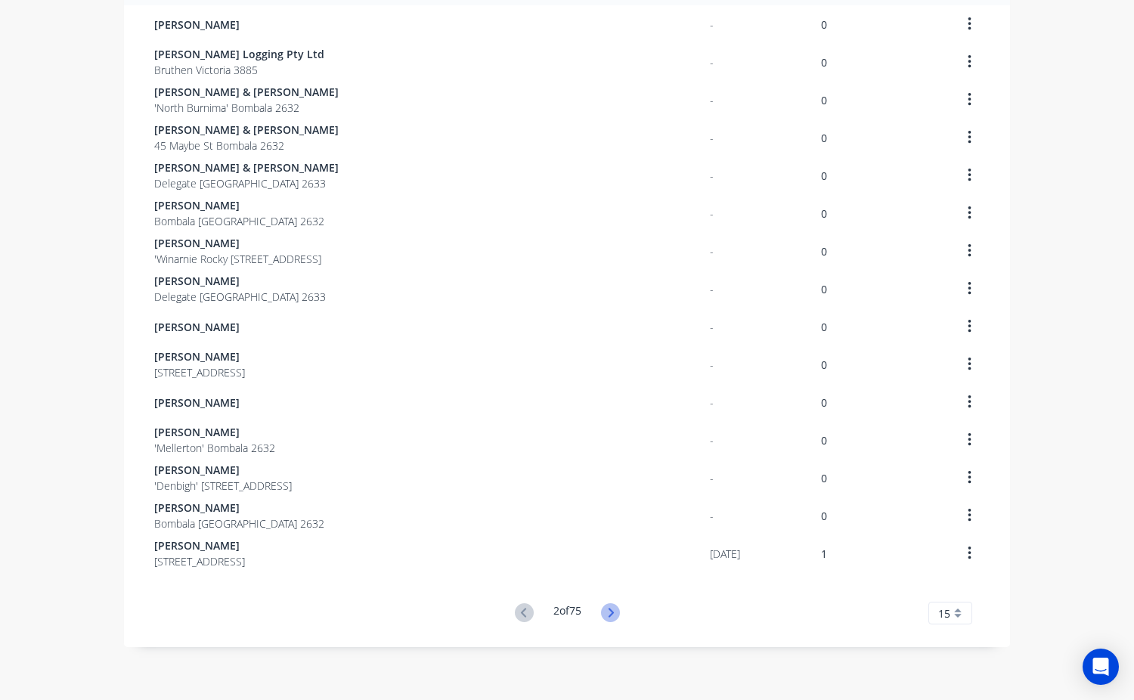
click at [607, 612] on icon at bounding box center [610, 612] width 19 height 19
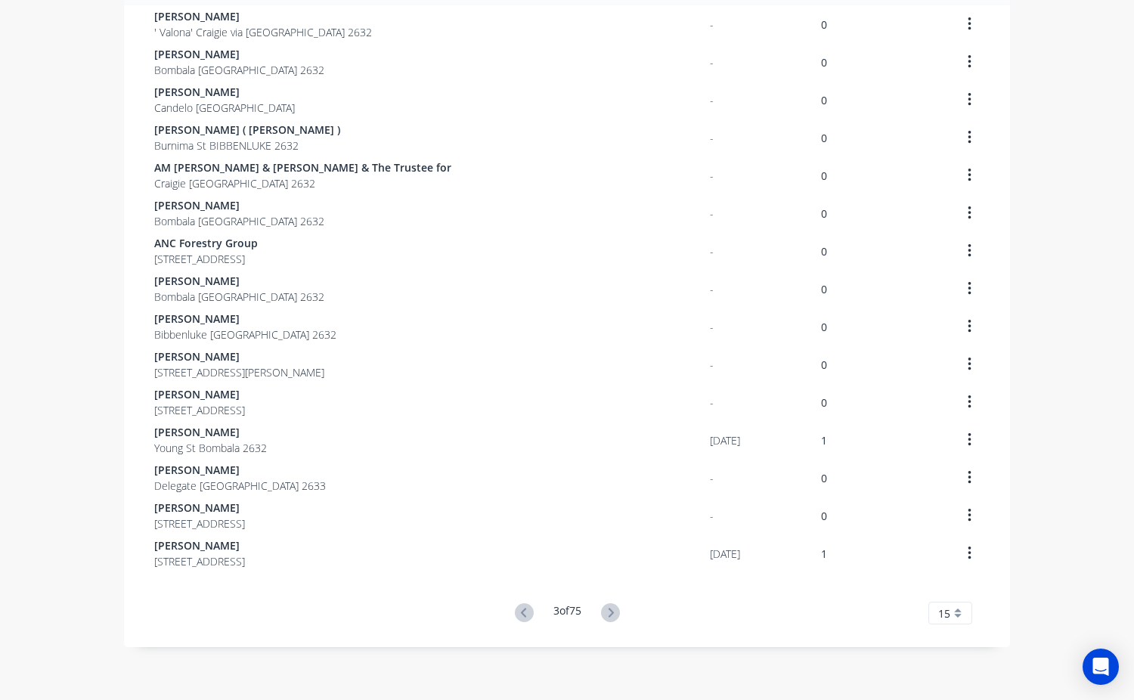
click at [607, 612] on icon at bounding box center [610, 612] width 19 height 19
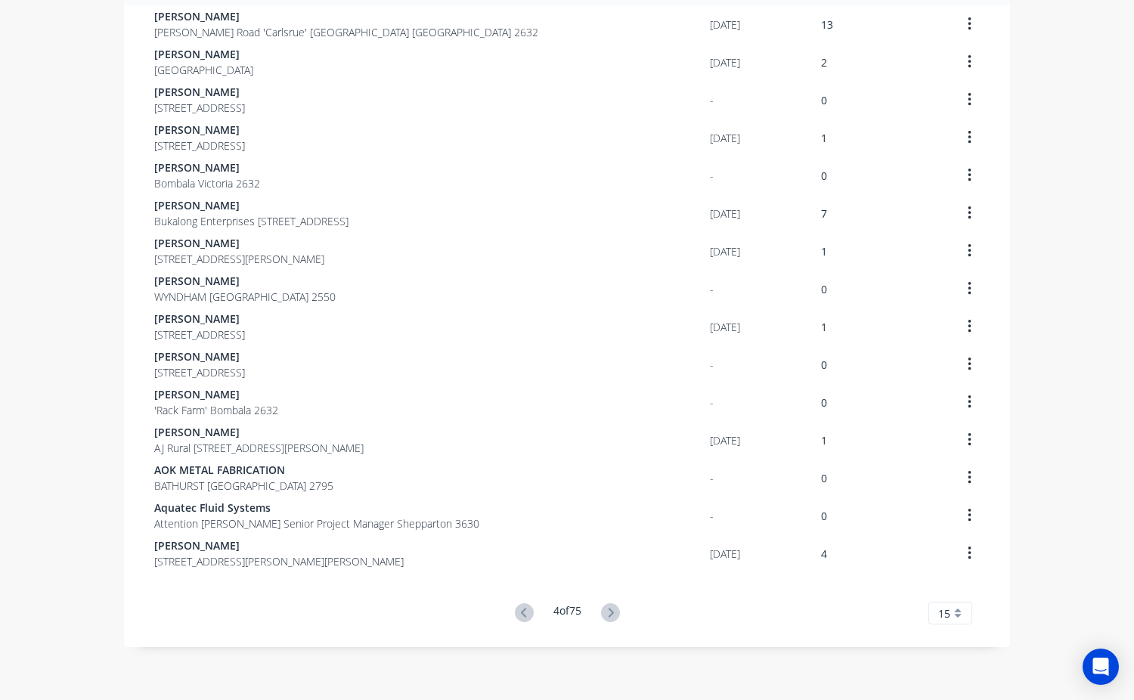
click at [607, 612] on icon at bounding box center [610, 612] width 19 height 19
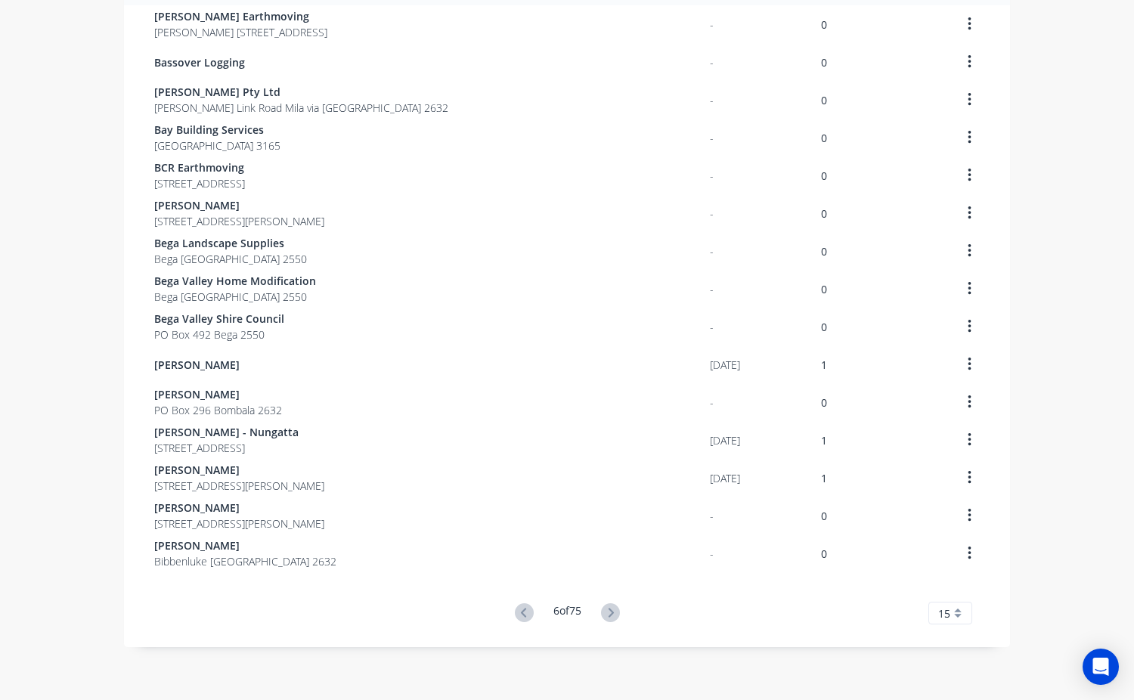
click at [607, 612] on icon at bounding box center [610, 612] width 19 height 19
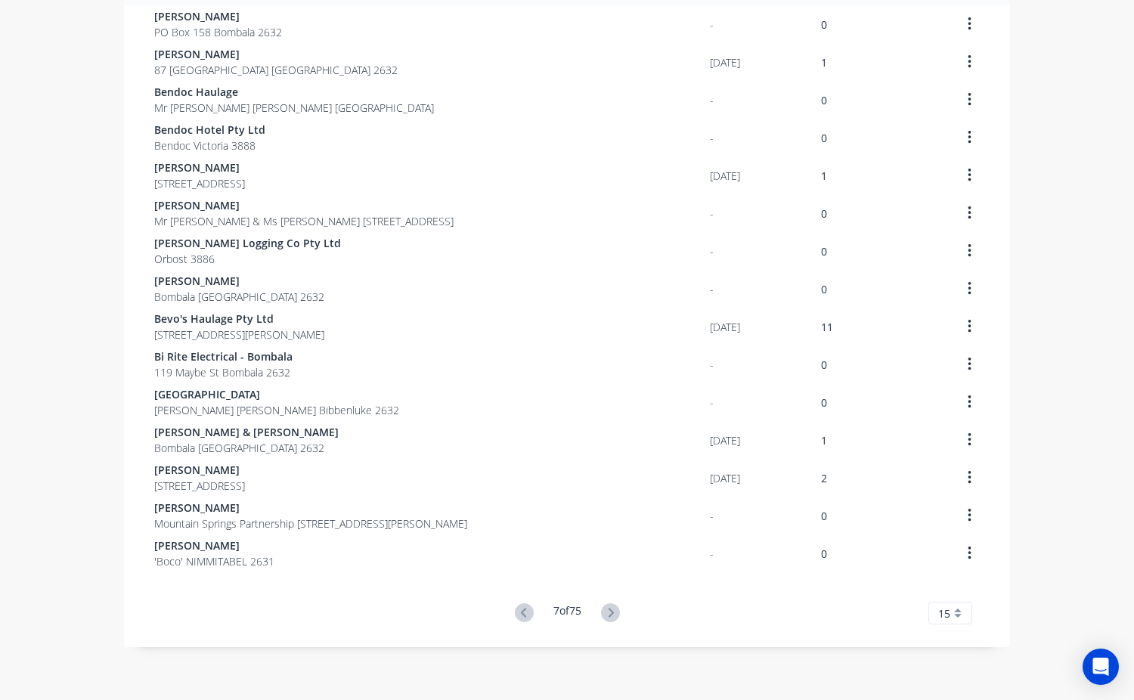
click at [607, 612] on icon at bounding box center [610, 612] width 19 height 19
click at [607, 612] on div "Customers Show archived customers Add Customer Customer Last Order Total Orders…" at bounding box center [567, 300] width 1134 height 770
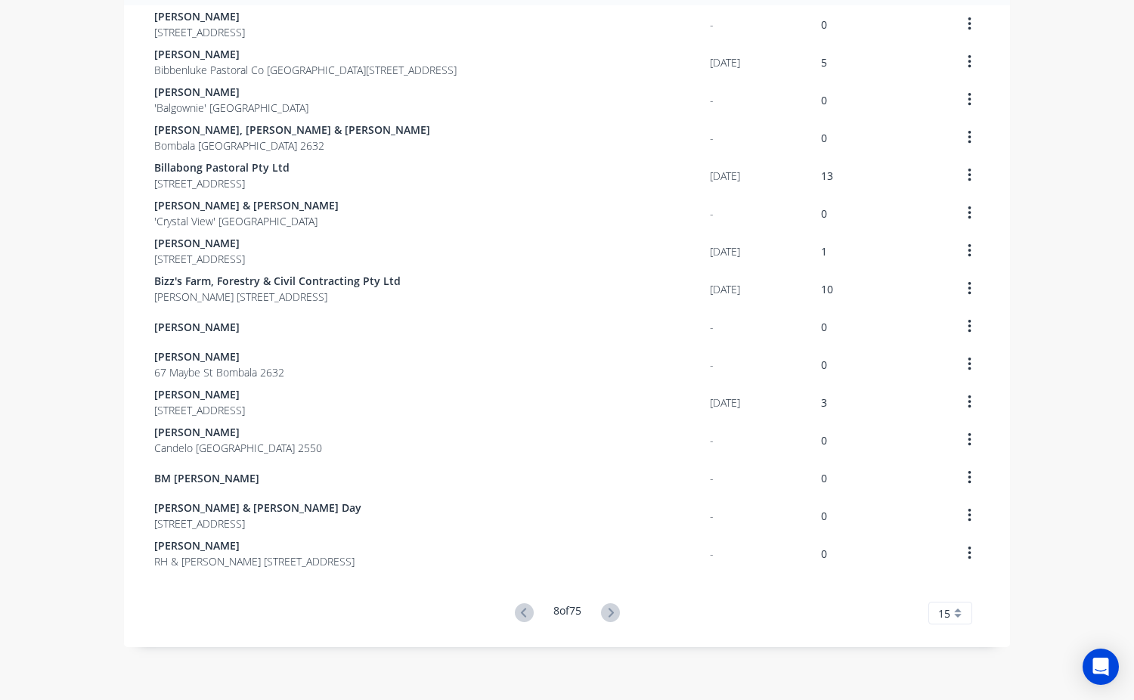
click at [607, 612] on icon at bounding box center [610, 612] width 19 height 19
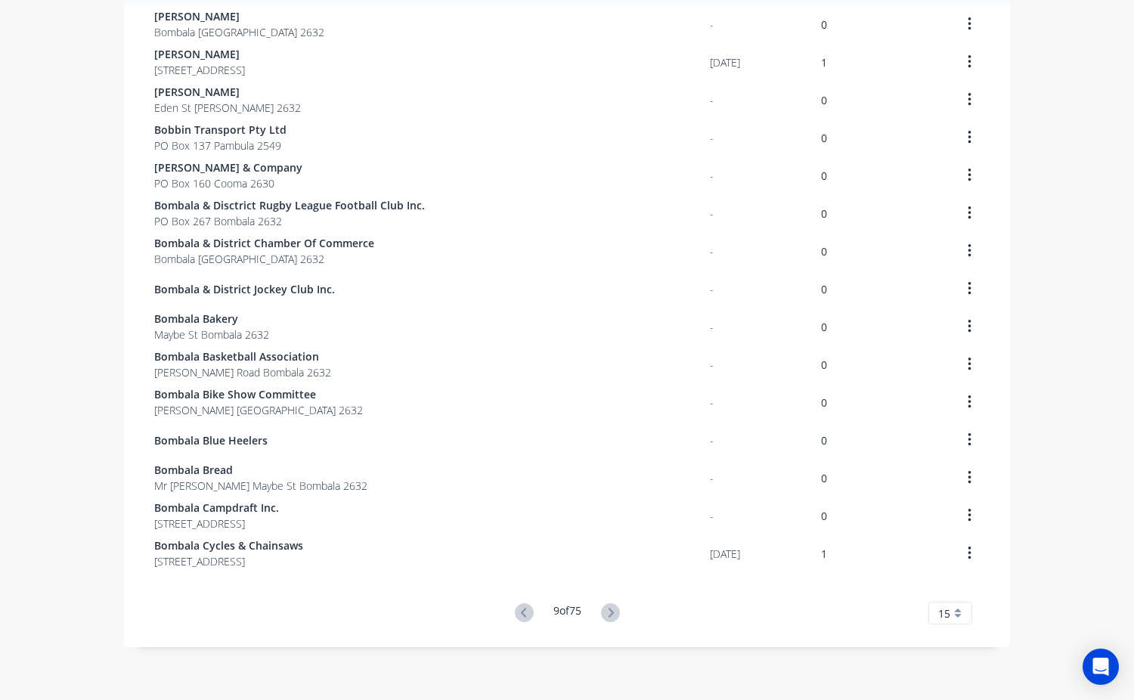
click at [607, 612] on div "Customers Show archived customers Add Customer Customer Last Order Total Orders…" at bounding box center [567, 300] width 1134 height 770
click at [607, 612] on icon at bounding box center [610, 612] width 19 height 19
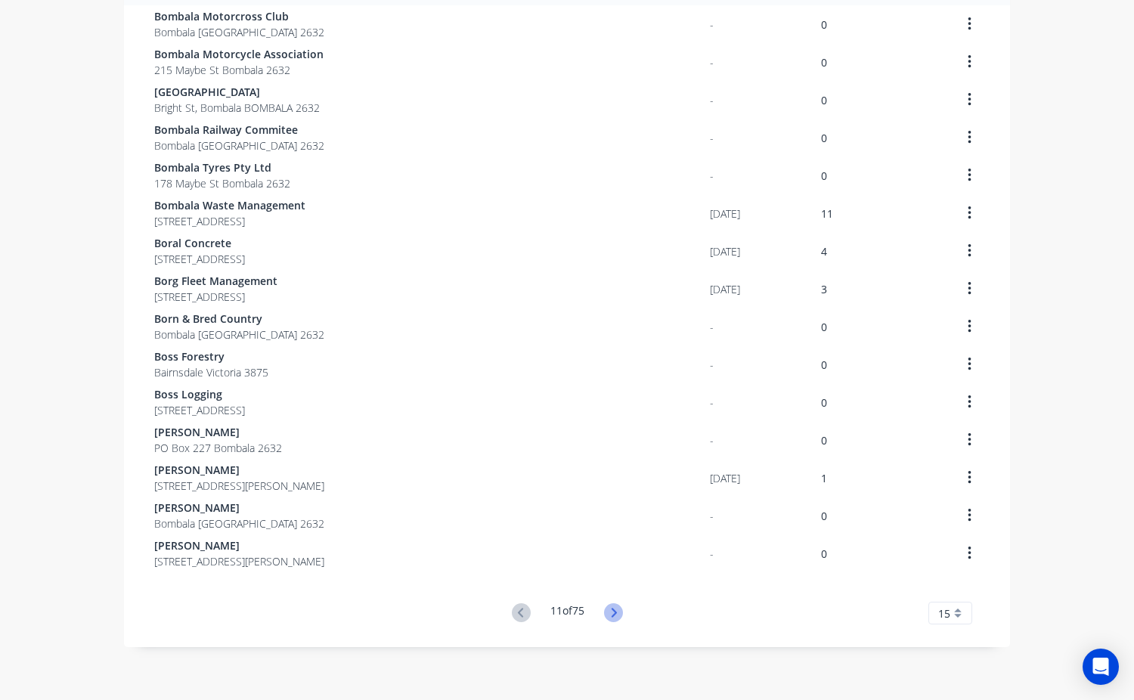
click at [611, 613] on icon at bounding box center [613, 612] width 5 height 9
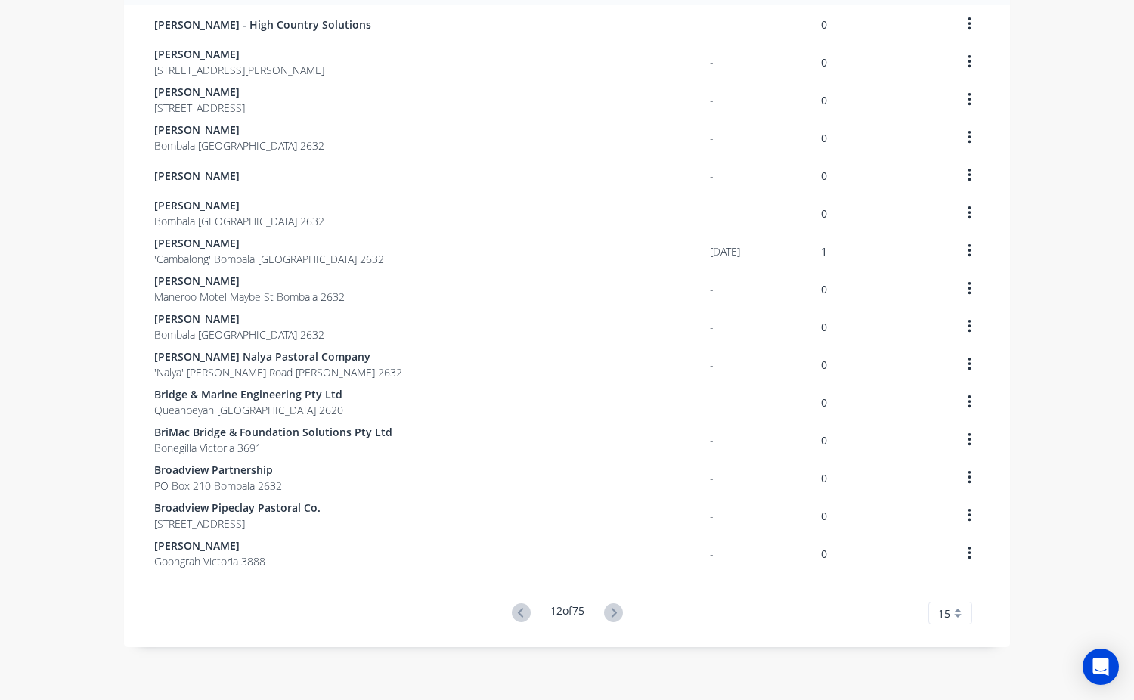
click at [611, 613] on icon at bounding box center [613, 612] width 5 height 9
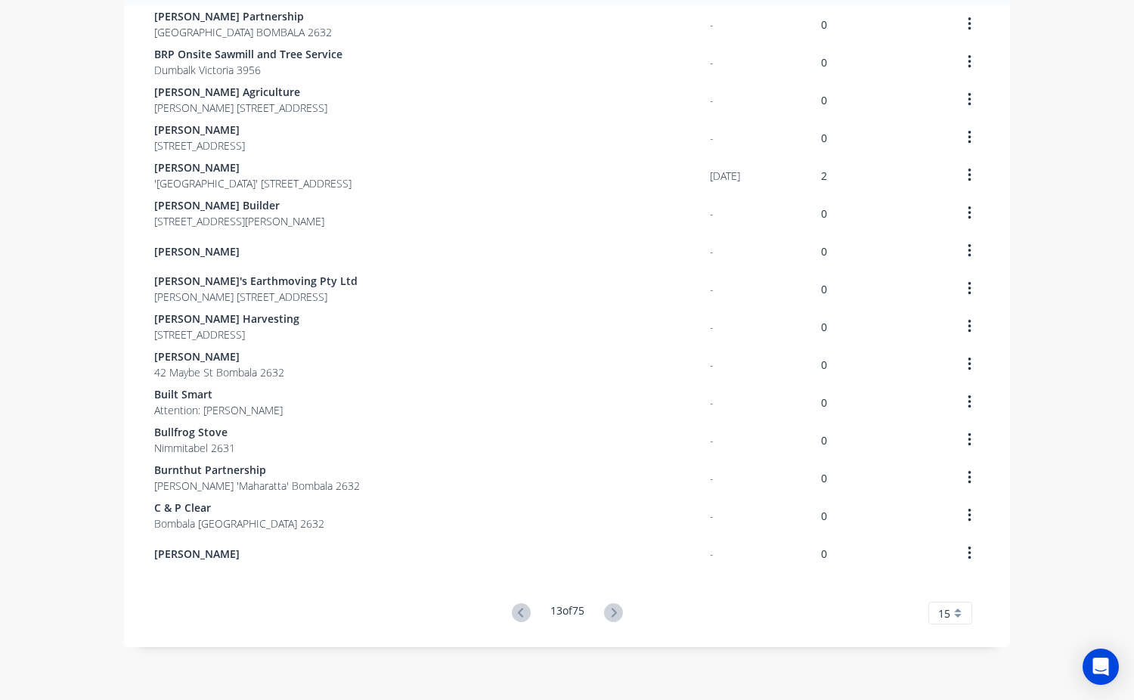
click at [611, 613] on icon at bounding box center [613, 612] width 5 height 9
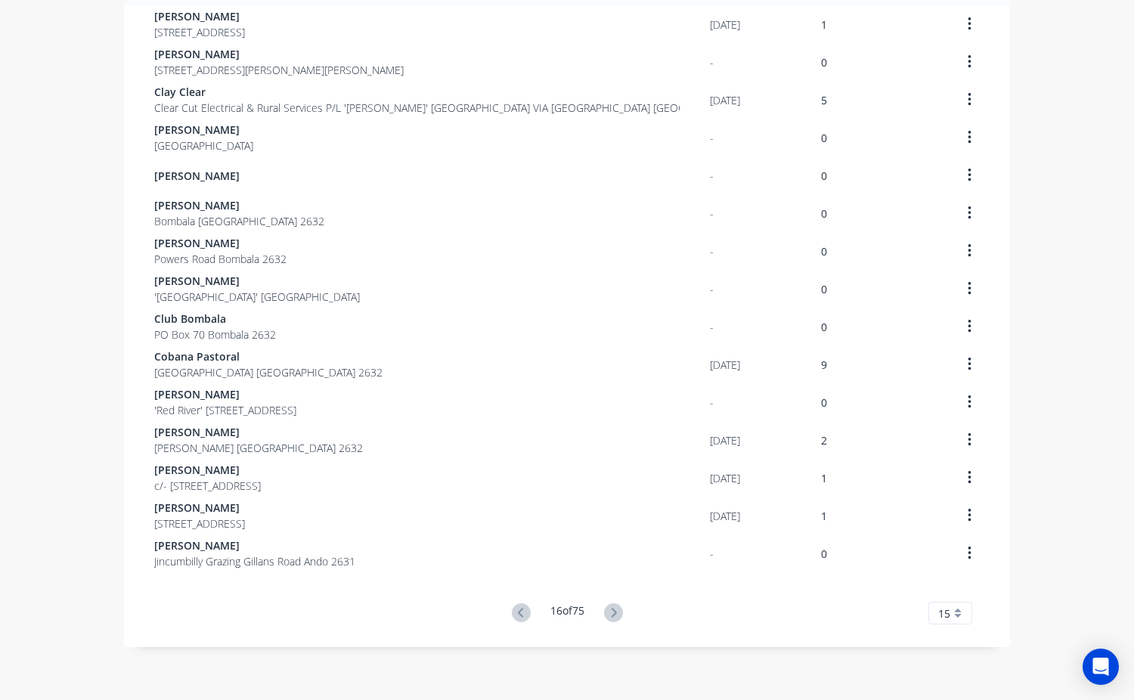
click at [611, 613] on div "Customers Show archived customers Add Customer Customer Last Order Total Orders…" at bounding box center [567, 300] width 1134 height 770
click at [611, 613] on icon at bounding box center [613, 612] width 5 height 9
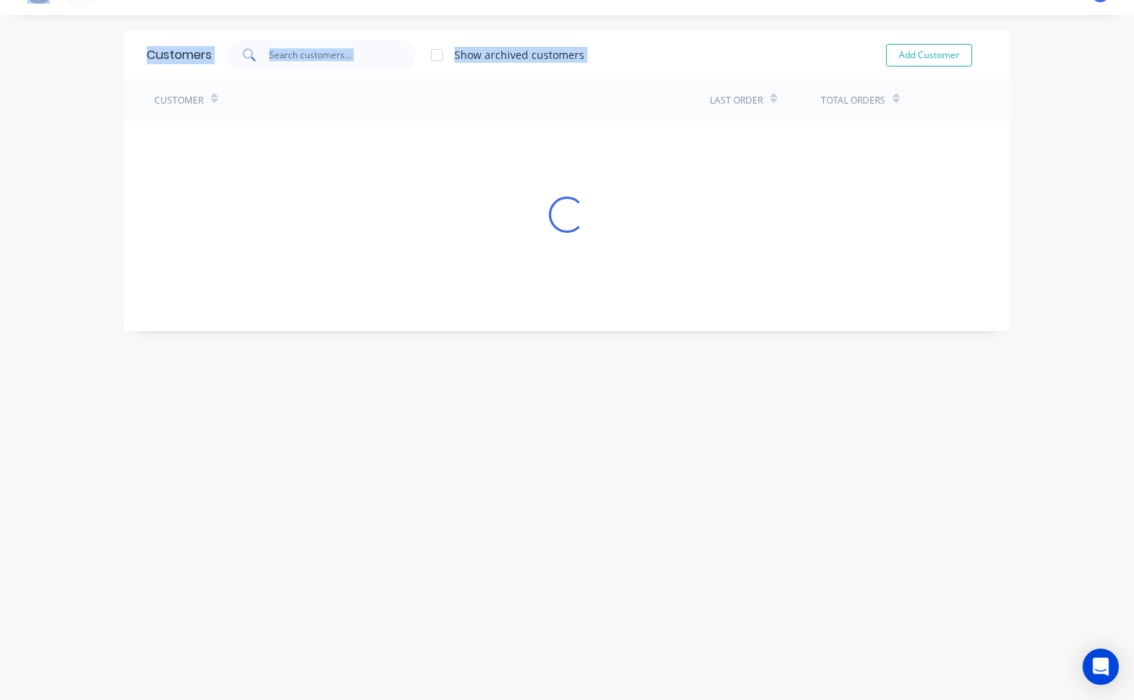
click at [611, 613] on div "Customers Show archived customers Add Customer Customer Last Order Total Orders…" at bounding box center [567, 357] width 1134 height 654
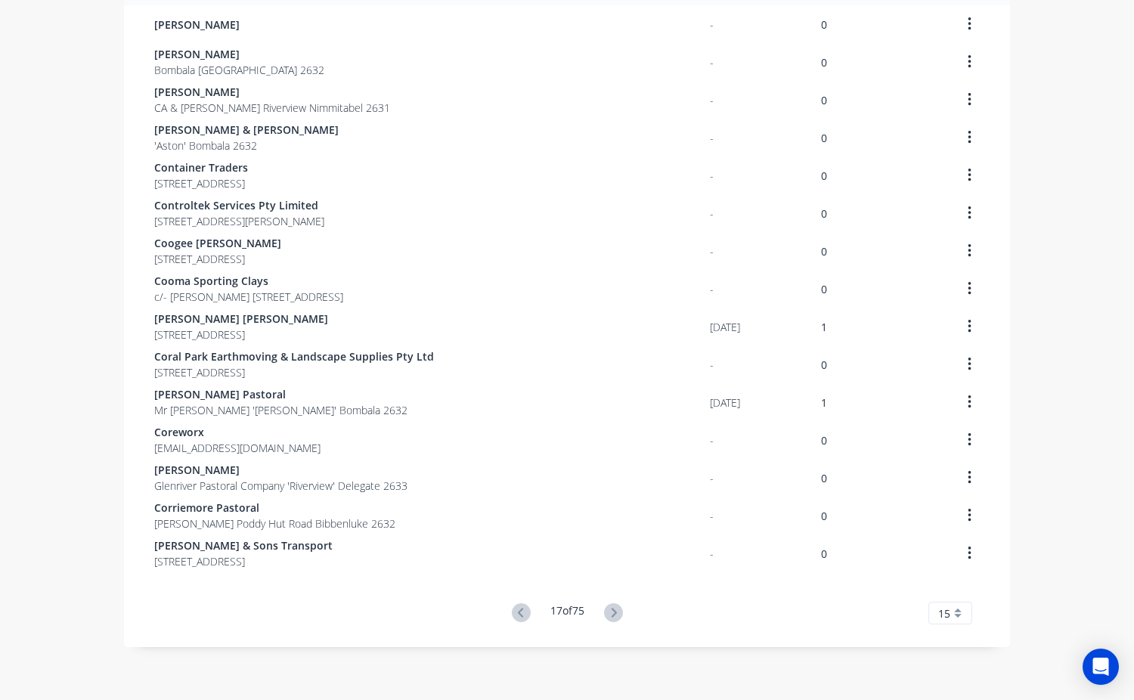
click at [611, 613] on icon at bounding box center [613, 612] width 5 height 9
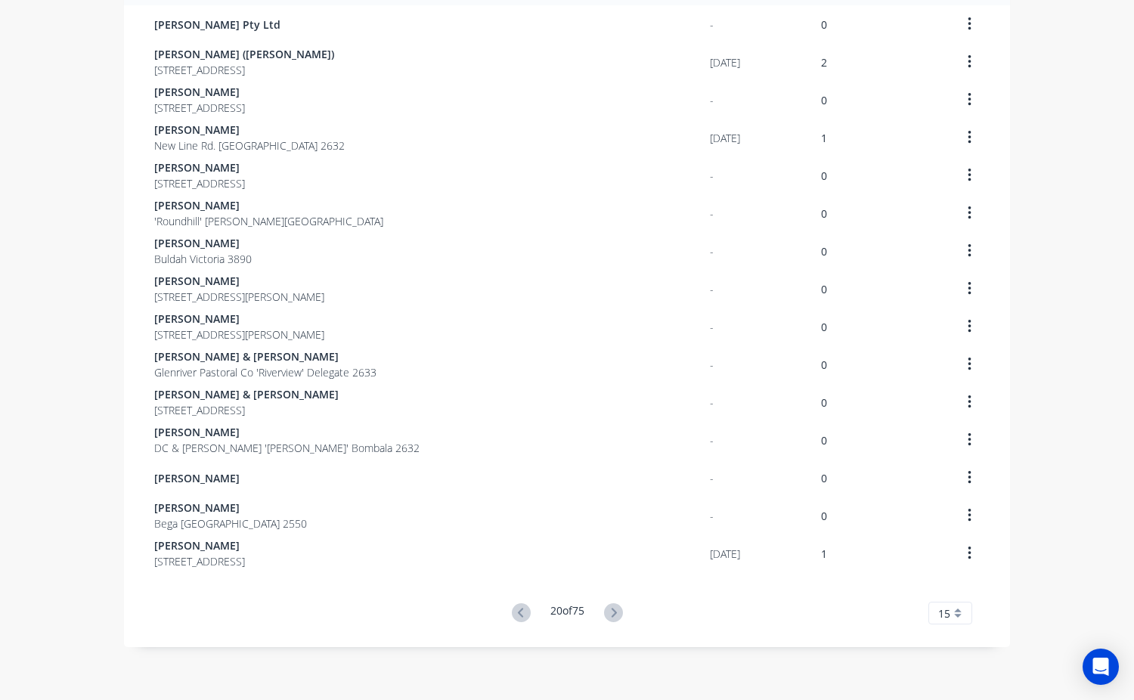
click at [611, 613] on icon at bounding box center [613, 612] width 5 height 9
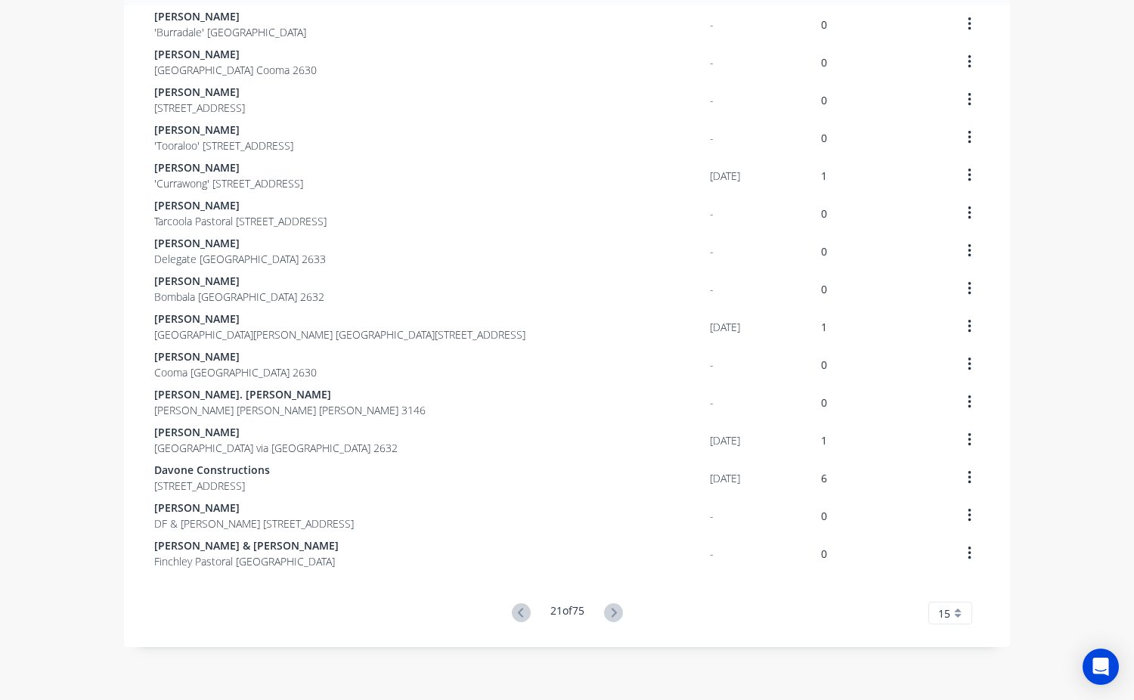
click at [611, 613] on icon at bounding box center [613, 612] width 5 height 9
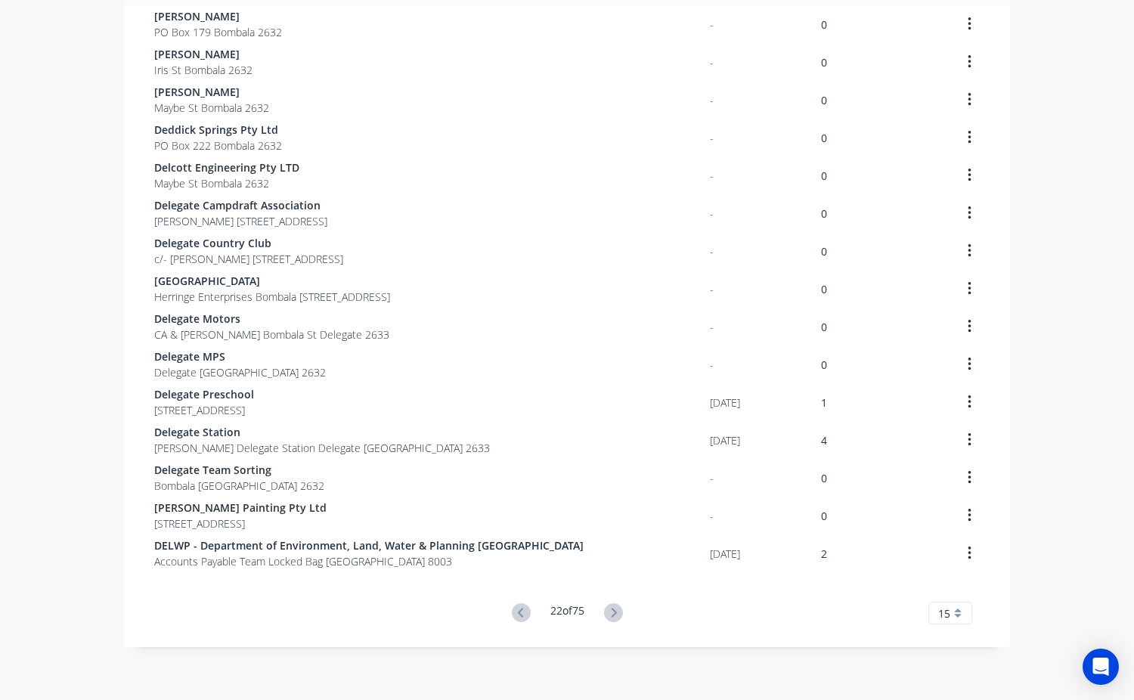
click at [611, 613] on div "Customers Show archived customers Add Customer Customer Last Order Total Orders…" at bounding box center [567, 300] width 1134 height 770
click at [611, 613] on icon at bounding box center [613, 612] width 5 height 9
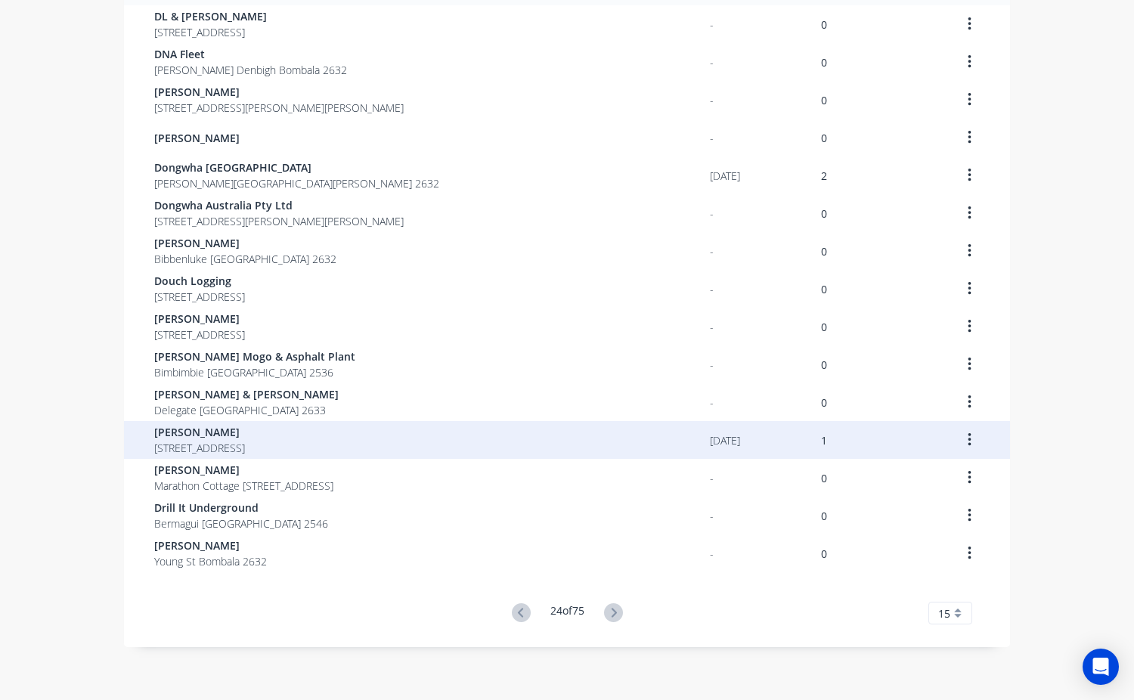
click at [556, 450] on div "[PERSON_NAME] [STREET_ADDRESS]" at bounding box center [431, 440] width 555 height 38
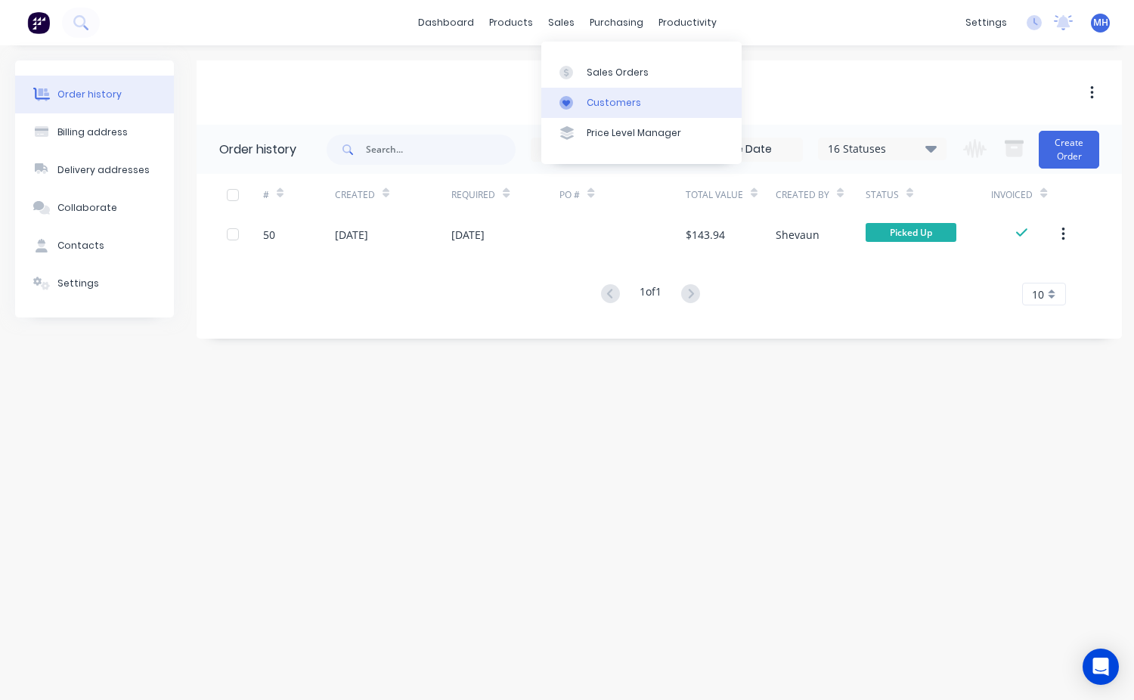
click at [611, 97] on div "Customers" at bounding box center [613, 103] width 54 height 14
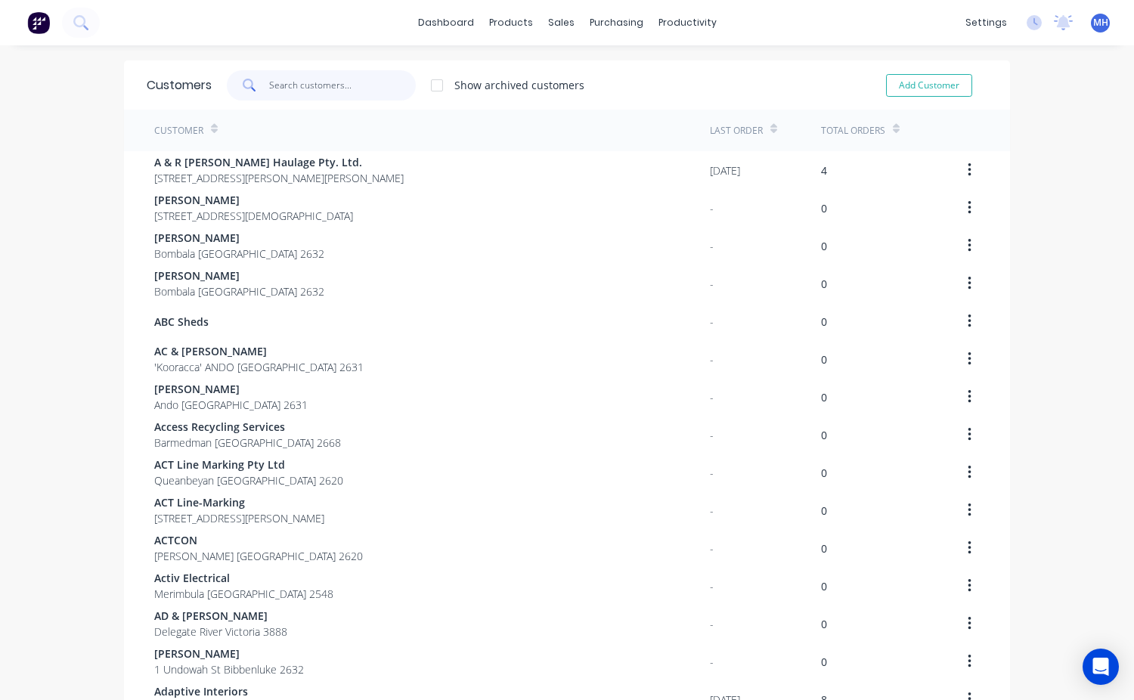
click at [269, 93] on input "text" at bounding box center [342, 85] width 147 height 30
click at [618, 96] on div "Customers" at bounding box center [607, 103] width 54 height 14
click at [1044, 185] on div "Customers Show archived customers Add Customer Customer Last Order Total Orders…" at bounding box center [567, 445] width 1134 height 770
click at [1060, 309] on div "Customers Show archived customers Add Customer Customer Last Order Total Orders…" at bounding box center [567, 445] width 1134 height 770
